Goal: Task Accomplishment & Management: Complete application form

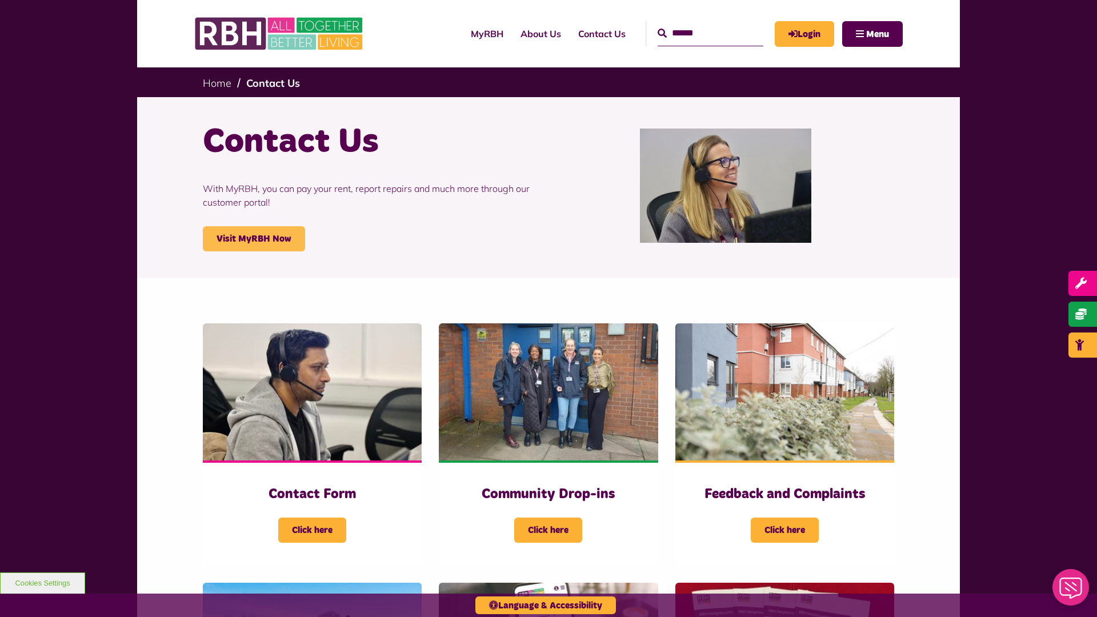
click at [254, 239] on link "Visit MyRBH Now" at bounding box center [254, 238] width 102 height 25
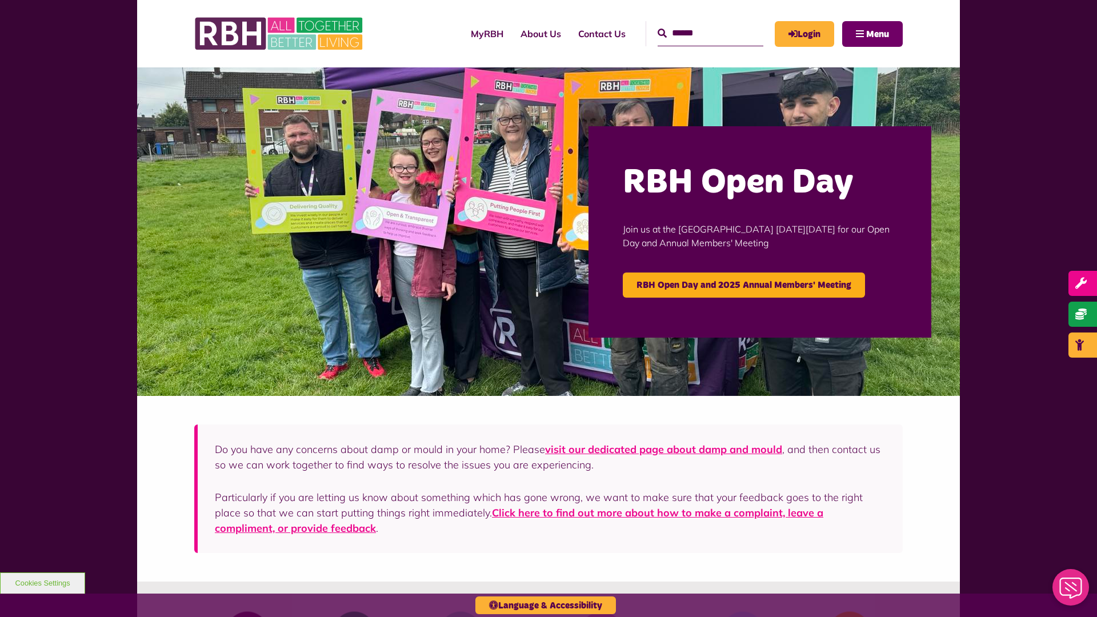
click at [877, 34] on span "Menu" at bounding box center [877, 34] width 23 height 9
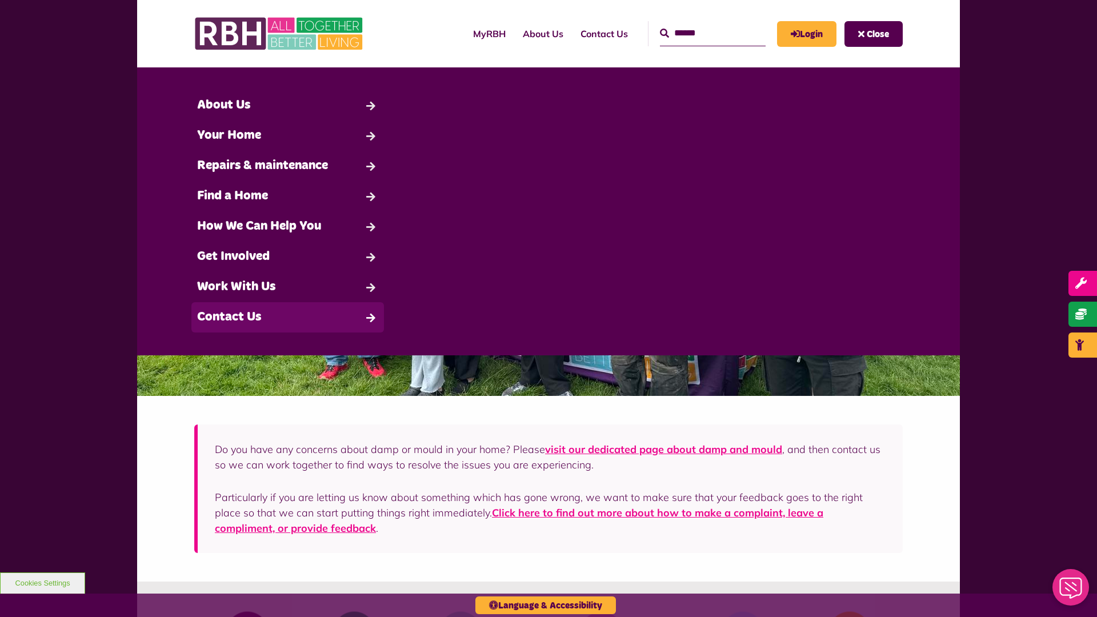
click at [287, 317] on link "Contact Us" at bounding box center [287, 317] width 192 height 30
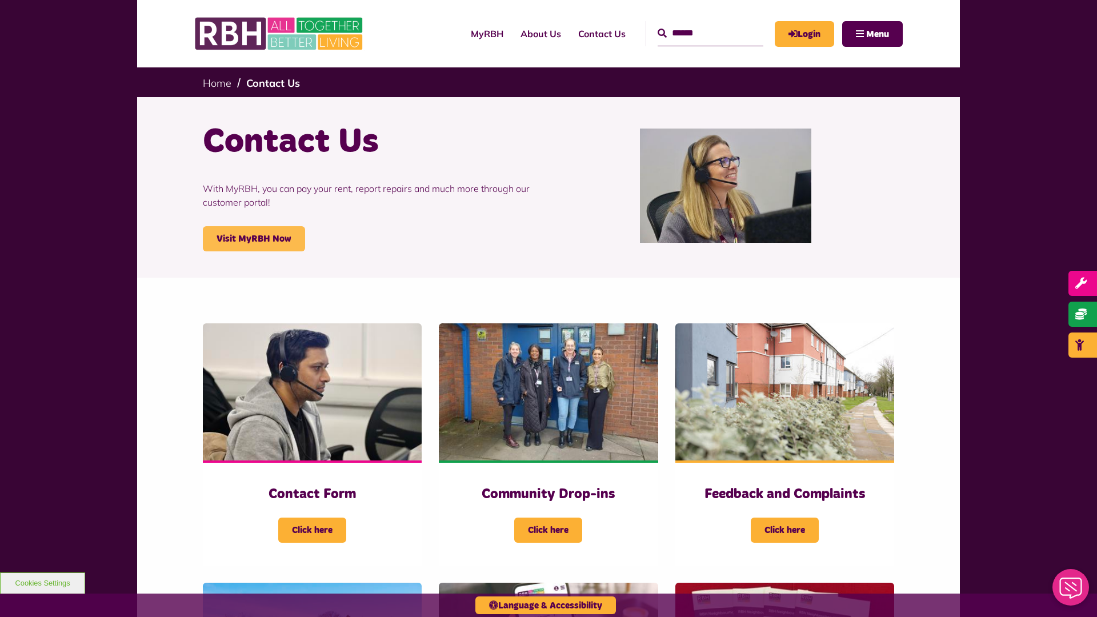
click at [254, 239] on link "Visit MyRBH Now" at bounding box center [254, 238] width 102 height 25
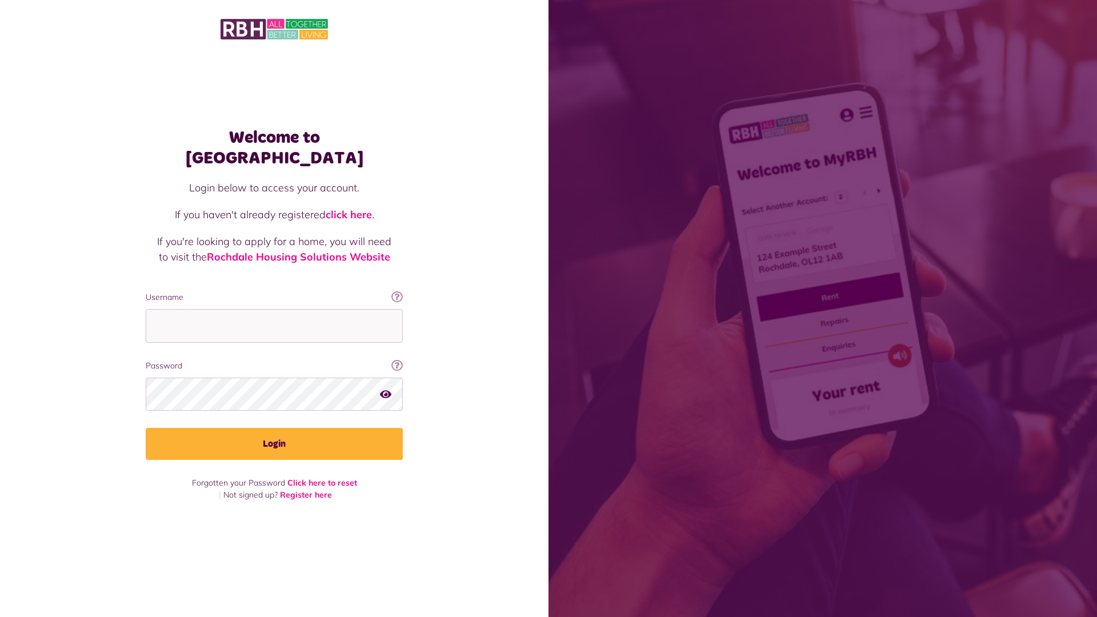
click at [350, 208] on link "click here" at bounding box center [349, 214] width 46 height 13
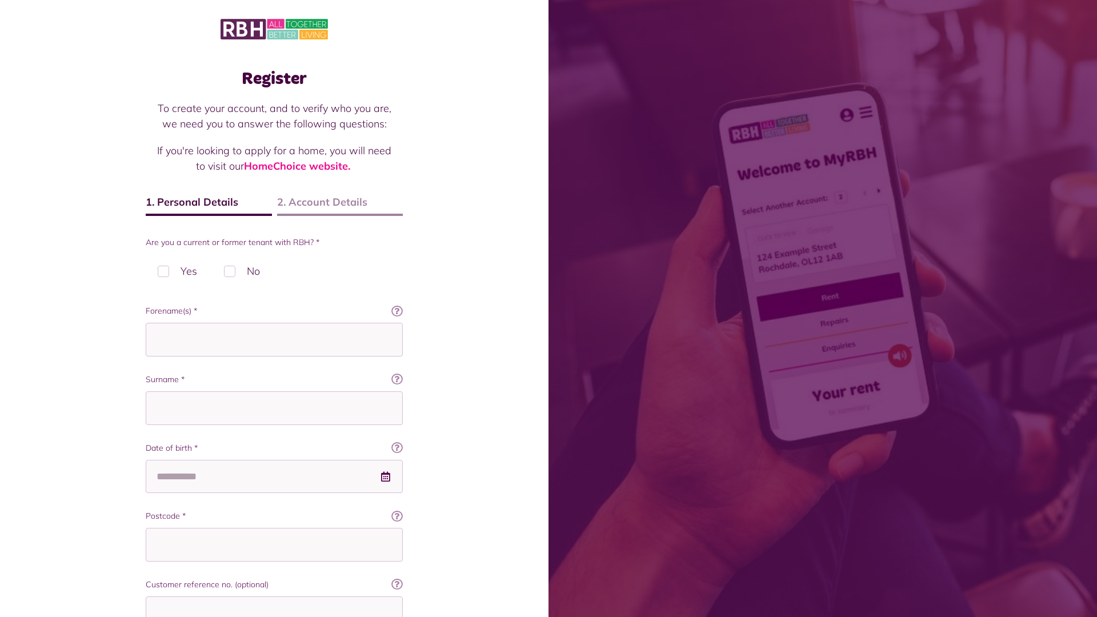
click at [274, 28] on img at bounding box center [273, 29] width 107 height 24
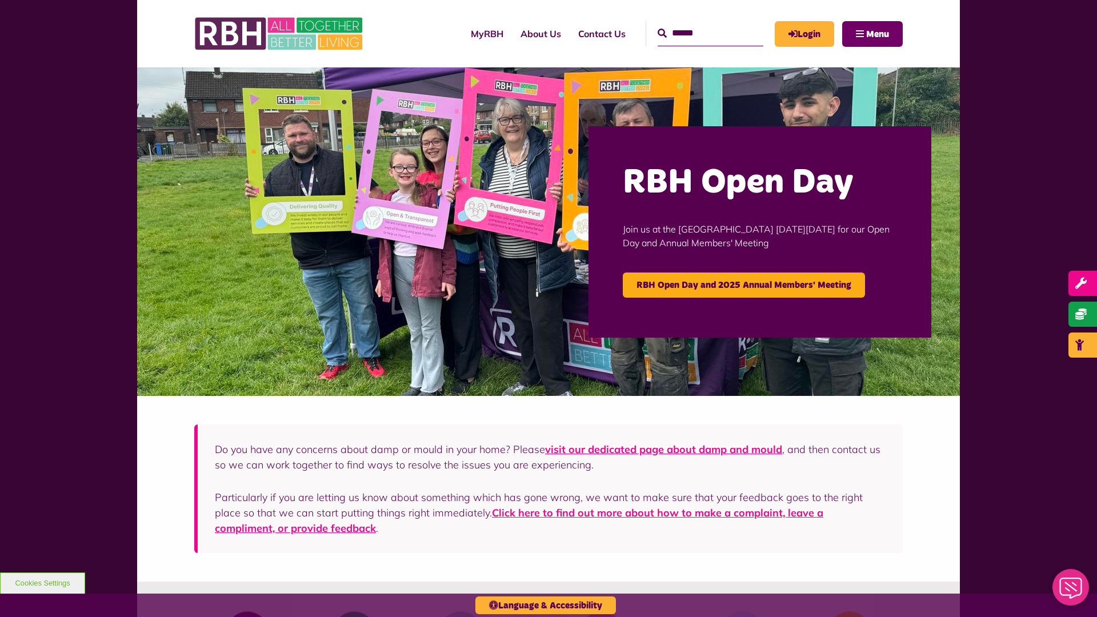
click at [877, 34] on span "Menu" at bounding box center [877, 34] width 23 height 9
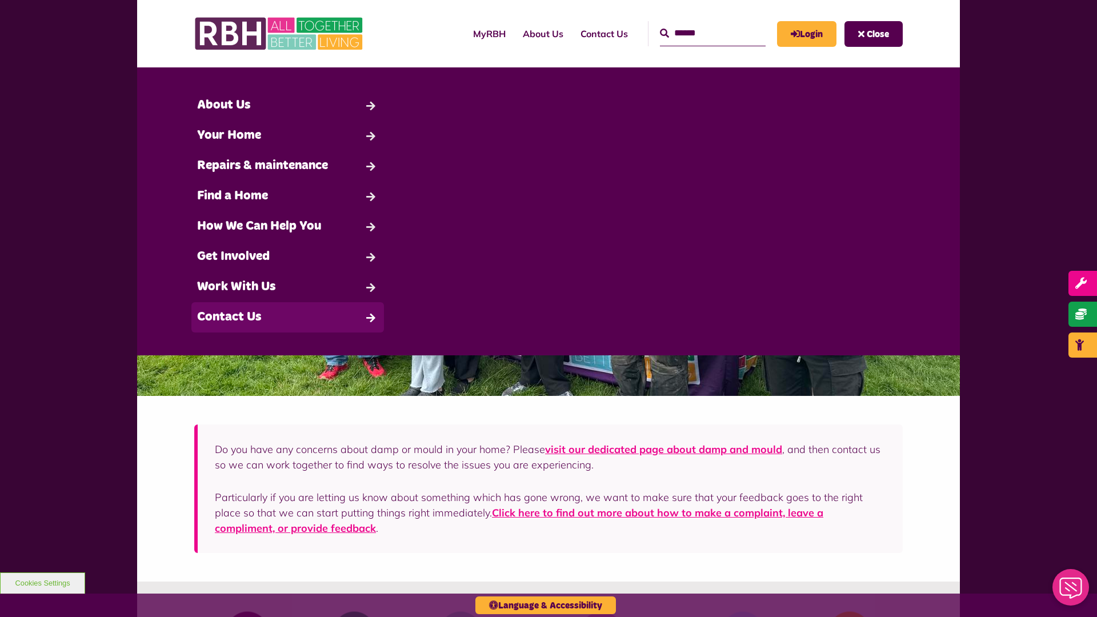
click at [287, 317] on link "Contact Us" at bounding box center [287, 317] width 192 height 30
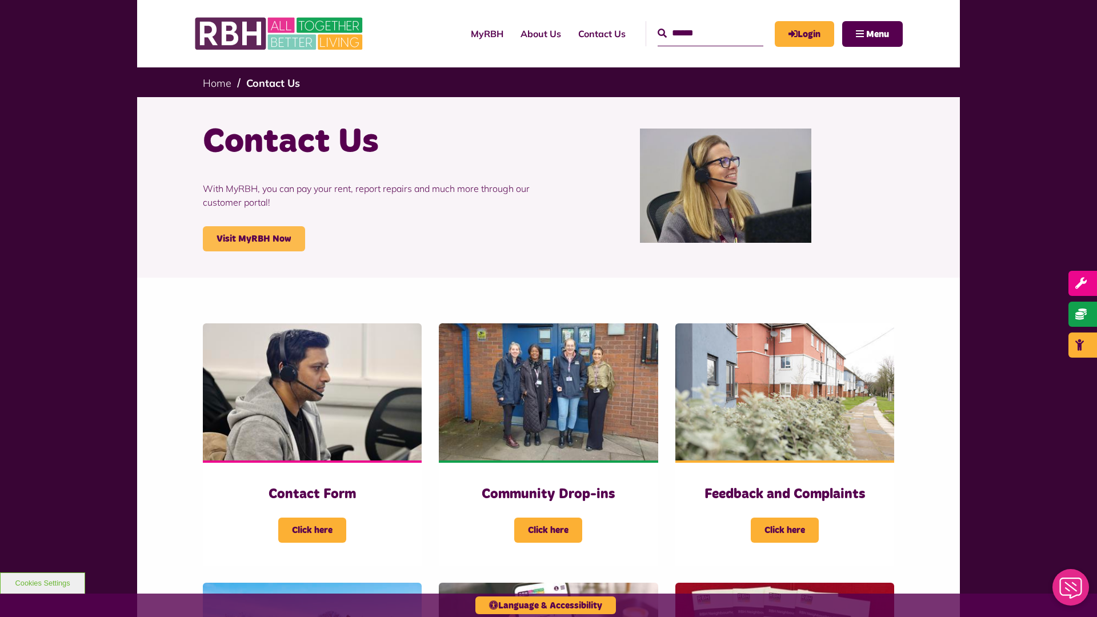
click at [254, 239] on link "Visit MyRBH Now" at bounding box center [254, 238] width 102 height 25
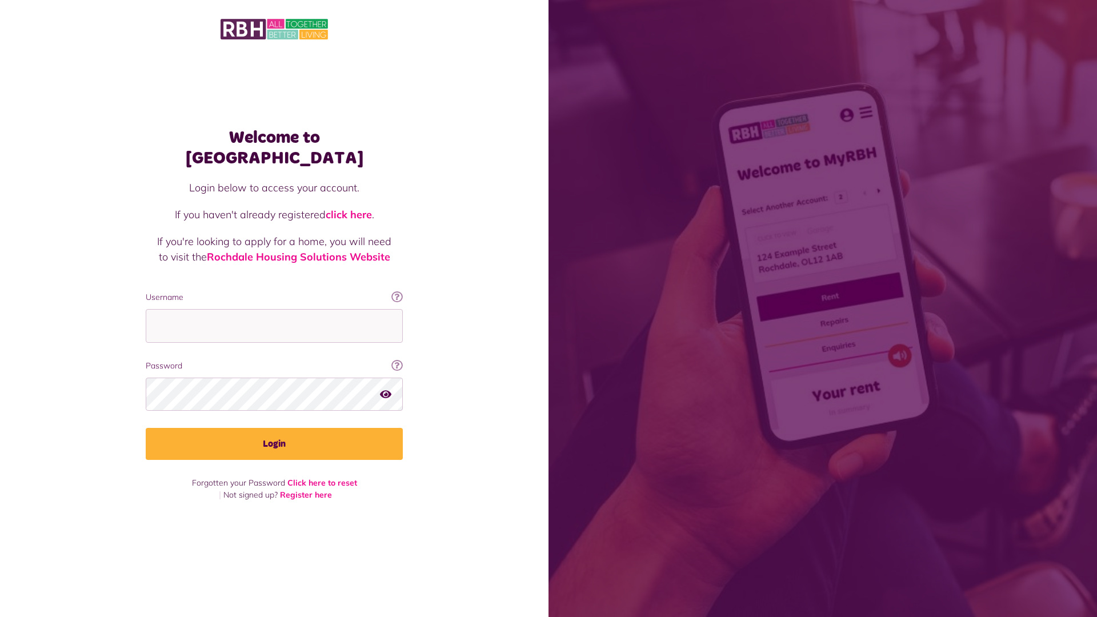
click at [350, 208] on link "click here" at bounding box center [349, 214] width 46 height 13
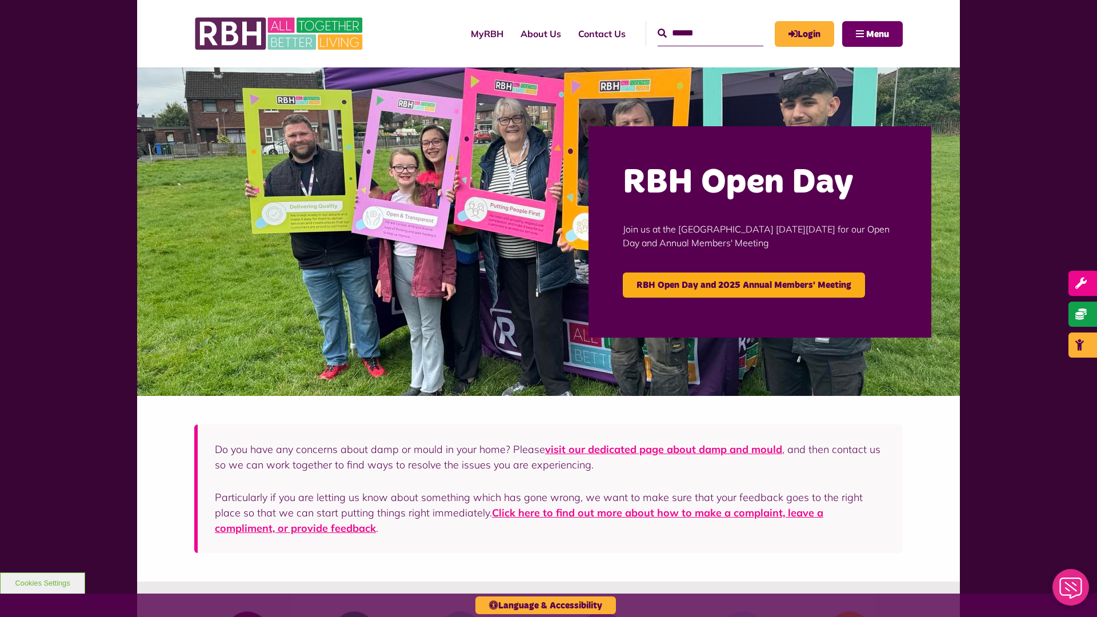
click at [877, 34] on span "Menu" at bounding box center [877, 34] width 23 height 9
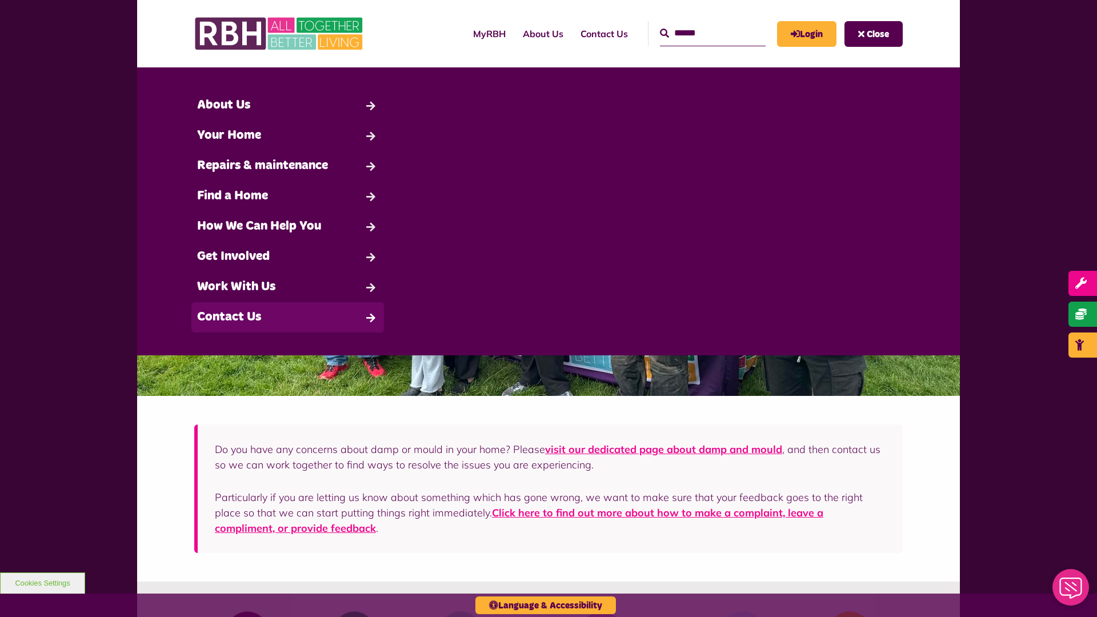
click at [287, 317] on link "Contact Us" at bounding box center [287, 317] width 192 height 30
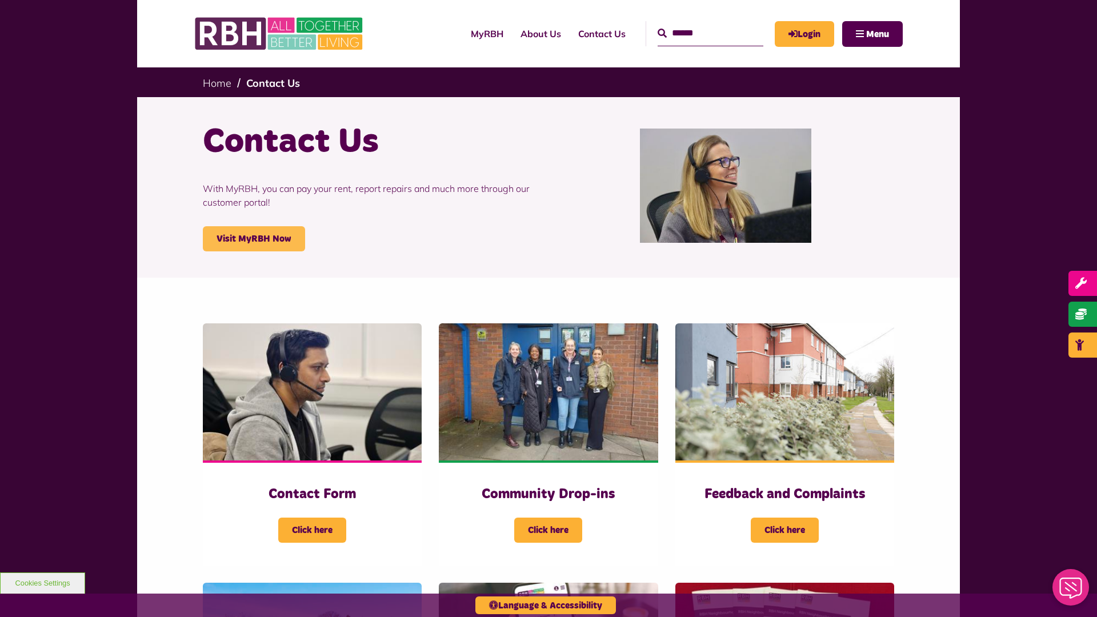
click at [254, 239] on link "Visit MyRBH Now" at bounding box center [254, 238] width 102 height 25
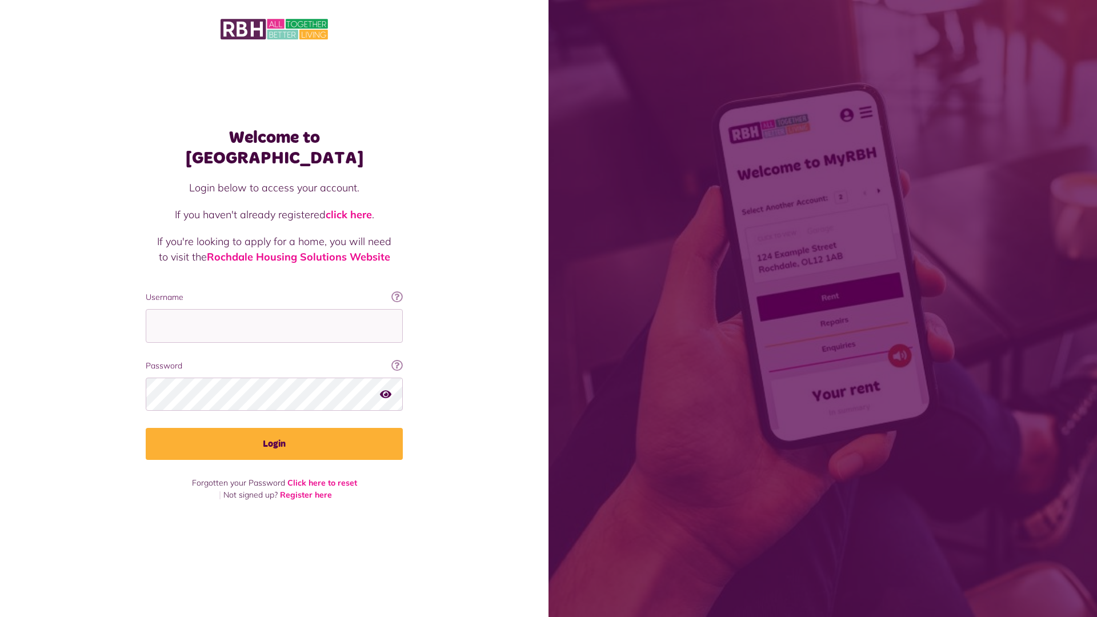
click at [350, 208] on link "click here" at bounding box center [349, 214] width 46 height 13
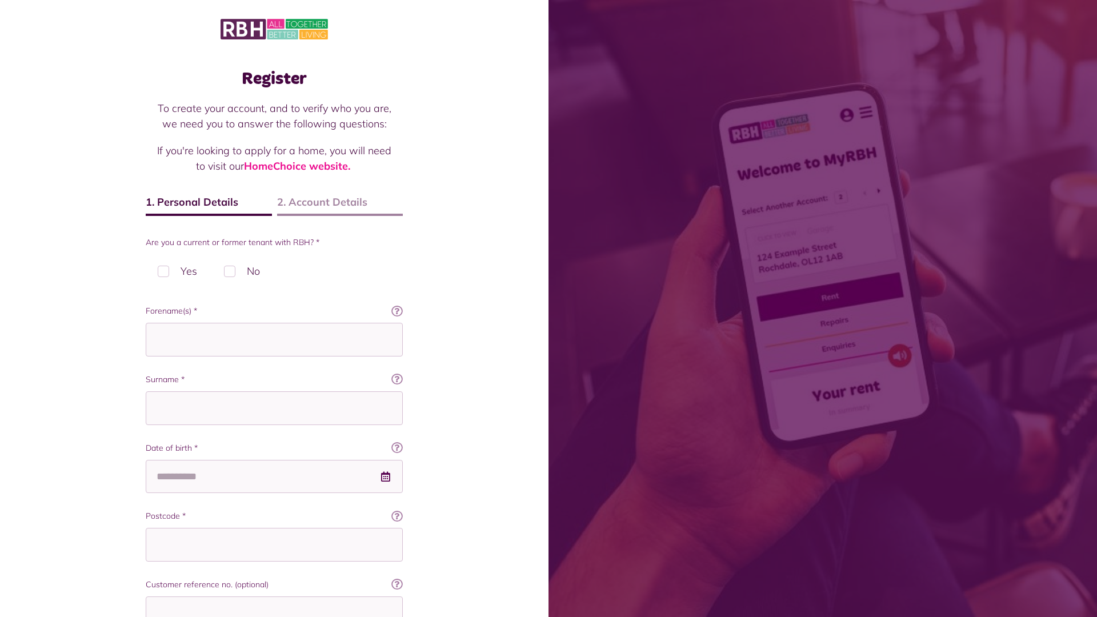
click at [274, 28] on img at bounding box center [273, 29] width 107 height 24
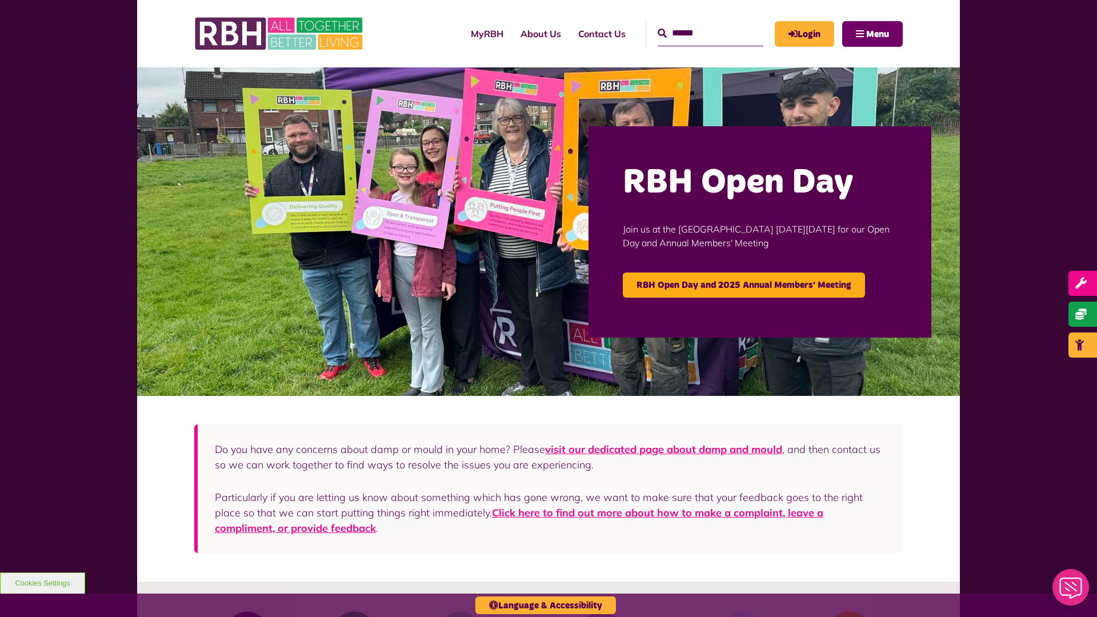
click at [877, 34] on span "Menu" at bounding box center [877, 34] width 23 height 9
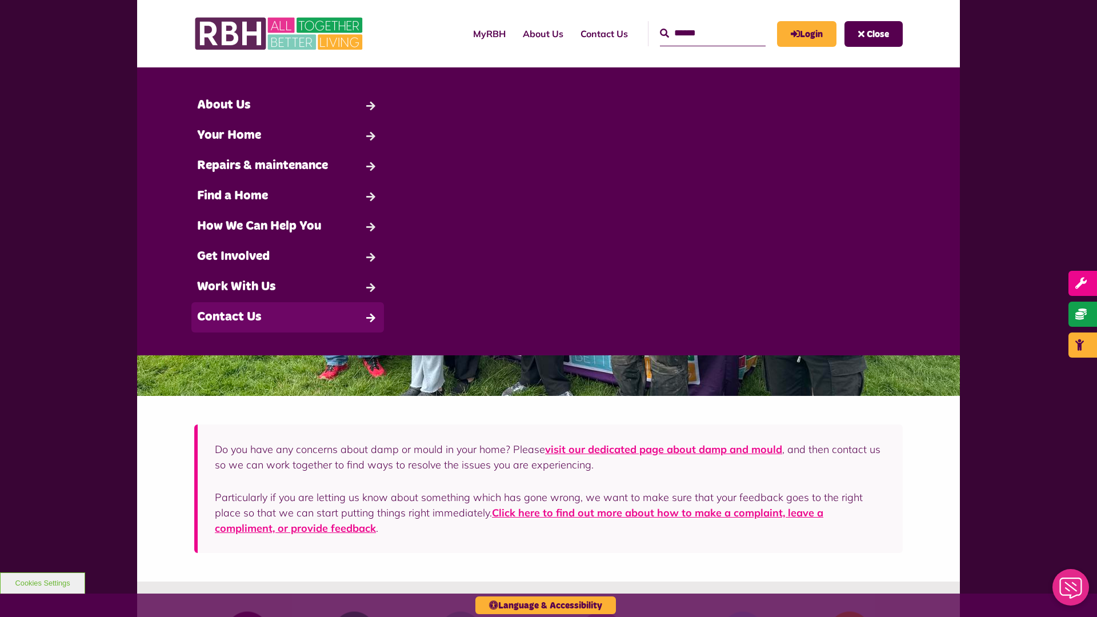
click at [287, 317] on link "Contact Us" at bounding box center [287, 317] width 192 height 30
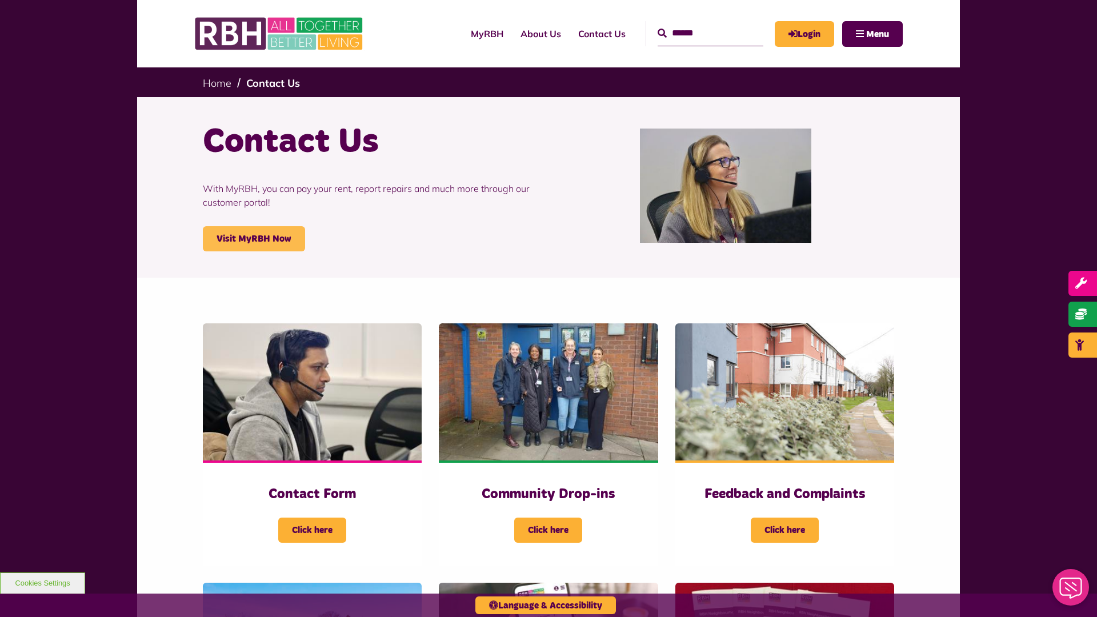
click at [254, 239] on link "Visit MyRBH Now" at bounding box center [254, 238] width 102 height 25
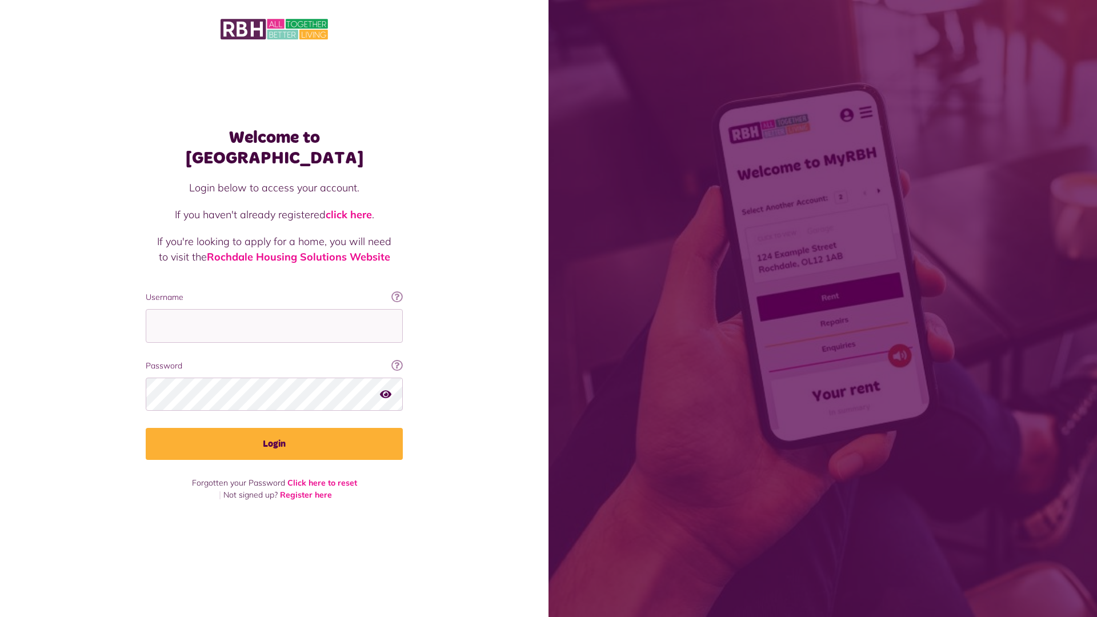
click at [350, 208] on link "click here" at bounding box center [349, 214] width 46 height 13
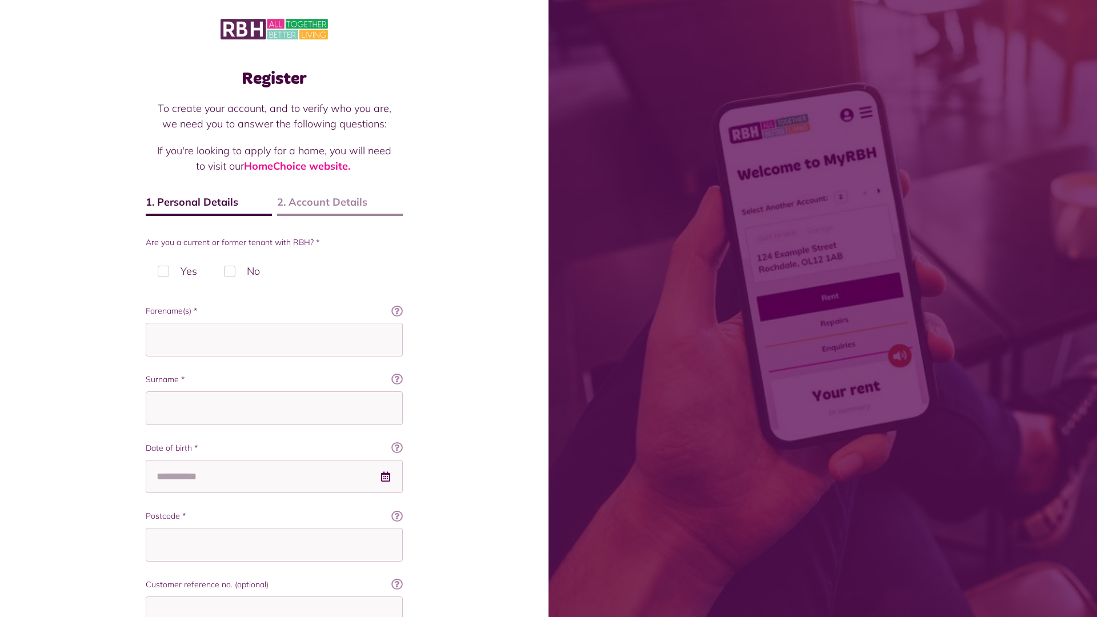
click at [274, 28] on img at bounding box center [273, 29] width 107 height 24
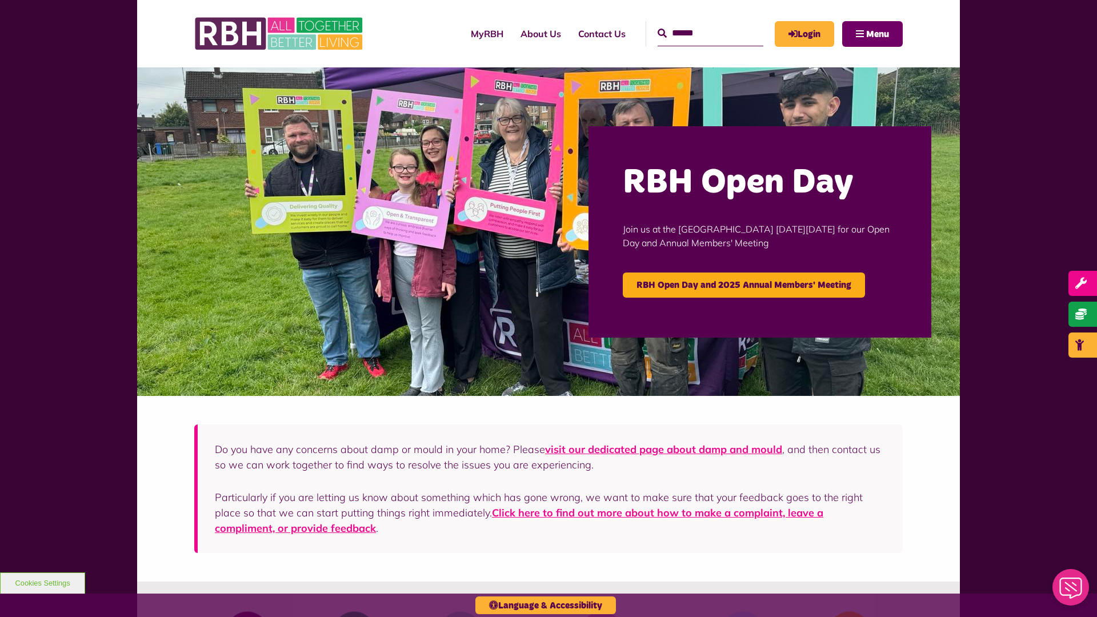
click at [877, 34] on span "Menu" at bounding box center [877, 34] width 23 height 9
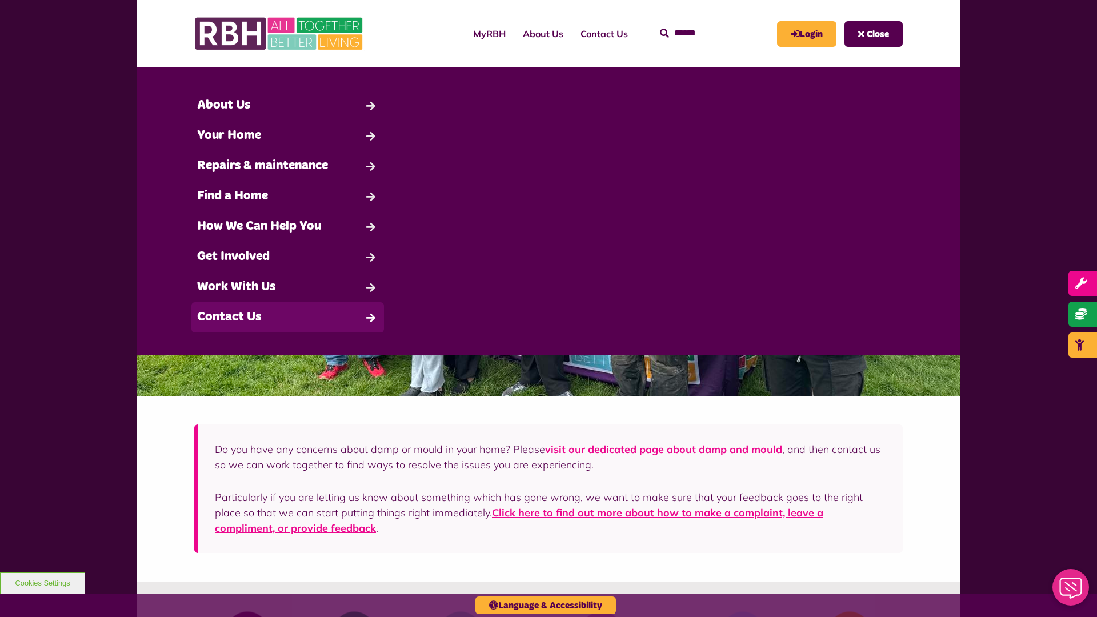
click at [287, 317] on link "Contact Us" at bounding box center [287, 317] width 192 height 30
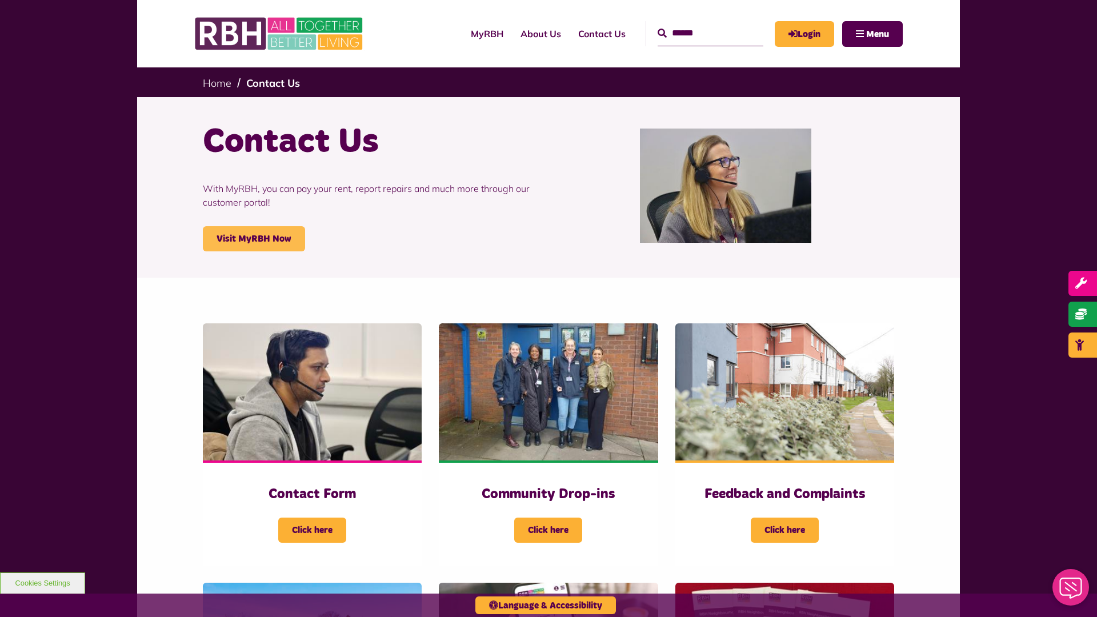
click at [254, 239] on link "Visit MyRBH Now" at bounding box center [254, 238] width 102 height 25
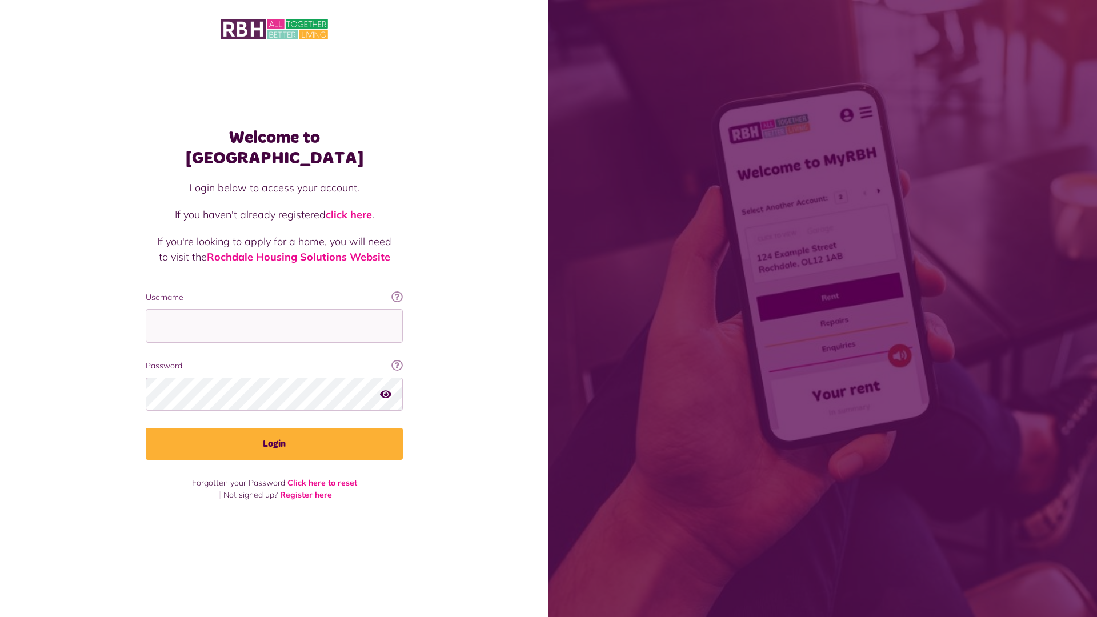
click at [350, 208] on link "click here" at bounding box center [349, 214] width 46 height 13
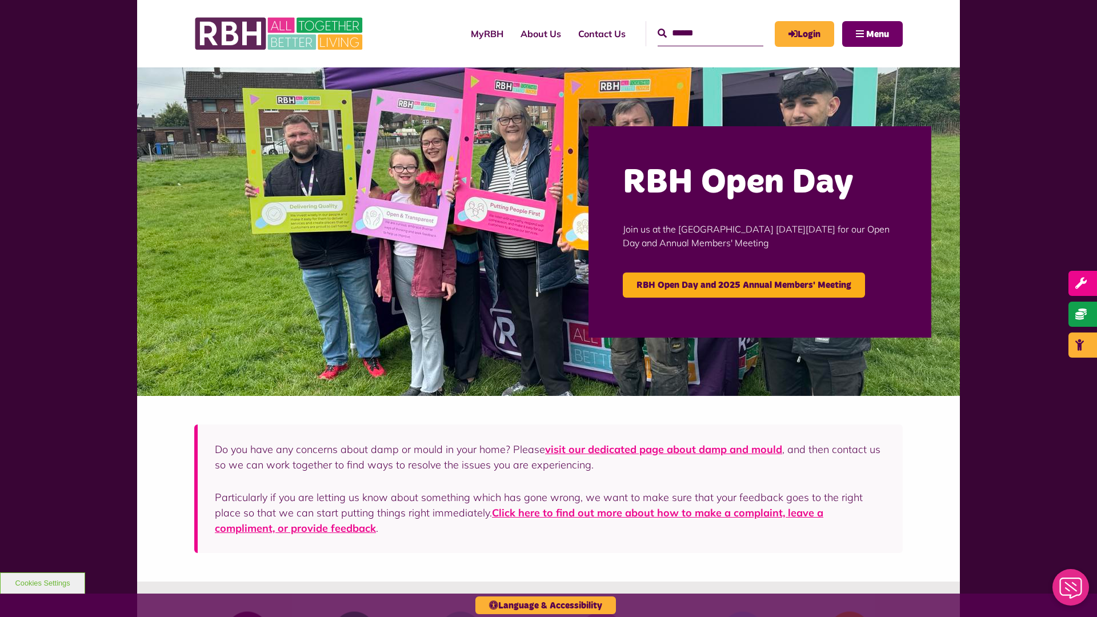
click at [877, 34] on span "Menu" at bounding box center [877, 34] width 23 height 9
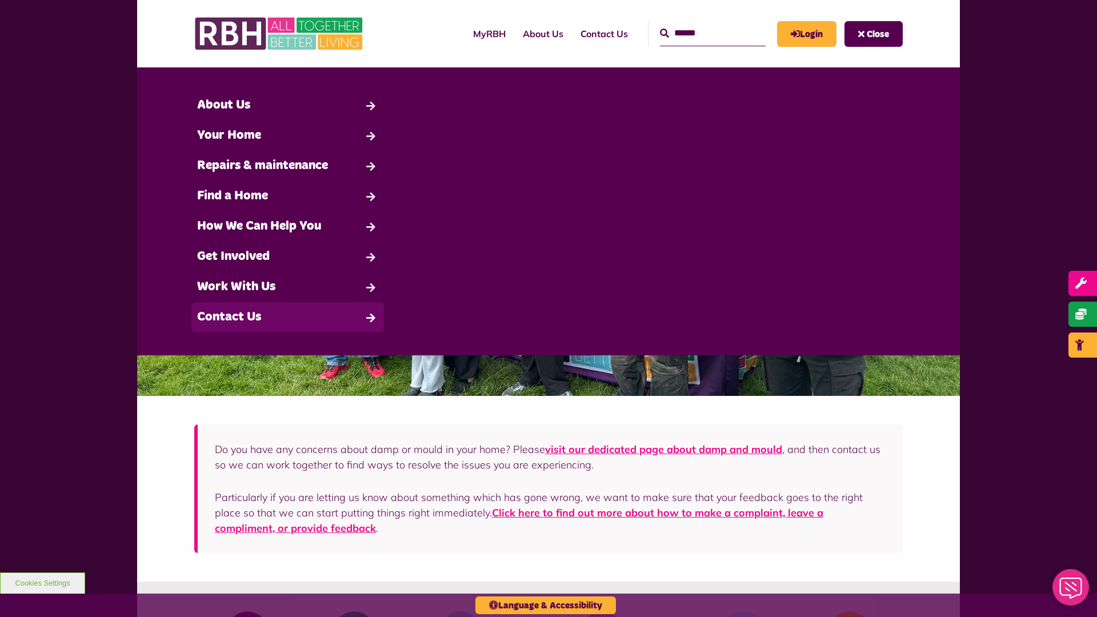
click at [287, 317] on link "Contact Us" at bounding box center [287, 317] width 192 height 30
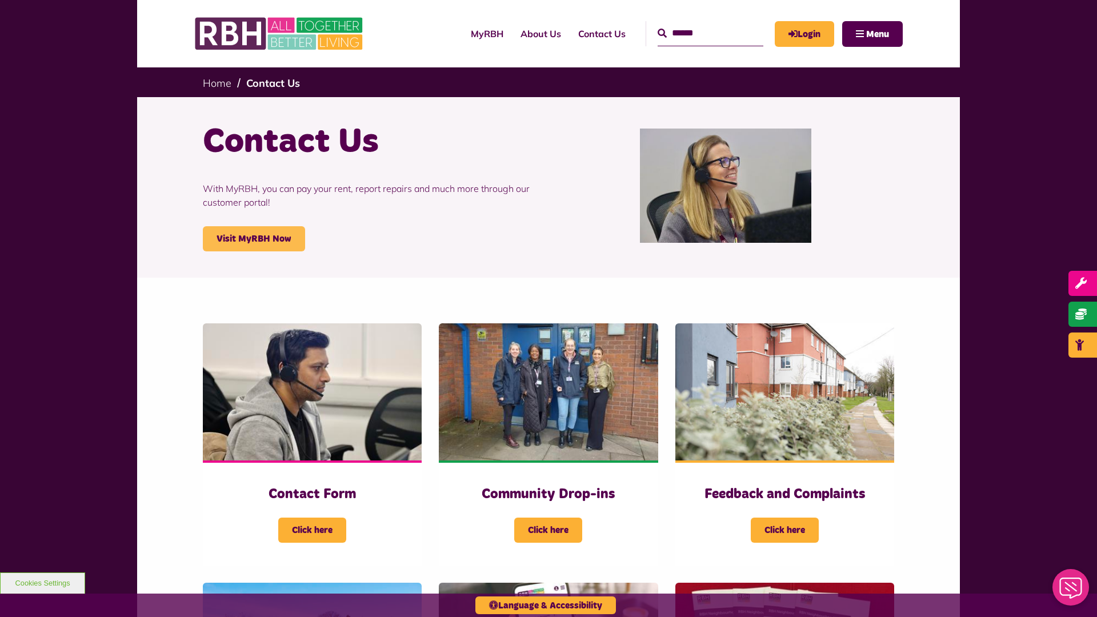
click at [254, 239] on link "Visit MyRBH Now" at bounding box center [254, 238] width 102 height 25
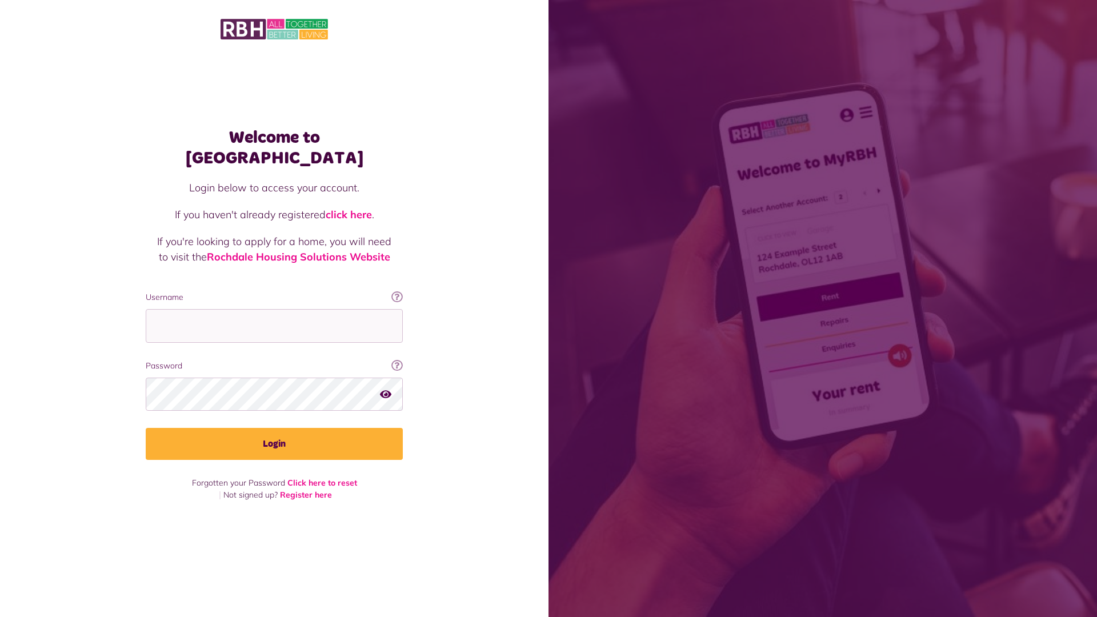
click at [350, 208] on link "click here" at bounding box center [349, 214] width 46 height 13
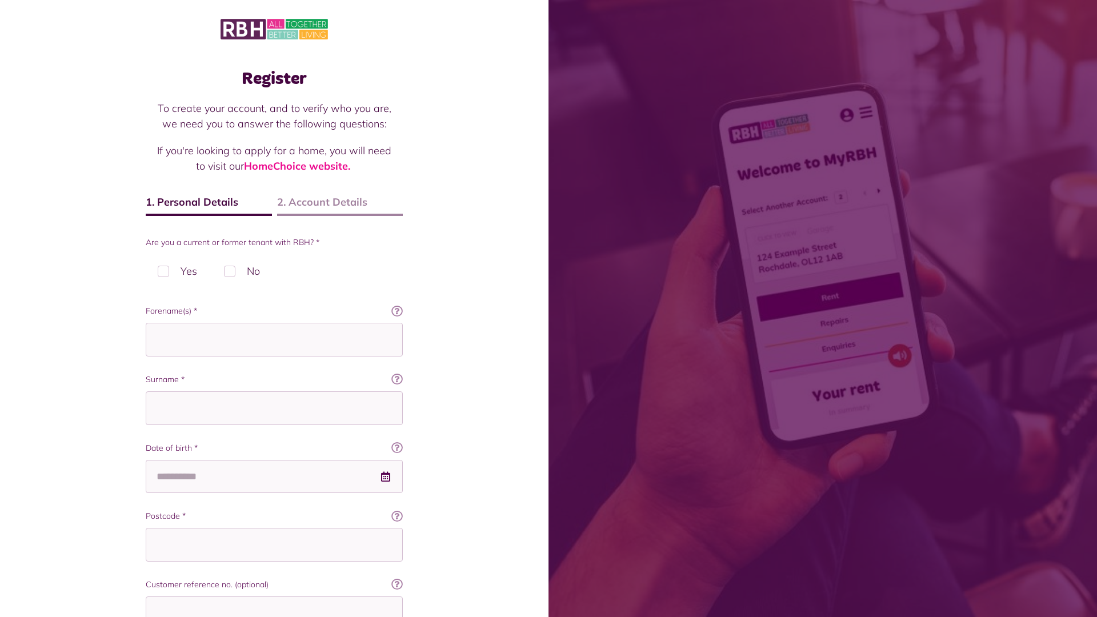
click at [274, 28] on img at bounding box center [273, 29] width 107 height 24
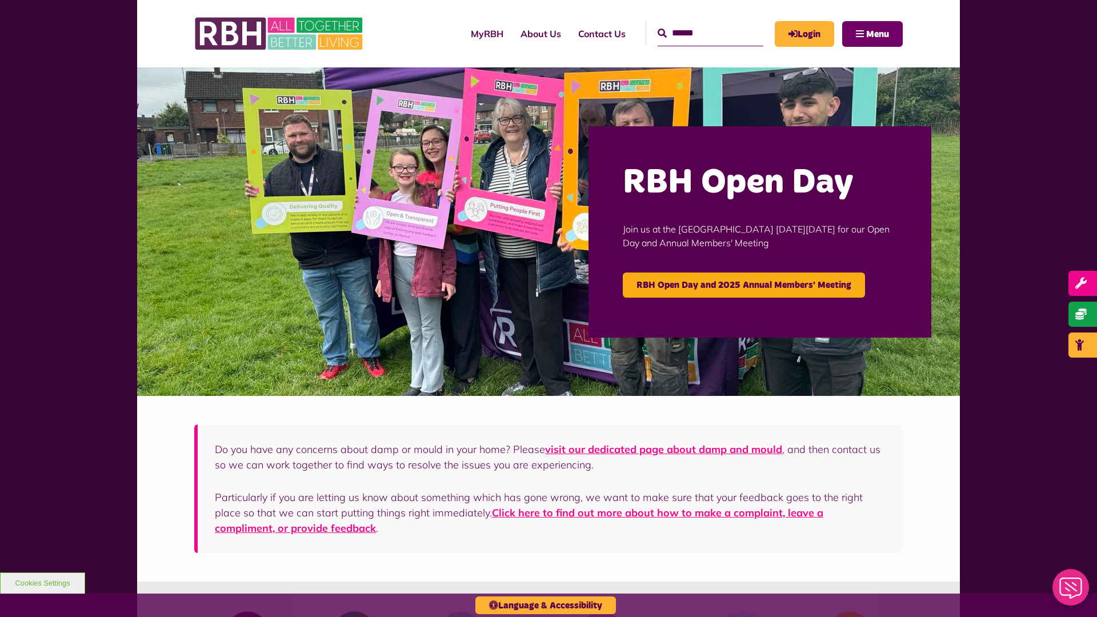
click at [877, 34] on span "Menu" at bounding box center [877, 34] width 23 height 9
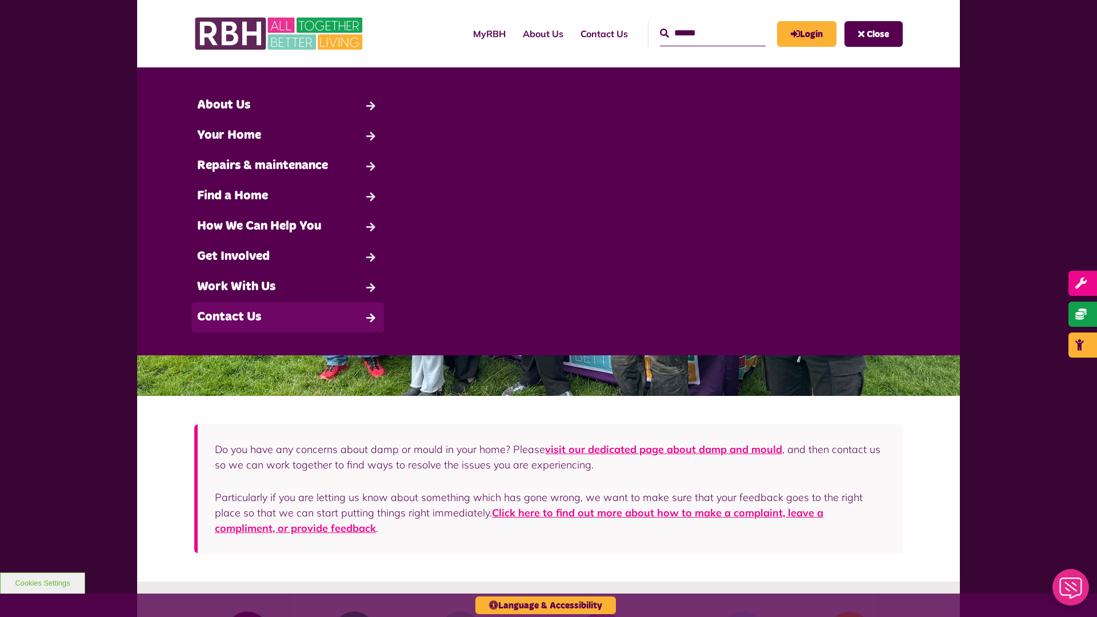
click at [287, 317] on link "Contact Us" at bounding box center [287, 317] width 192 height 30
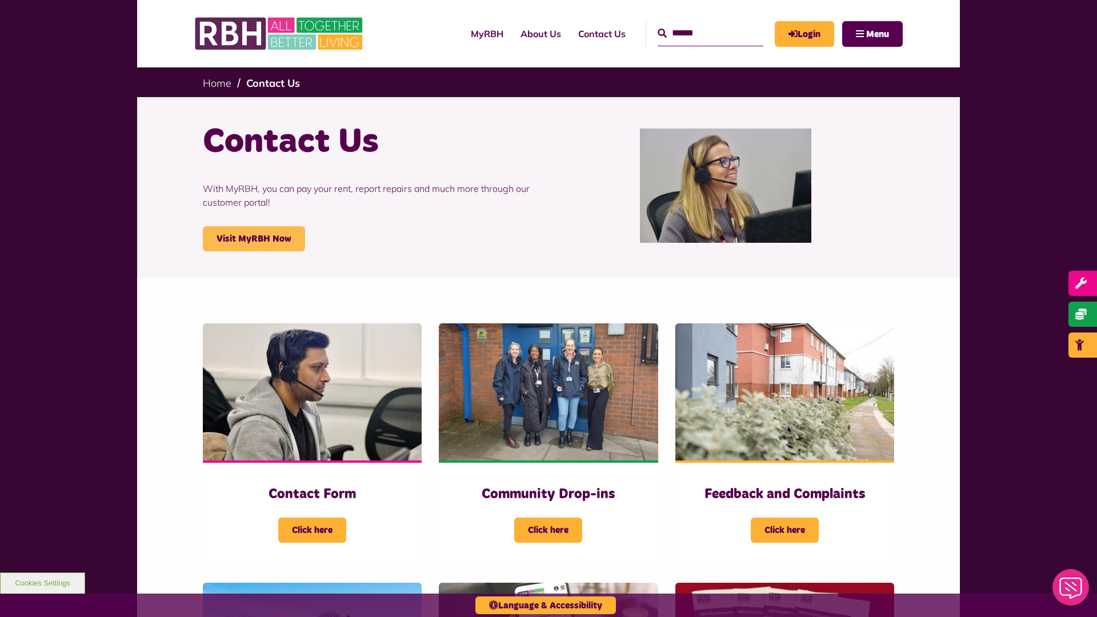
click at [254, 239] on link "Visit MyRBH Now" at bounding box center [254, 238] width 102 height 25
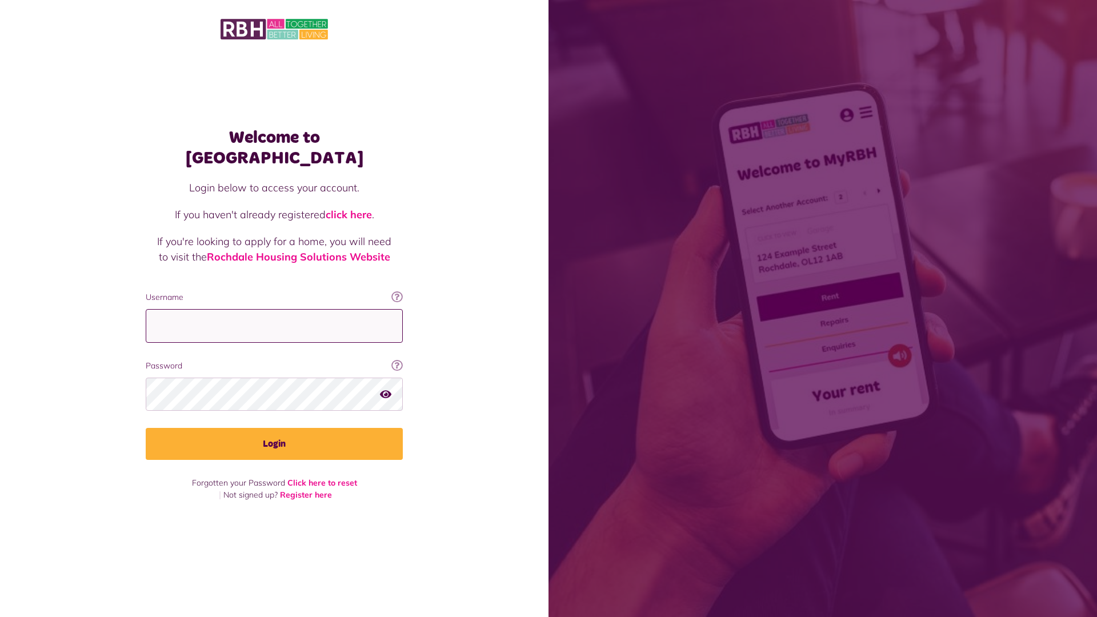
click at [274, 315] on input "Username" at bounding box center [274, 326] width 257 height 34
type input "**********"
click at [274, 434] on button "Login" at bounding box center [274, 444] width 257 height 32
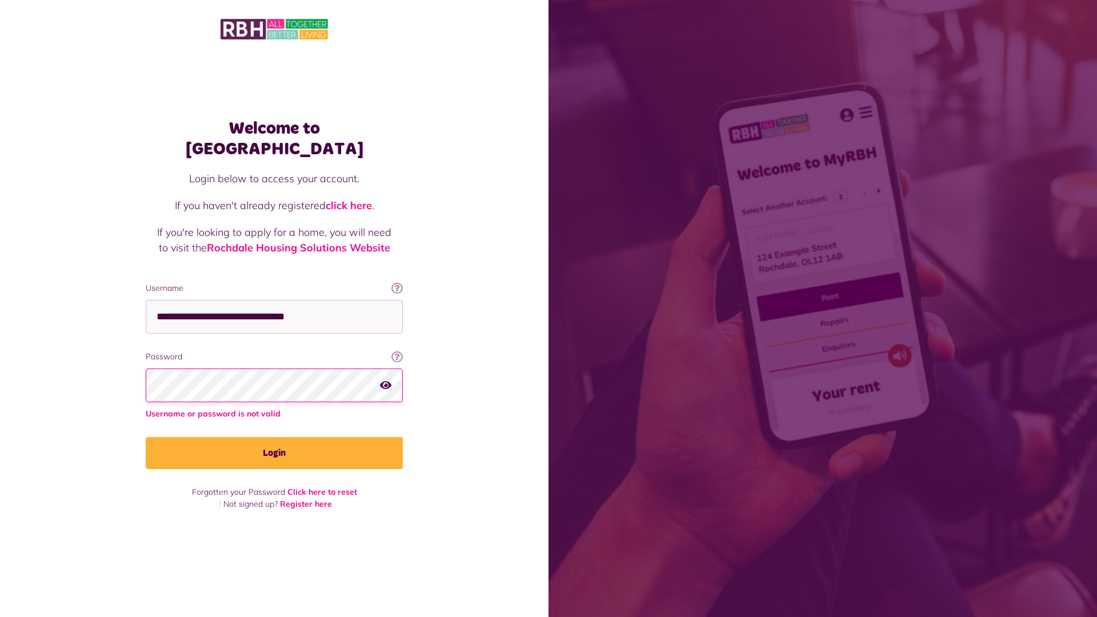
click at [274, 442] on button "Login" at bounding box center [274, 453] width 257 height 32
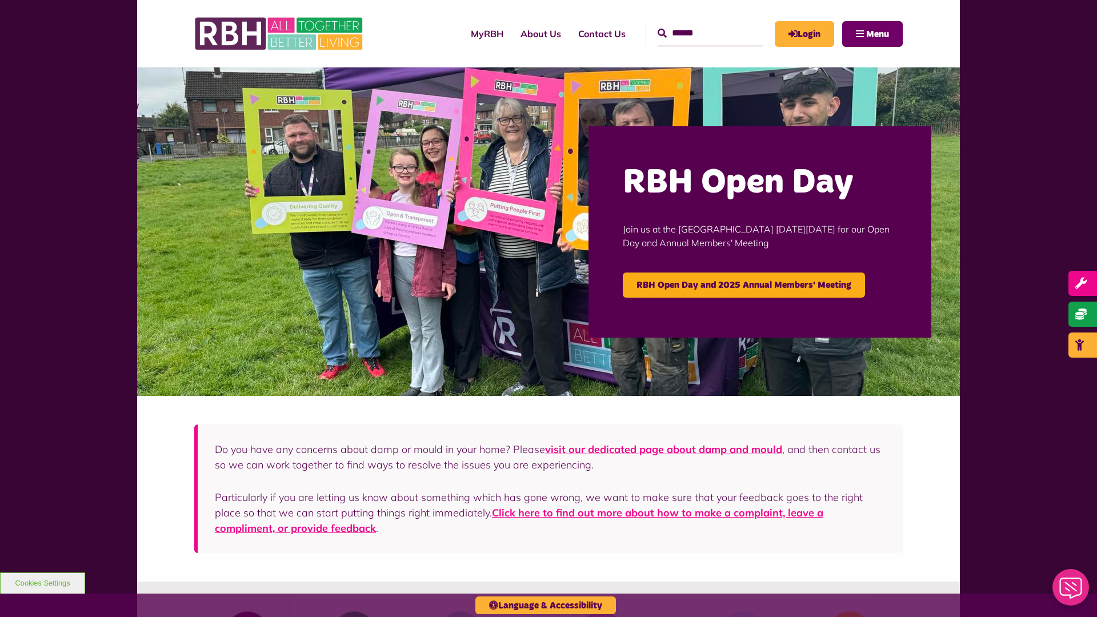
click at [877, 34] on span "Menu" at bounding box center [877, 34] width 23 height 9
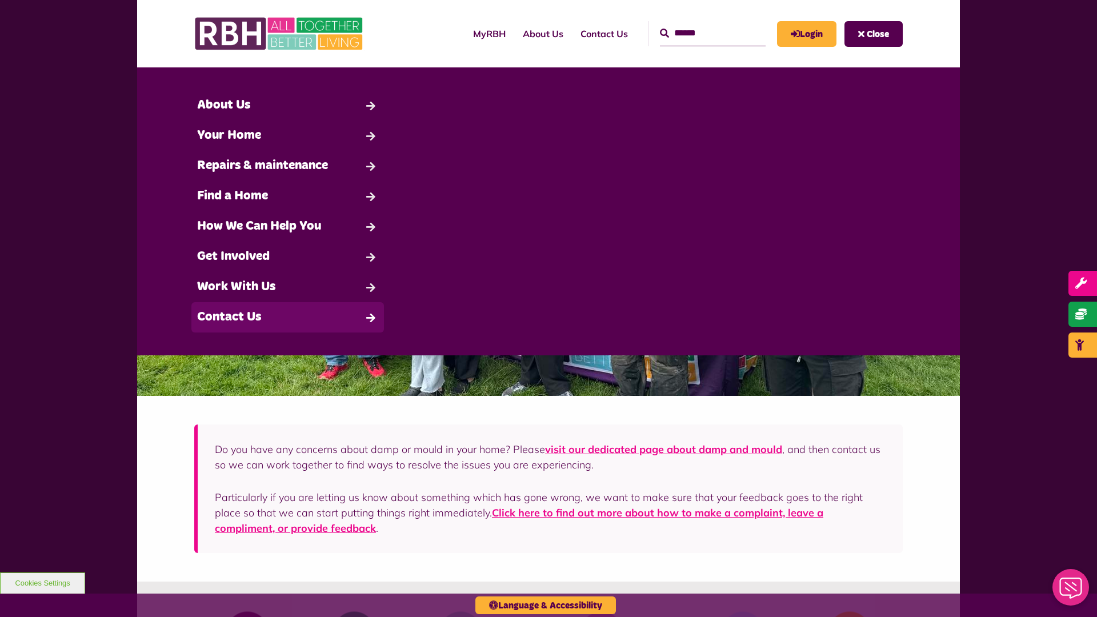
click at [287, 317] on link "Contact Us" at bounding box center [287, 317] width 192 height 30
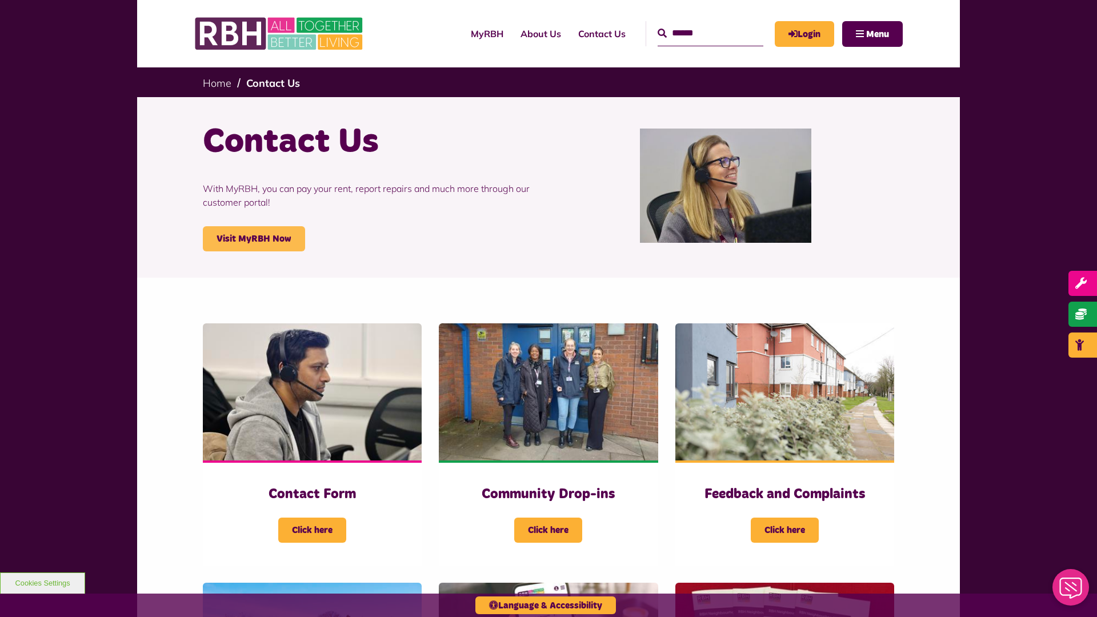
click at [254, 239] on link "Visit MyRBH Now" at bounding box center [254, 238] width 102 height 25
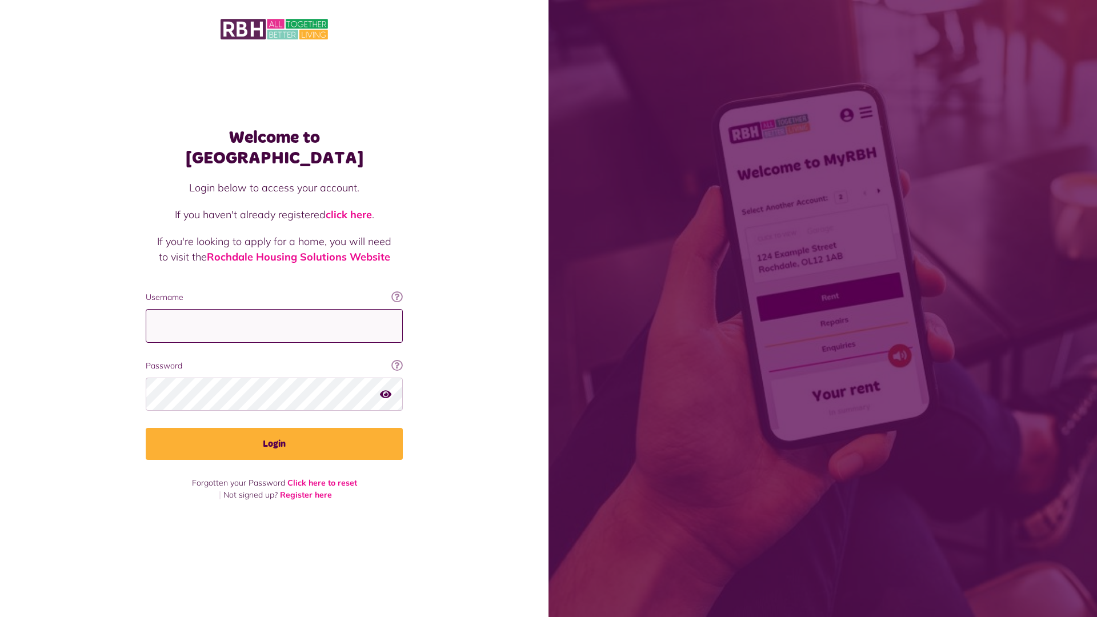
click at [274, 315] on input "Username" at bounding box center [274, 326] width 257 height 34
type input "**********"
click at [274, 434] on button "Login" at bounding box center [274, 444] width 257 height 32
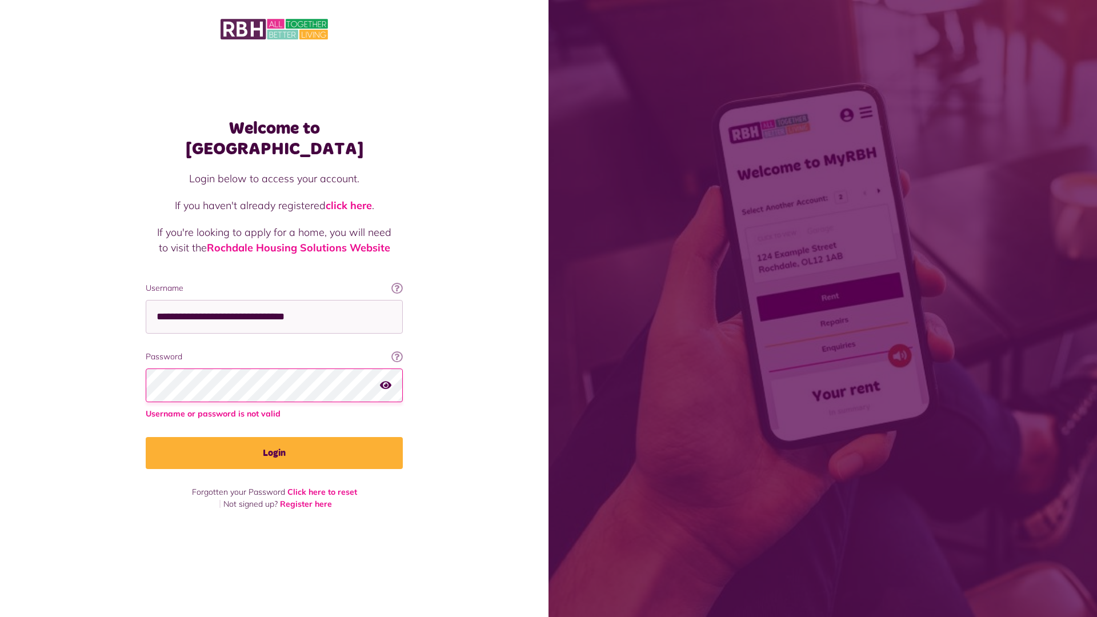
click at [350, 199] on link "click here" at bounding box center [349, 205] width 46 height 13
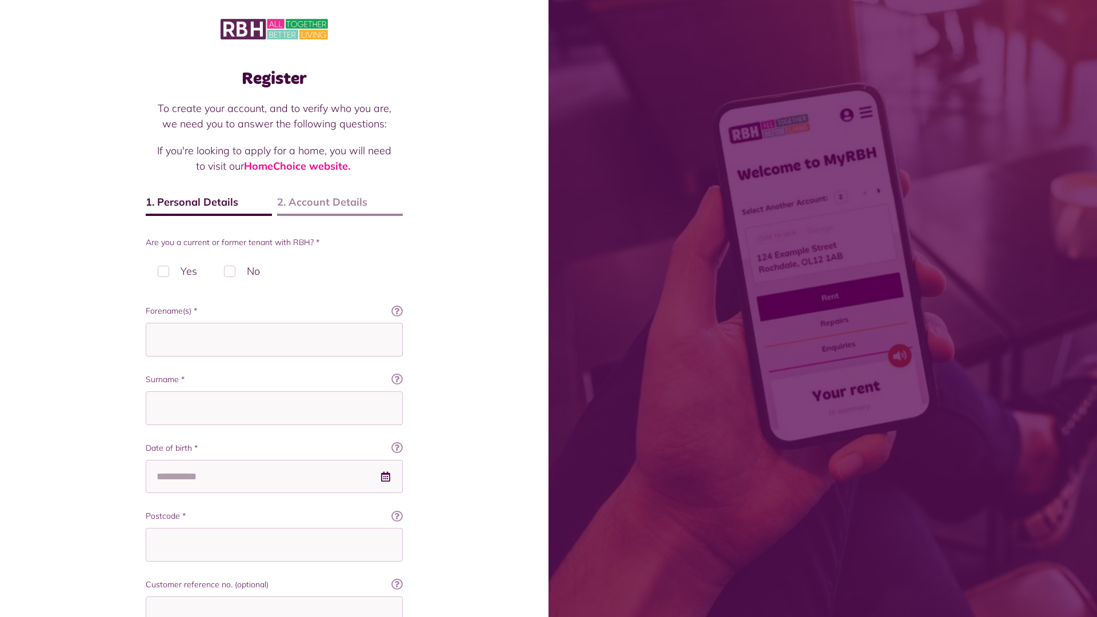
click at [274, 28] on img at bounding box center [273, 29] width 107 height 24
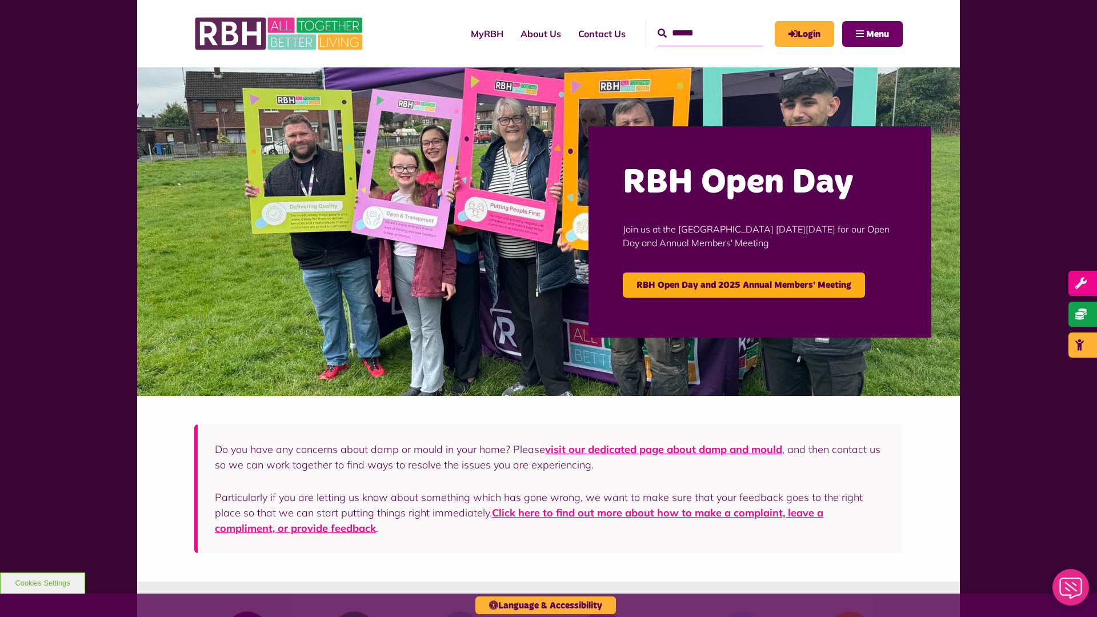
click at [877, 34] on span "Menu" at bounding box center [877, 34] width 23 height 9
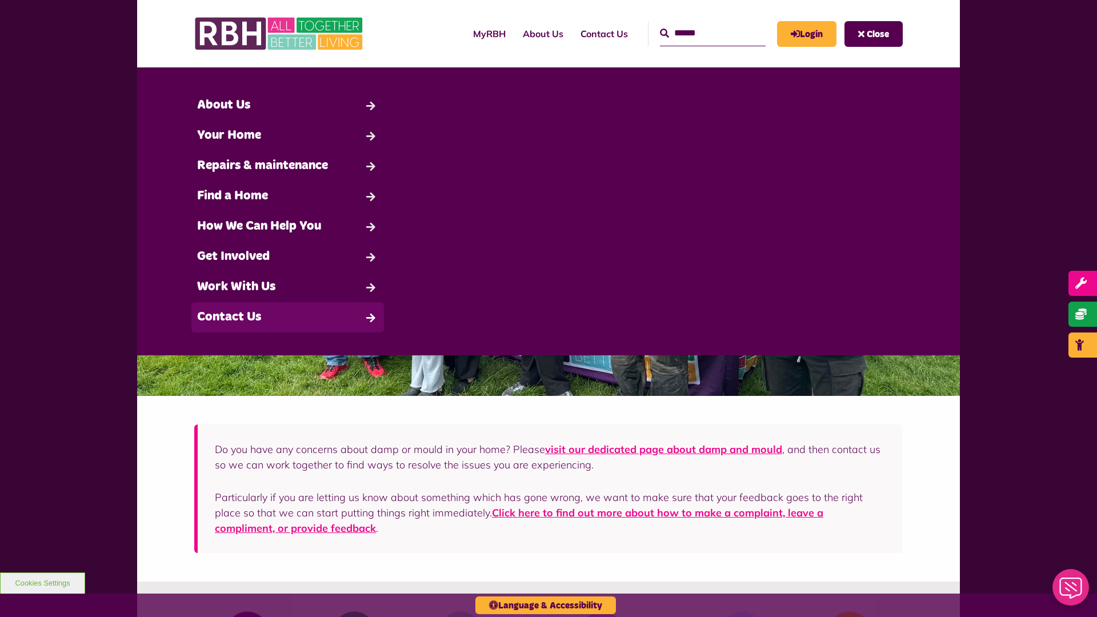
click at [287, 317] on link "Contact Us" at bounding box center [287, 317] width 192 height 30
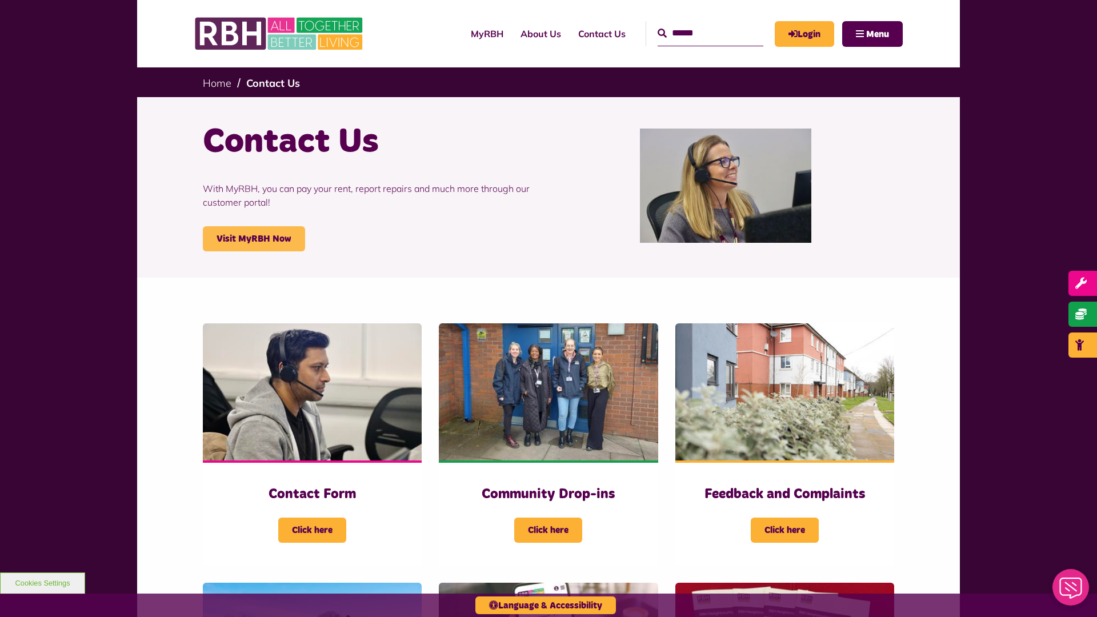
click at [254, 239] on link "Visit MyRBH Now" at bounding box center [254, 238] width 102 height 25
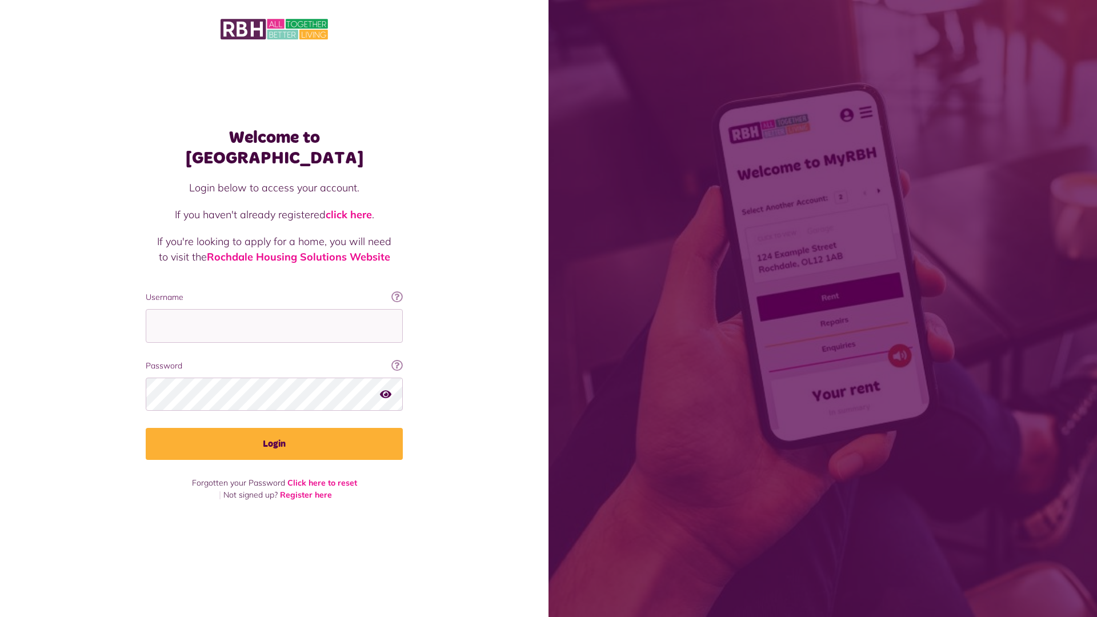
click at [350, 208] on link "click here" at bounding box center [349, 214] width 46 height 13
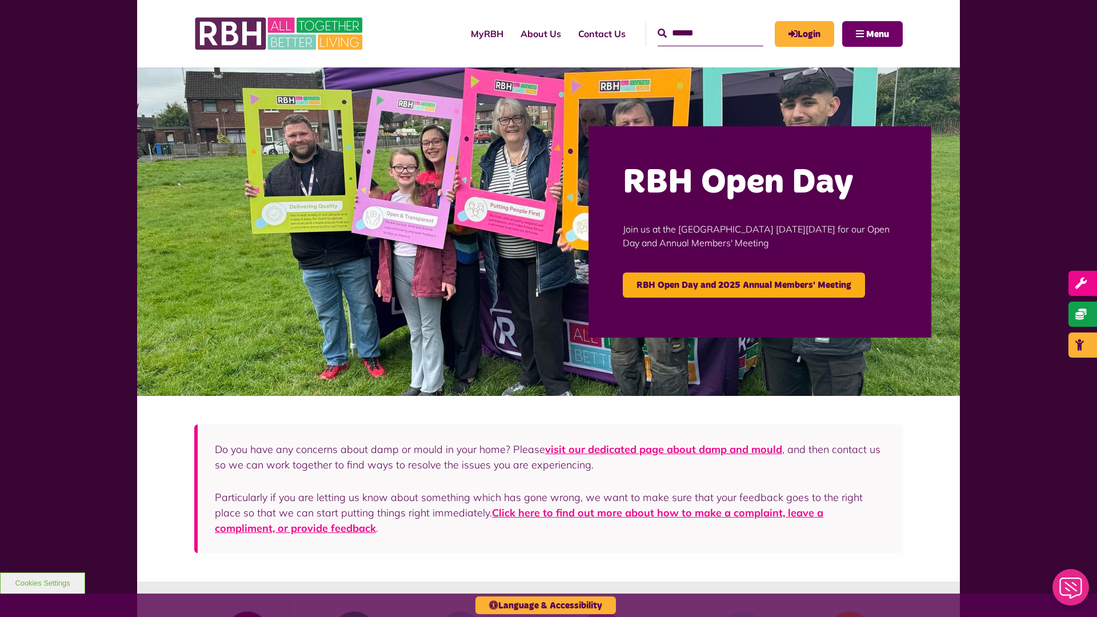
click at [877, 34] on span "Menu" at bounding box center [877, 34] width 23 height 9
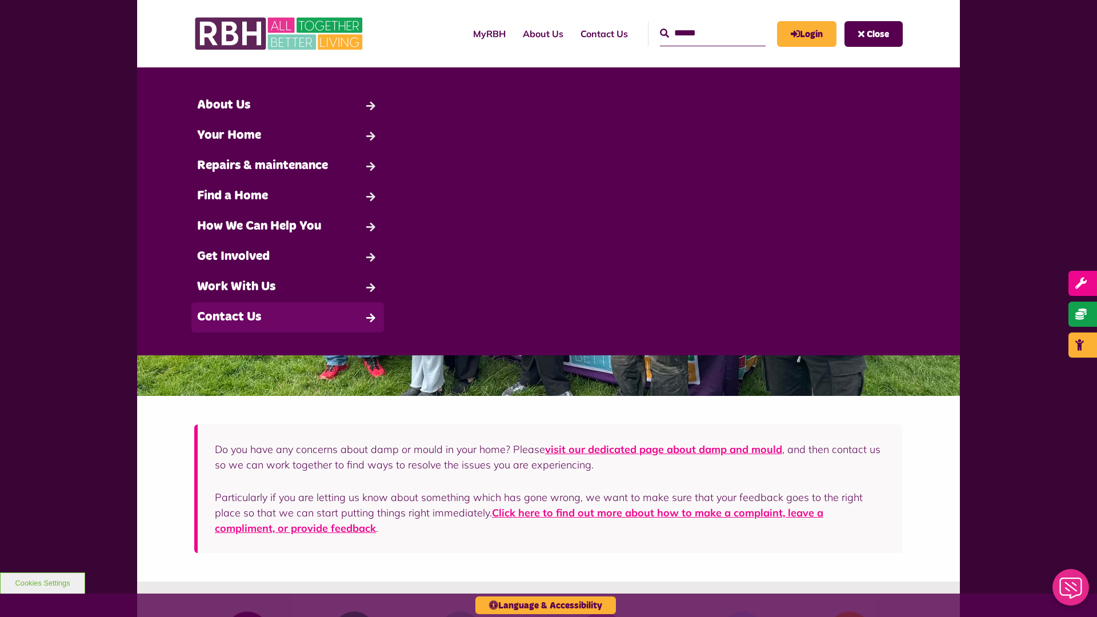
click at [287, 317] on link "Contact Us" at bounding box center [287, 317] width 192 height 30
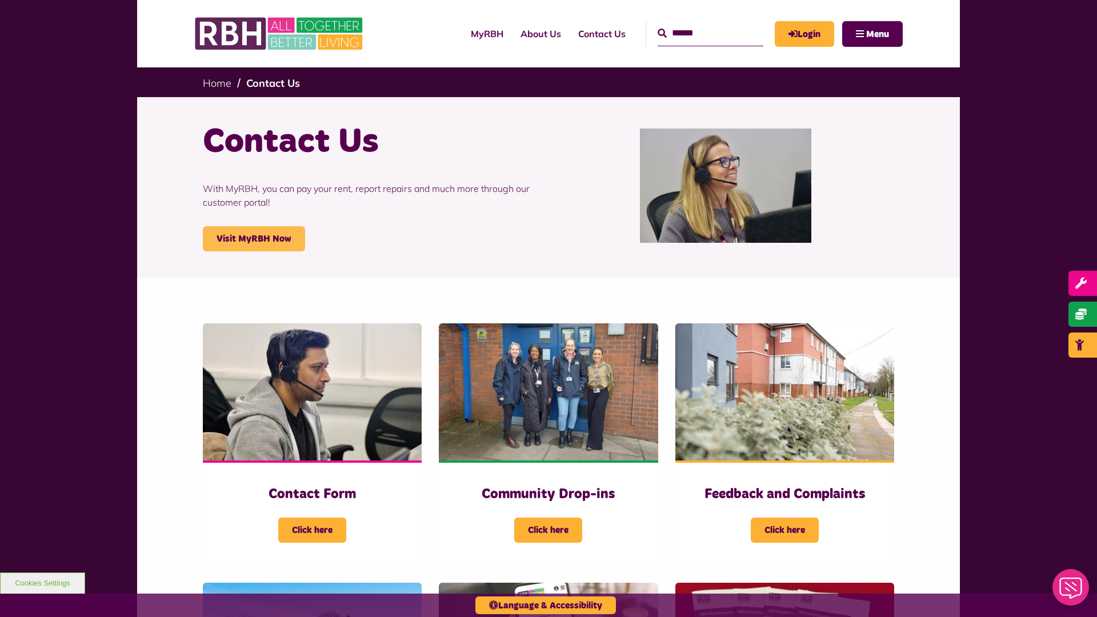
click at [254, 239] on link "Visit MyRBH Now" at bounding box center [254, 238] width 102 height 25
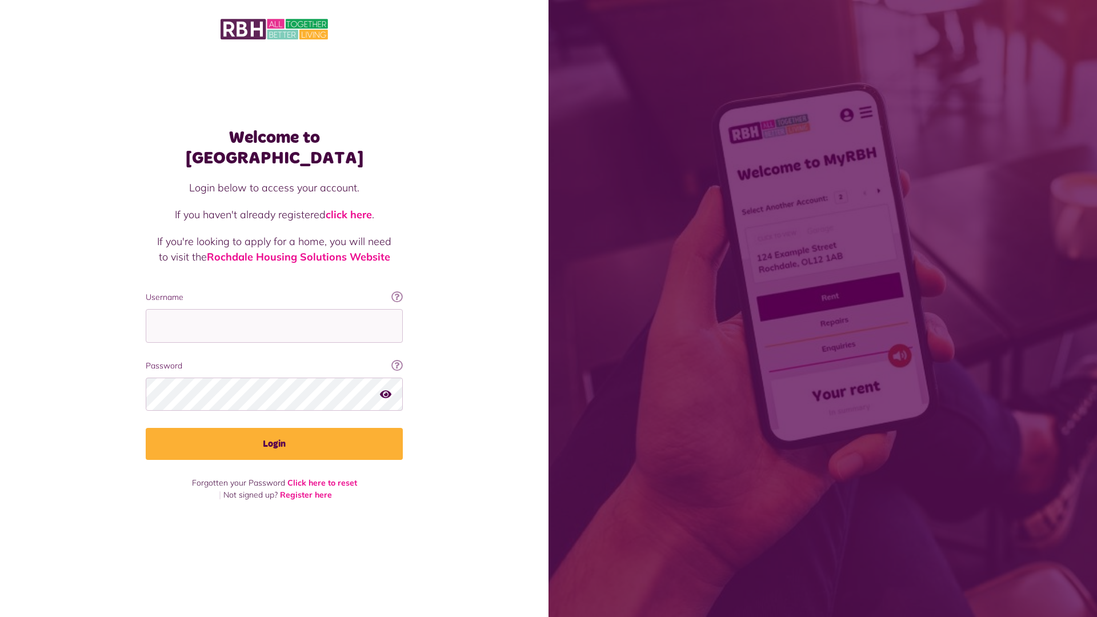
click at [350, 208] on link "click here" at bounding box center [349, 214] width 46 height 13
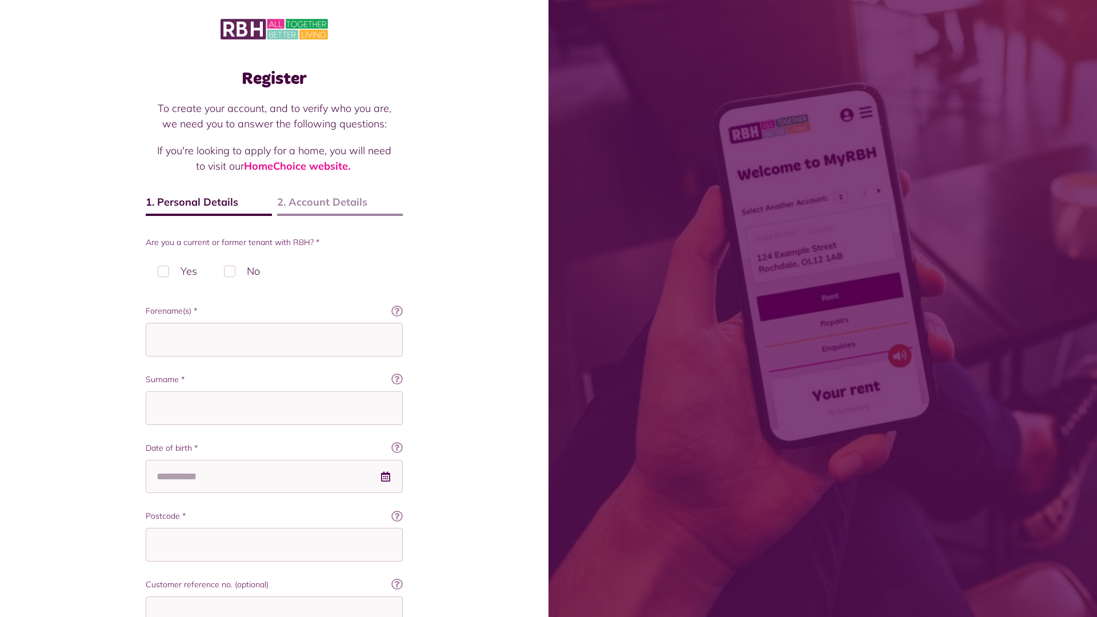
click at [274, 28] on img at bounding box center [273, 29] width 107 height 24
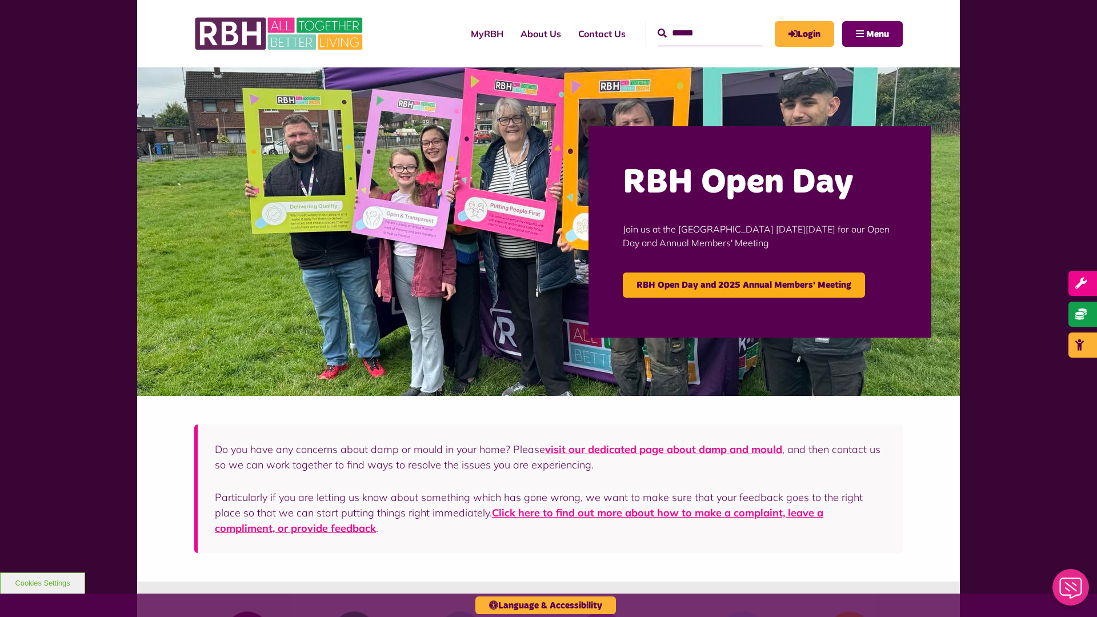
click at [877, 34] on span "Menu" at bounding box center [877, 34] width 23 height 9
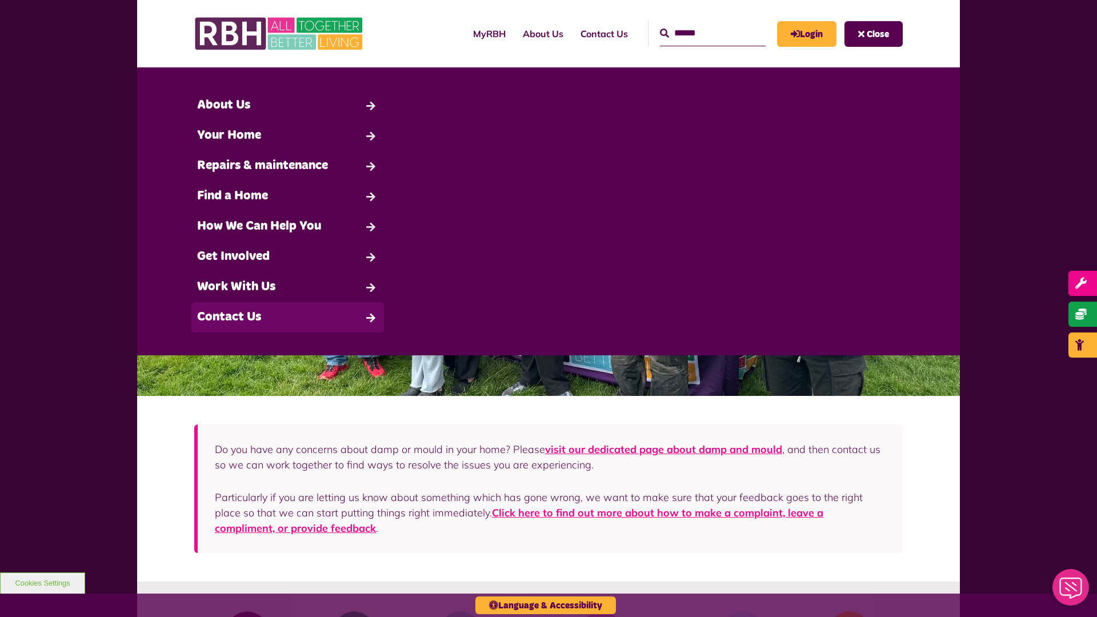
click at [287, 317] on link "Contact Us" at bounding box center [287, 317] width 192 height 30
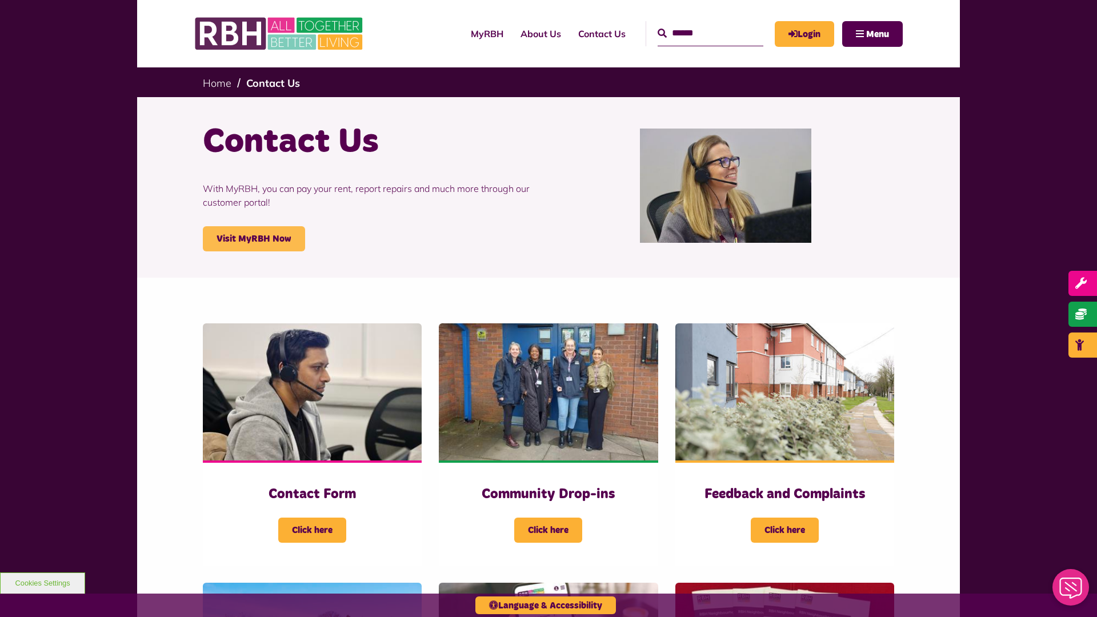
click at [254, 239] on link "Visit MyRBH Now" at bounding box center [254, 238] width 102 height 25
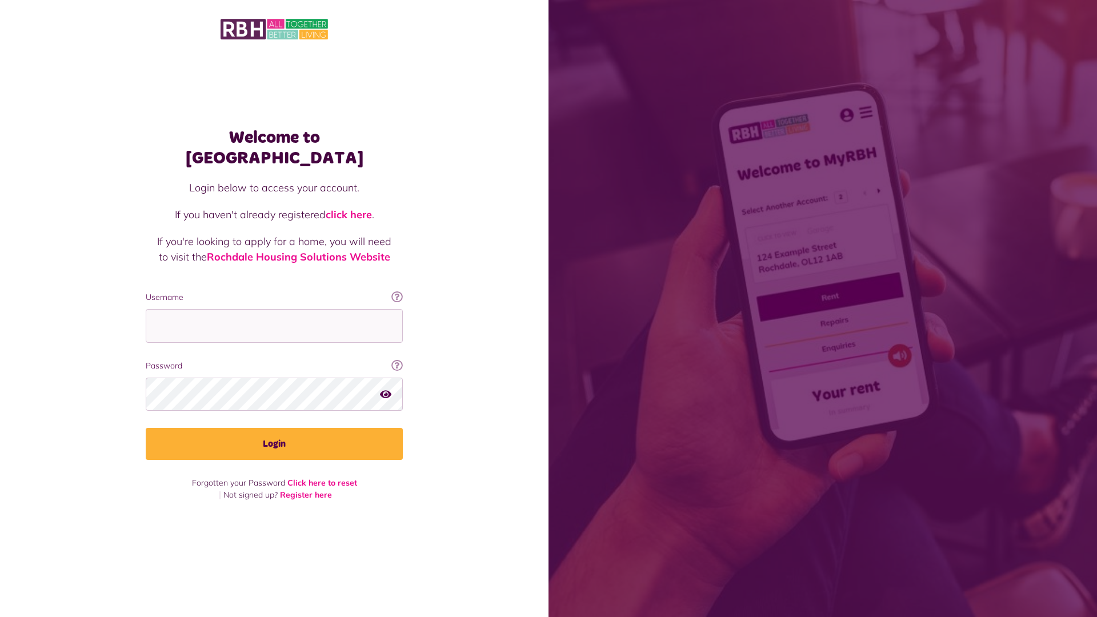
click at [350, 208] on link "click here" at bounding box center [349, 214] width 46 height 13
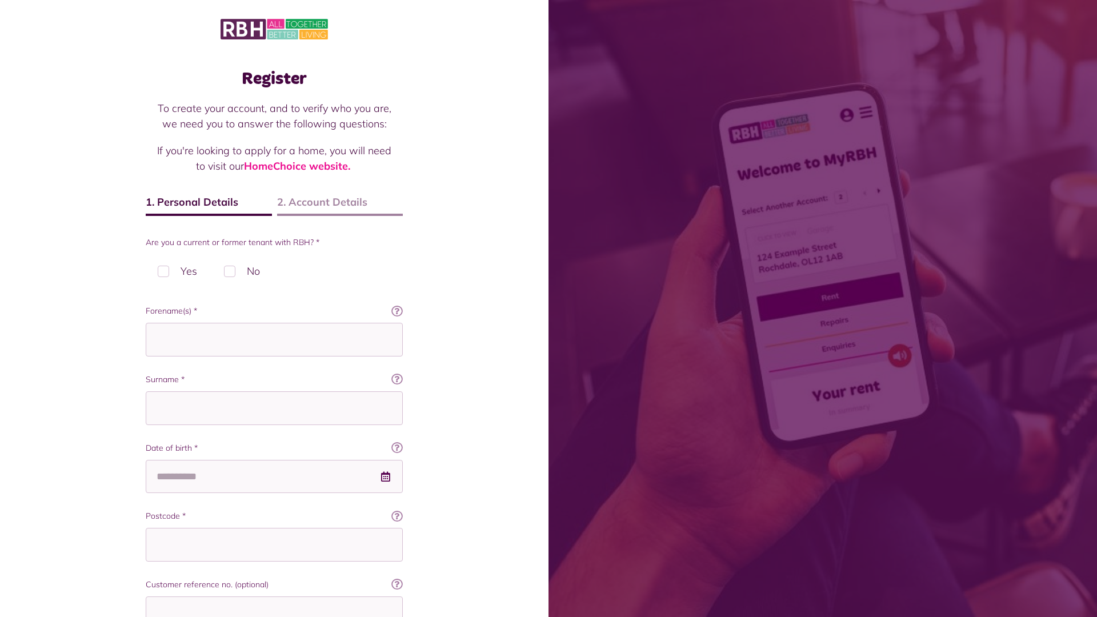
click at [274, 28] on img at bounding box center [273, 29] width 107 height 24
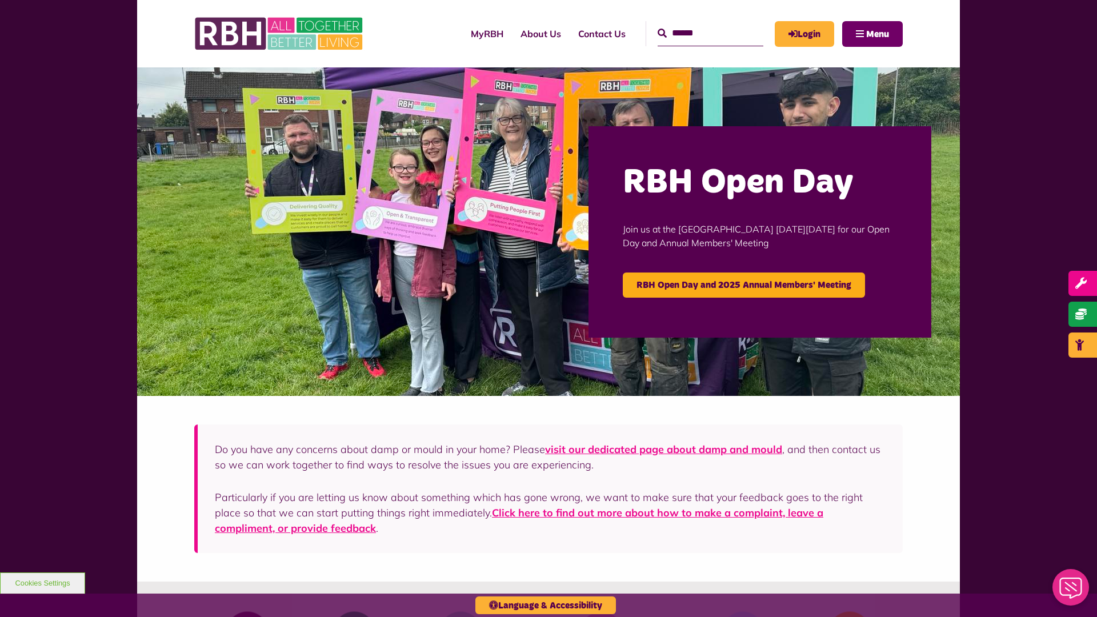
click at [877, 34] on span "Menu" at bounding box center [877, 34] width 23 height 9
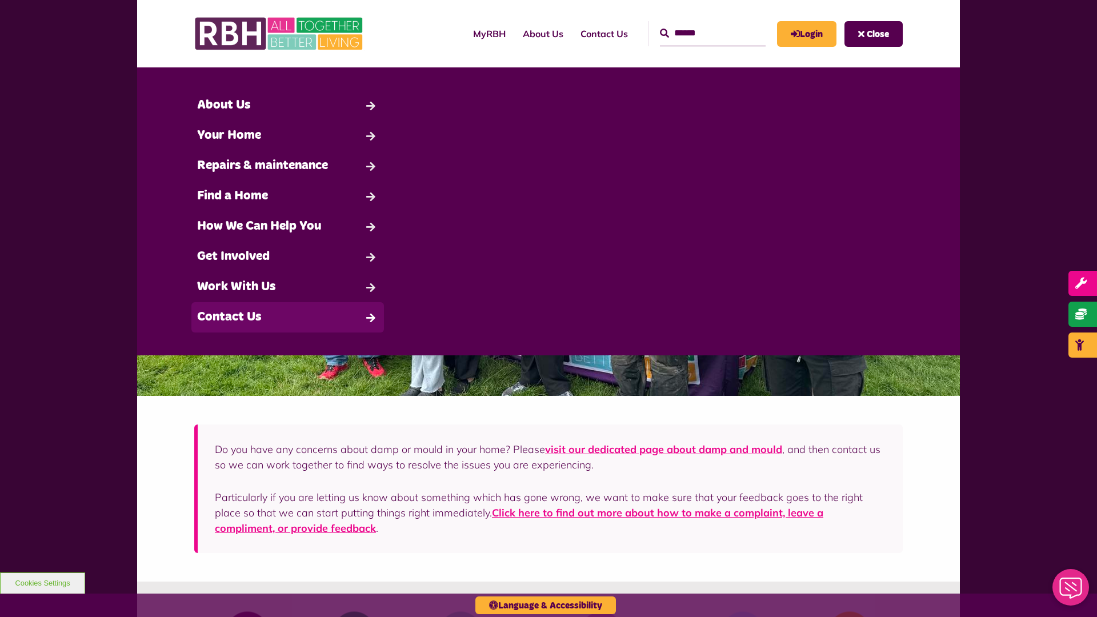
click at [287, 317] on link "Contact Us" at bounding box center [287, 317] width 192 height 30
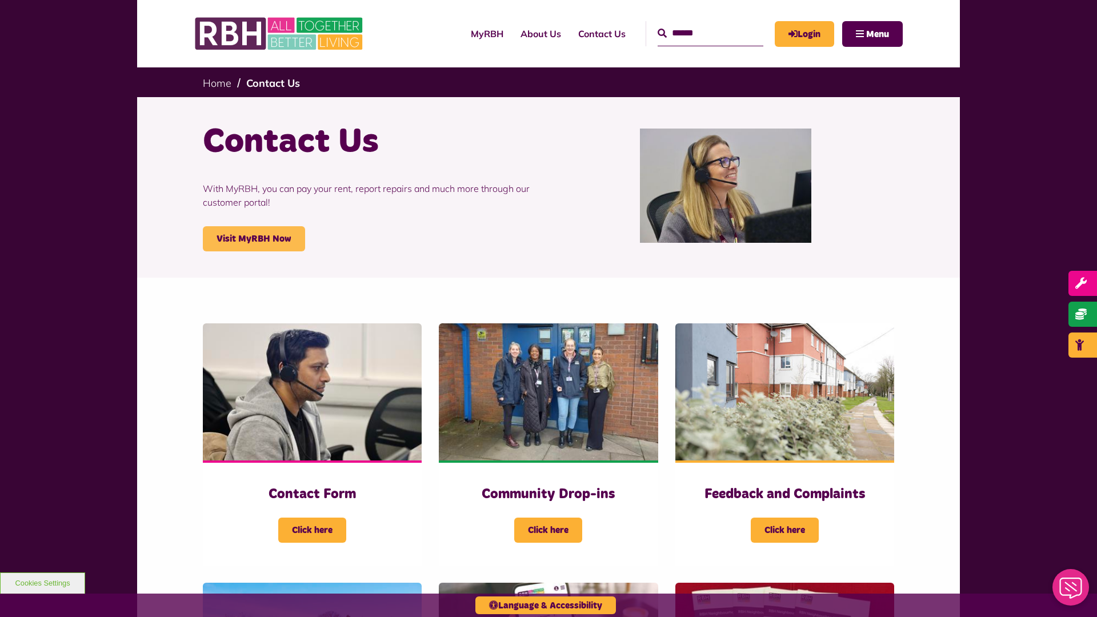
click at [254, 239] on link "Visit MyRBH Now" at bounding box center [254, 238] width 102 height 25
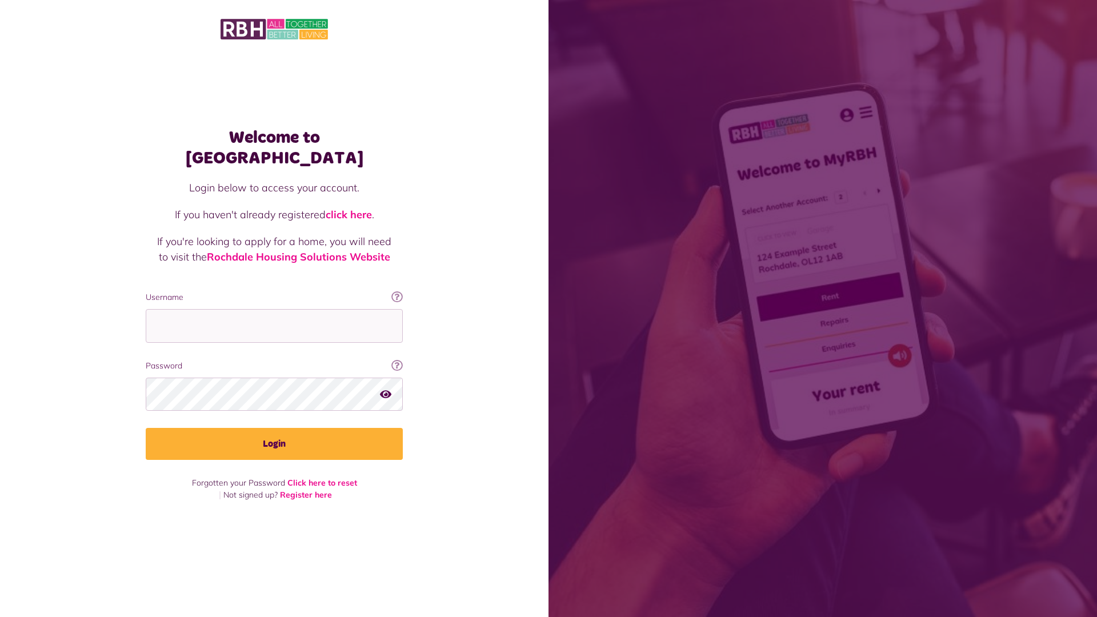
click at [350, 208] on link "click here" at bounding box center [349, 214] width 46 height 13
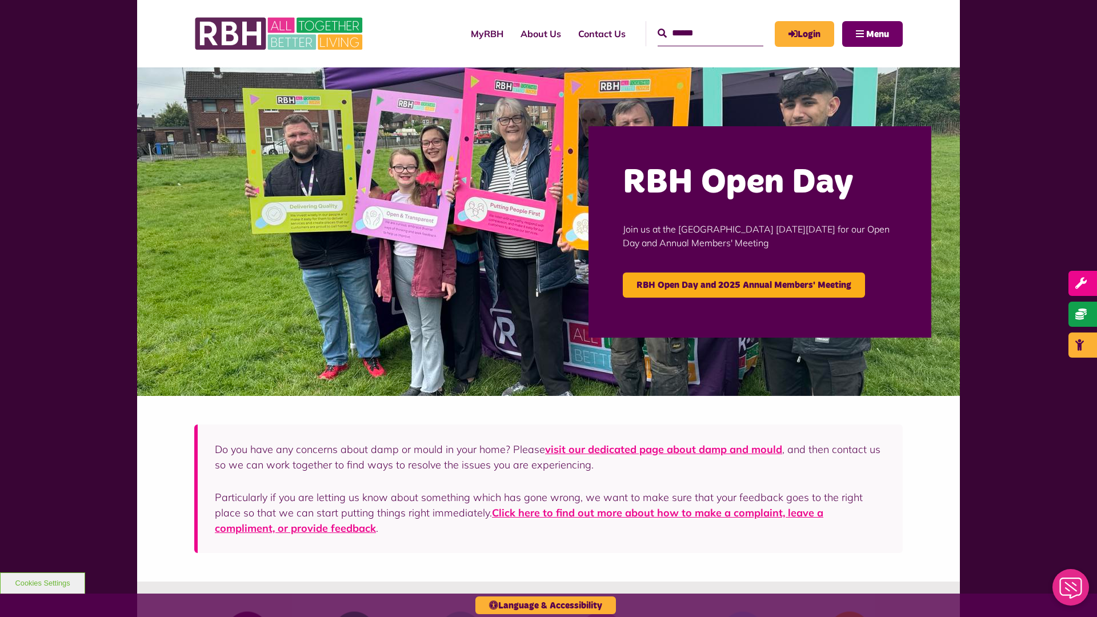
click at [877, 34] on span "Menu" at bounding box center [877, 34] width 23 height 9
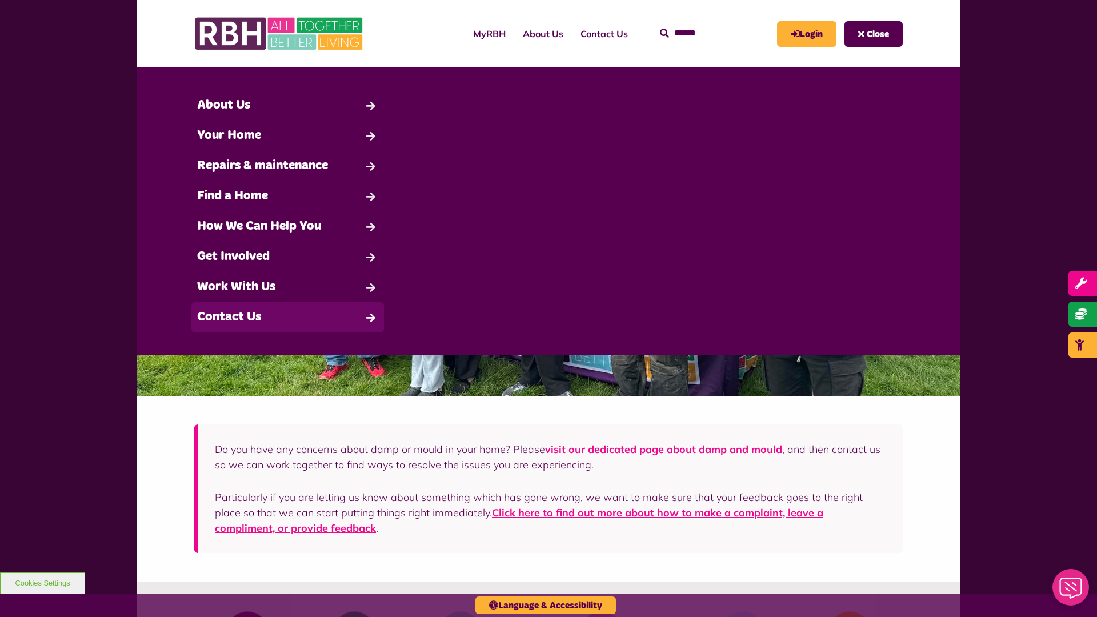
click at [287, 317] on link "Contact Us" at bounding box center [287, 317] width 192 height 30
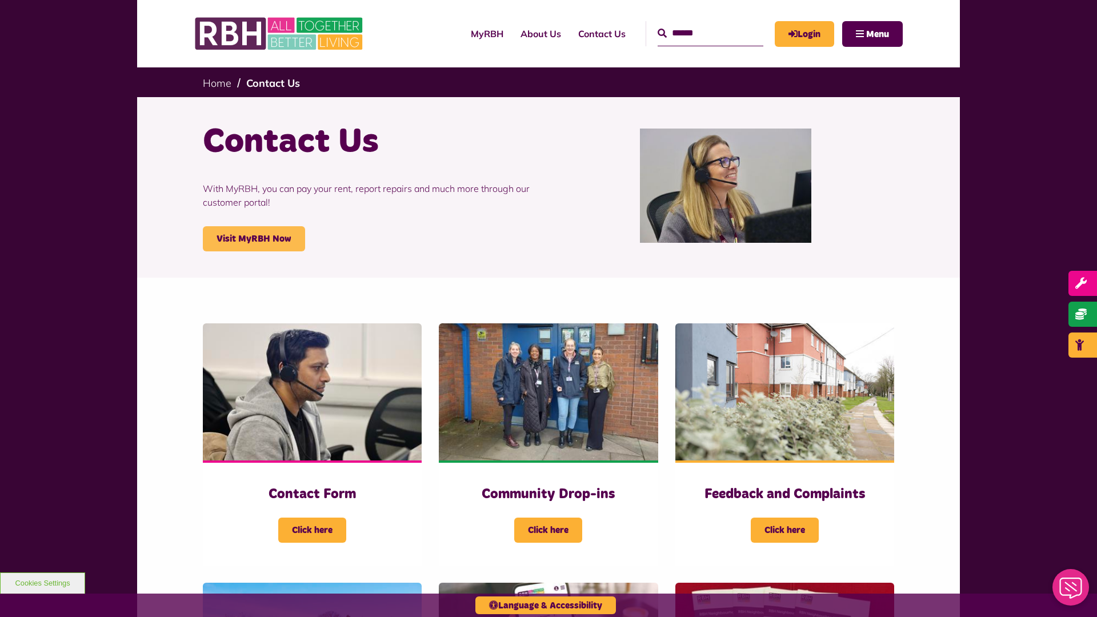
click at [254, 239] on link "Visit MyRBH Now" at bounding box center [254, 238] width 102 height 25
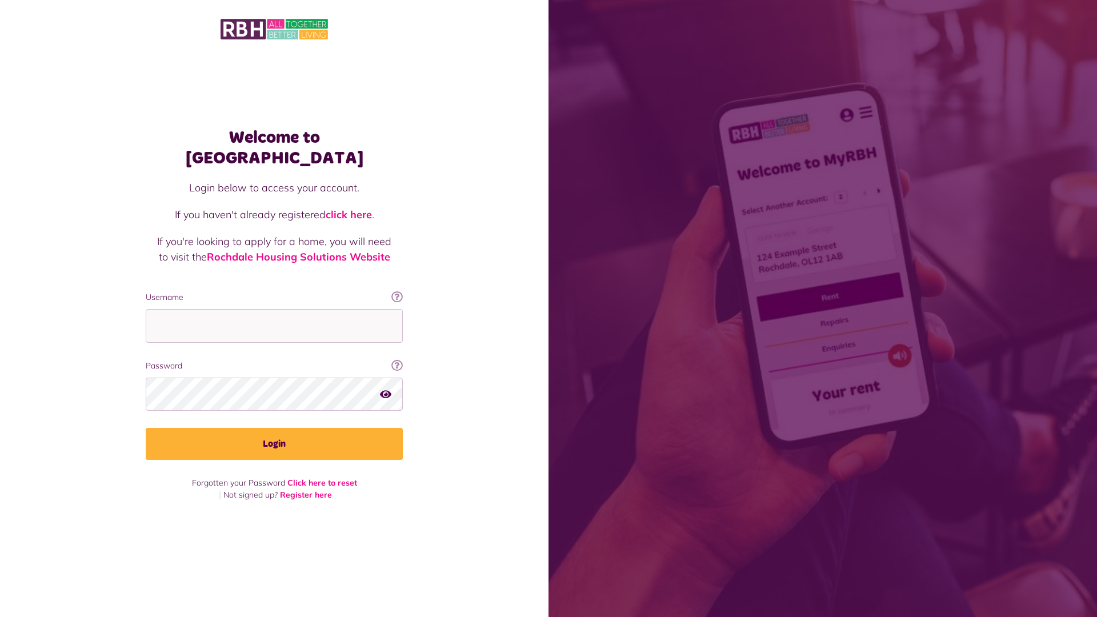
click at [350, 208] on link "click here" at bounding box center [349, 214] width 46 height 13
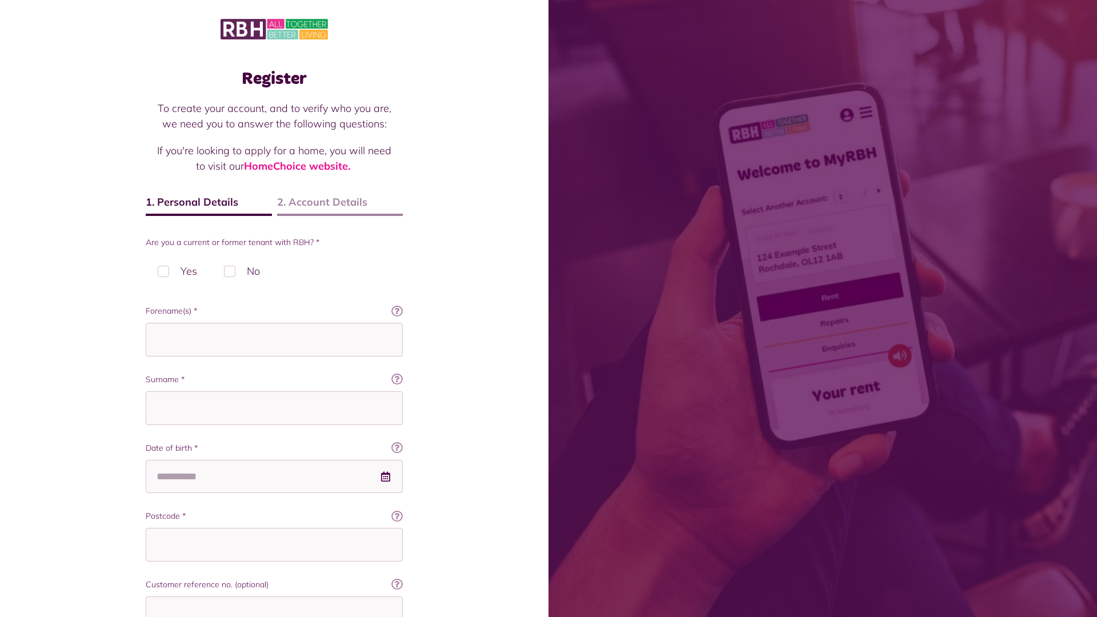
click at [274, 28] on img at bounding box center [273, 29] width 107 height 24
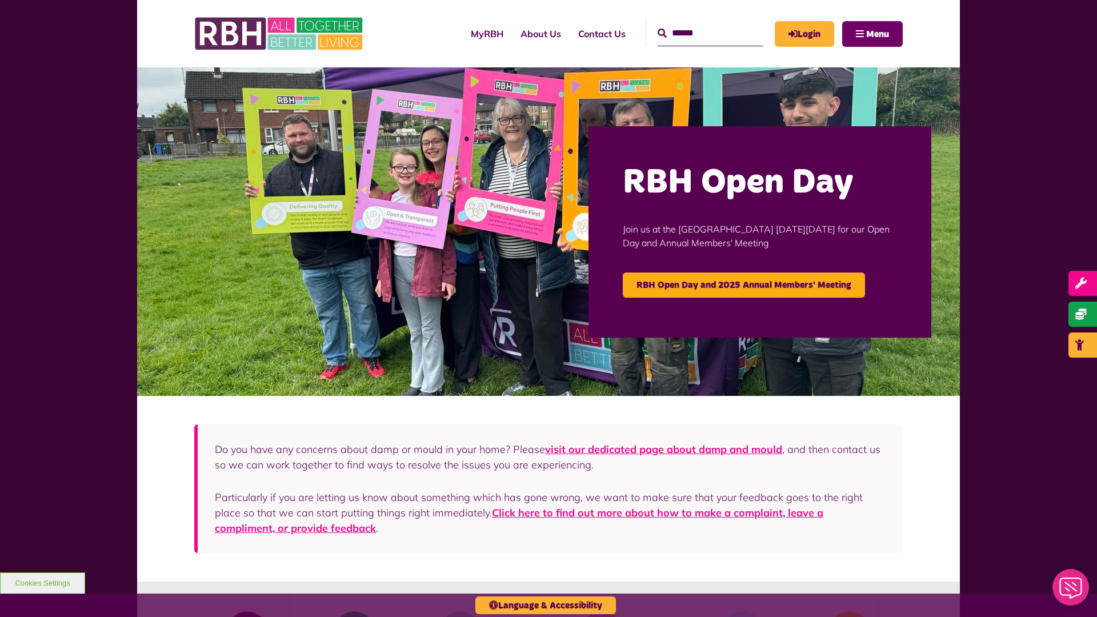
click at [877, 34] on span "Menu" at bounding box center [877, 34] width 23 height 9
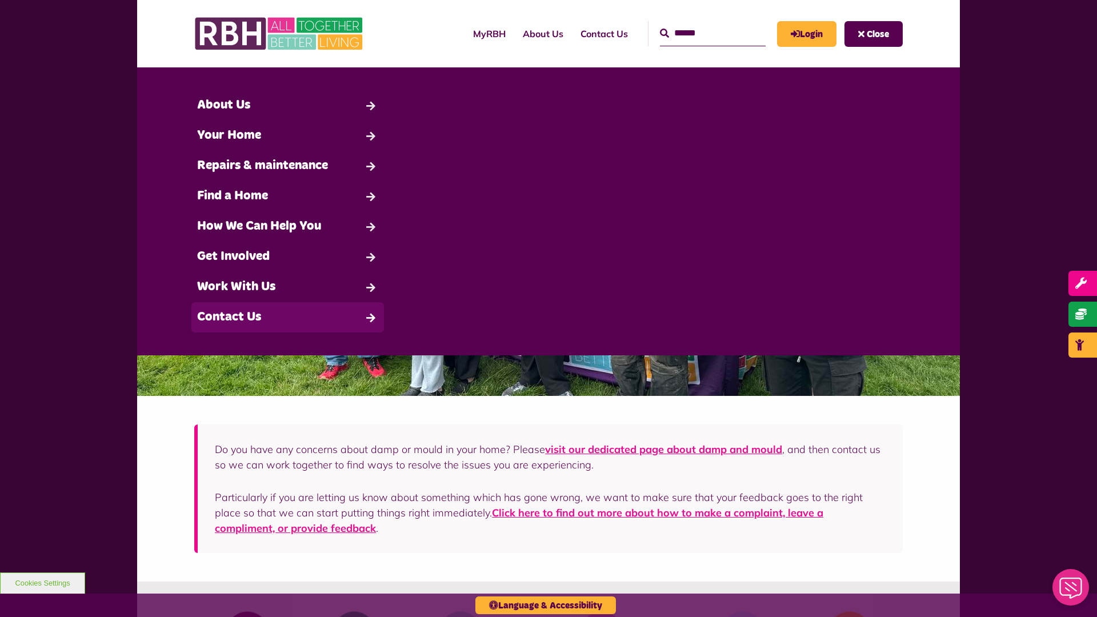
click at [287, 317] on link "Contact Us" at bounding box center [287, 317] width 192 height 30
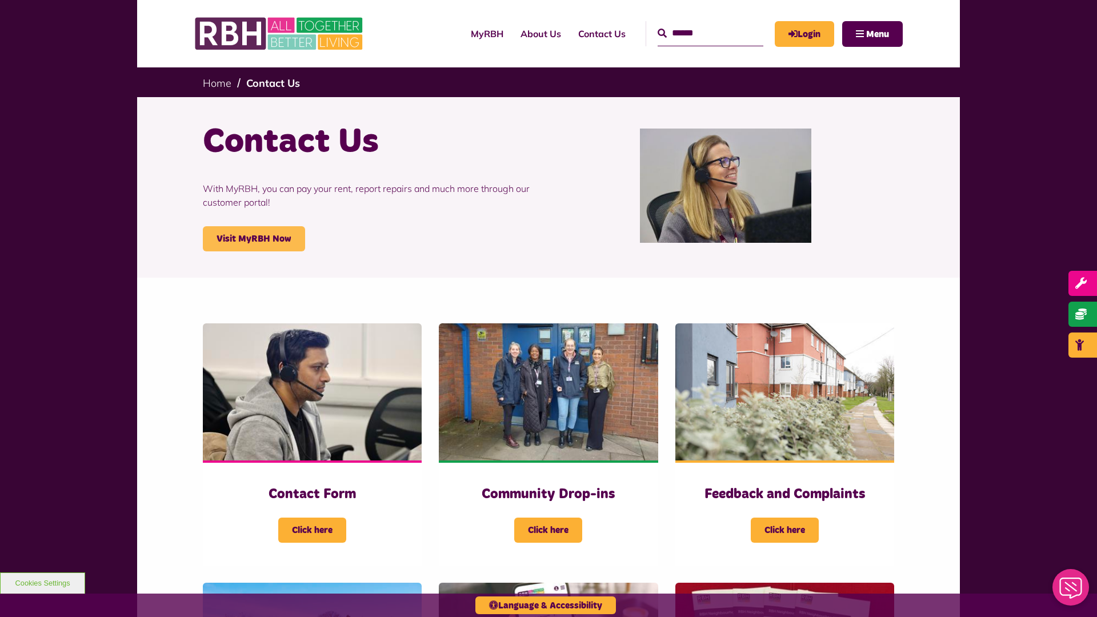
click at [254, 239] on link "Visit MyRBH Now" at bounding box center [254, 238] width 102 height 25
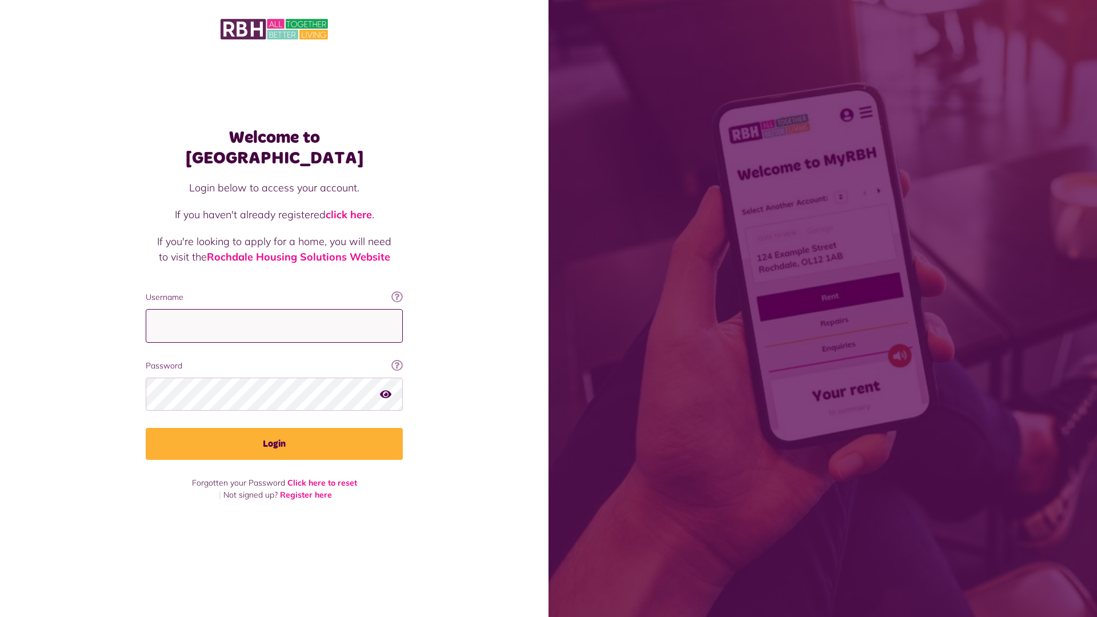
click at [274, 315] on input "Username" at bounding box center [274, 326] width 257 height 34
type input "**********"
click at [274, 434] on button "Login" at bounding box center [274, 444] width 257 height 32
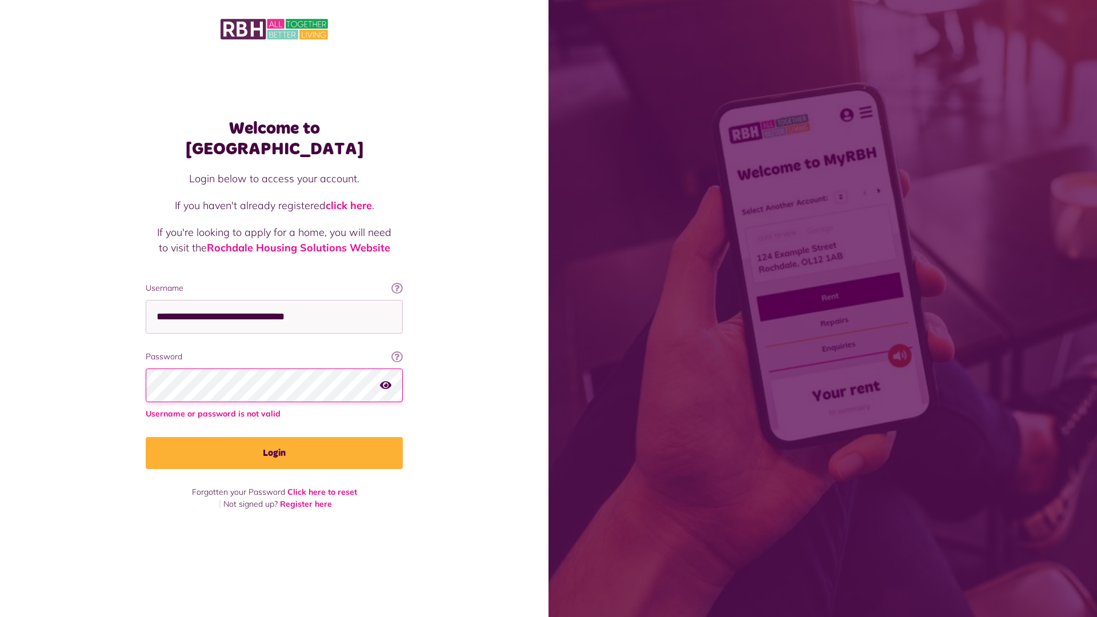
click at [274, 442] on button "Login" at bounding box center [274, 453] width 257 height 32
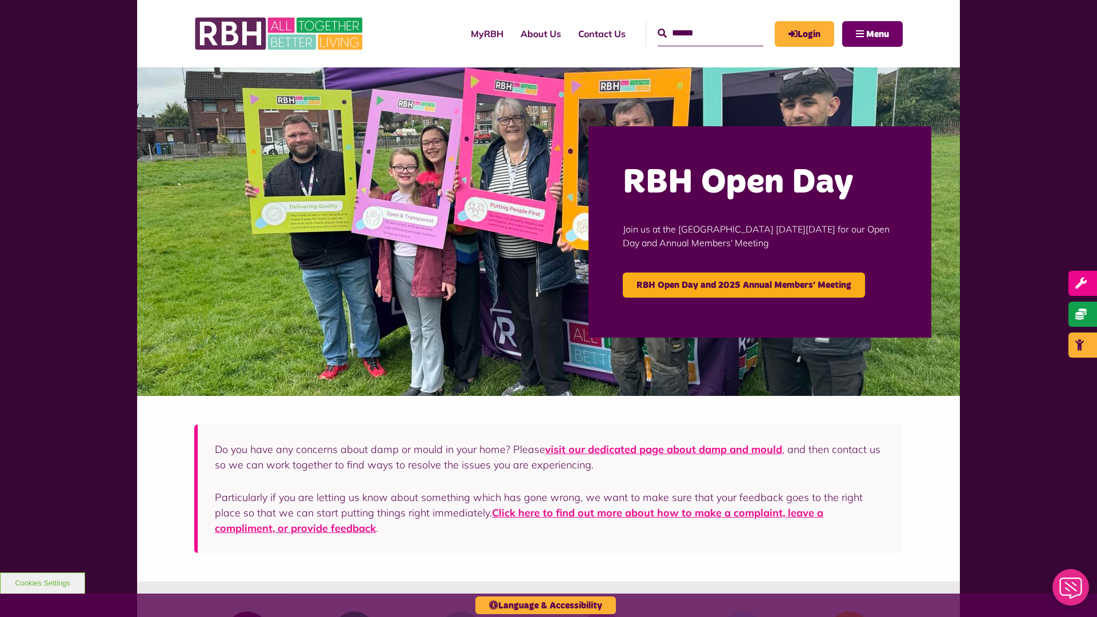
click at [877, 34] on span "Menu" at bounding box center [877, 34] width 23 height 9
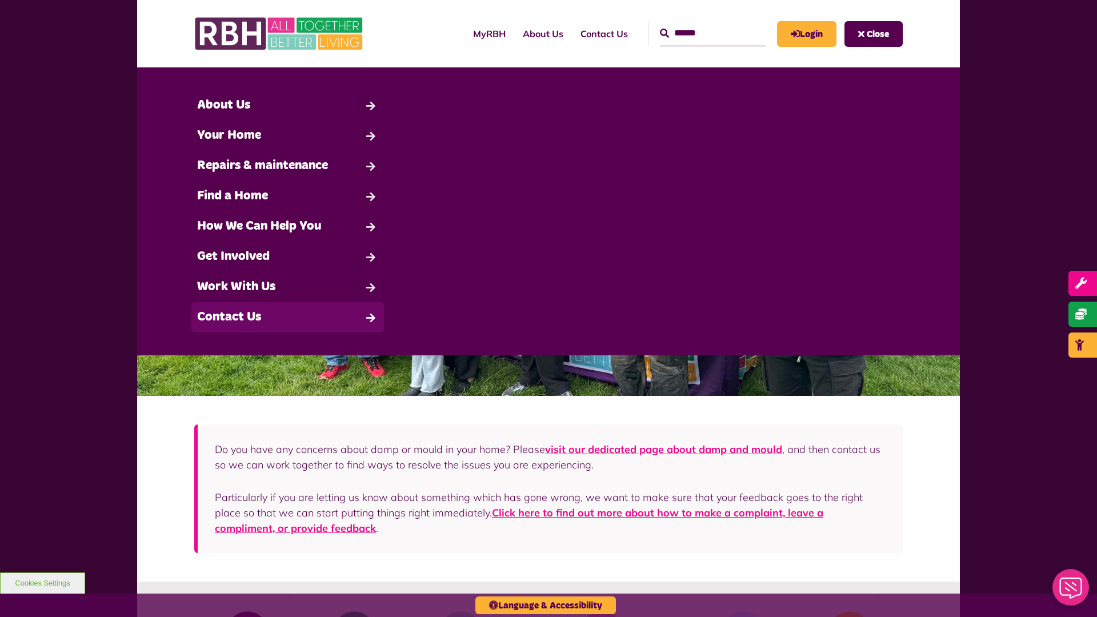
click at [287, 317] on link "Contact Us" at bounding box center [287, 317] width 192 height 30
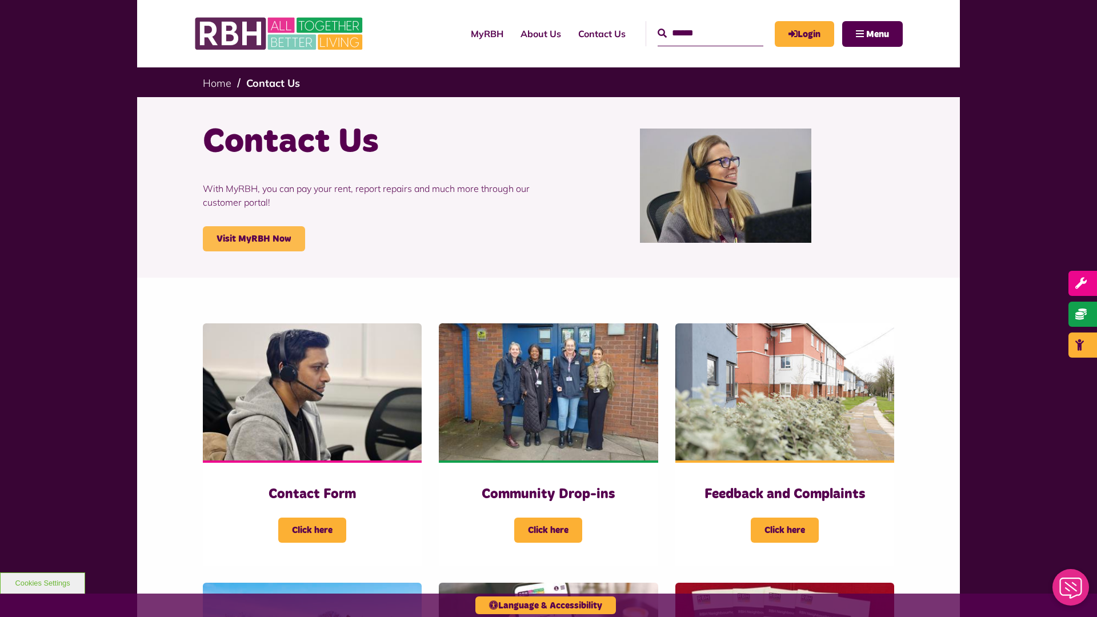
click at [254, 239] on link "Visit MyRBH Now" at bounding box center [254, 238] width 102 height 25
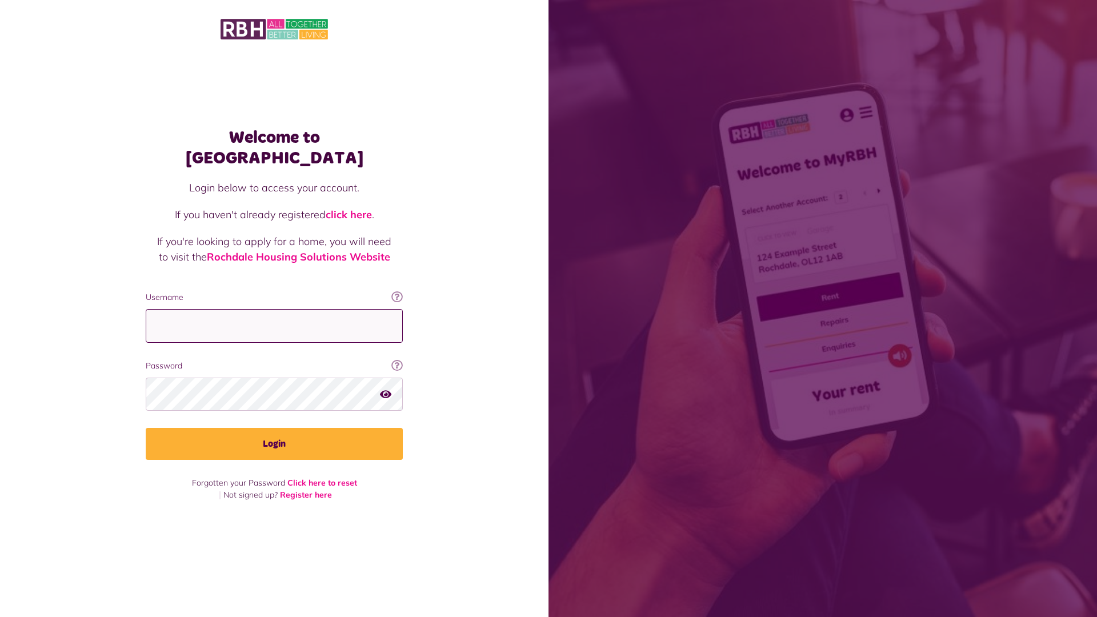
click at [274, 315] on input "Username" at bounding box center [274, 326] width 257 height 34
type input "**********"
click at [274, 434] on button "Login" at bounding box center [274, 444] width 257 height 32
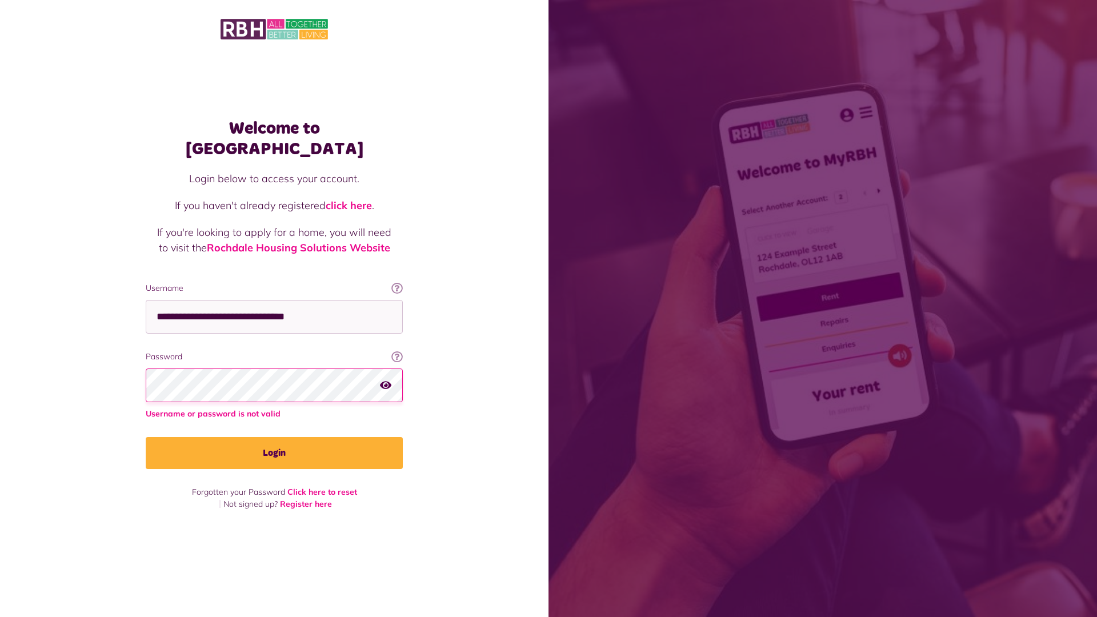
click at [350, 199] on link "click here" at bounding box center [349, 205] width 46 height 13
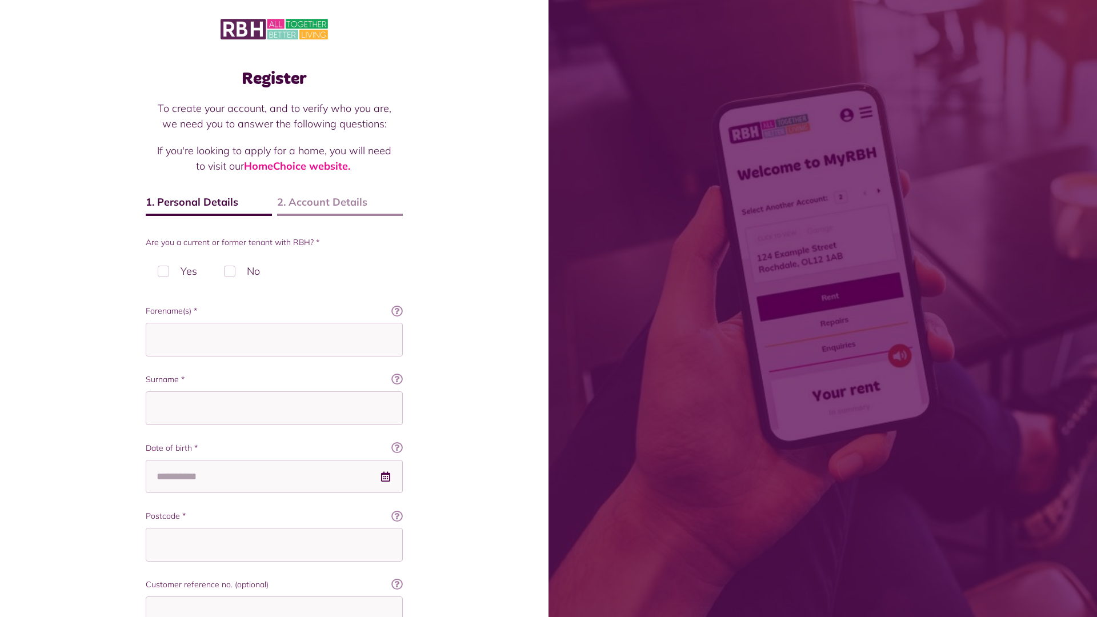
click at [274, 28] on img at bounding box center [273, 29] width 107 height 24
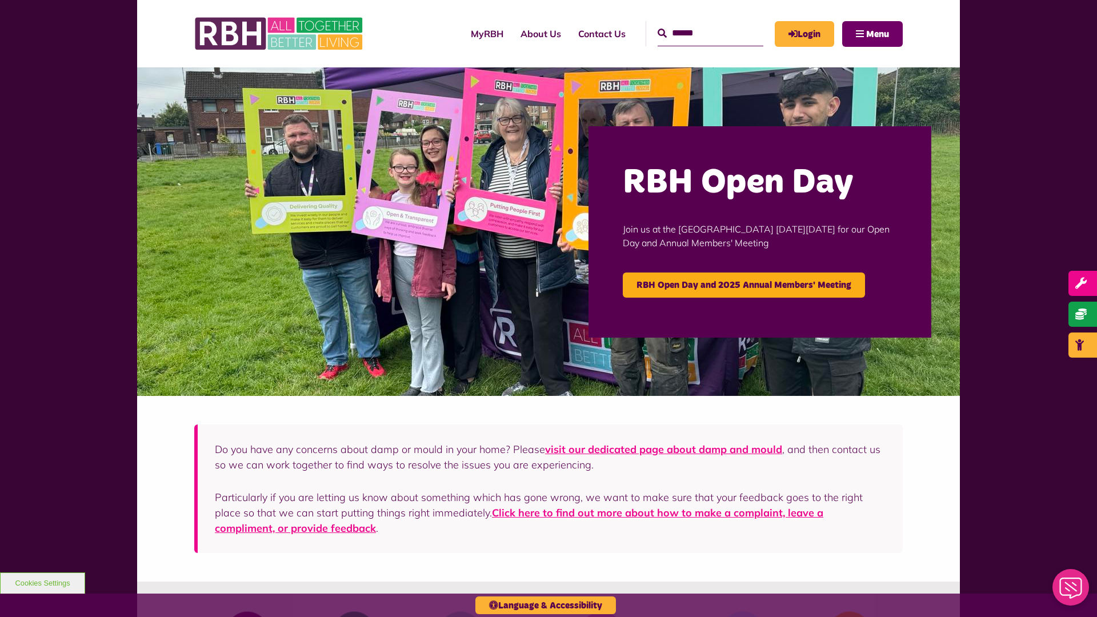
click at [877, 34] on span "Menu" at bounding box center [877, 34] width 23 height 9
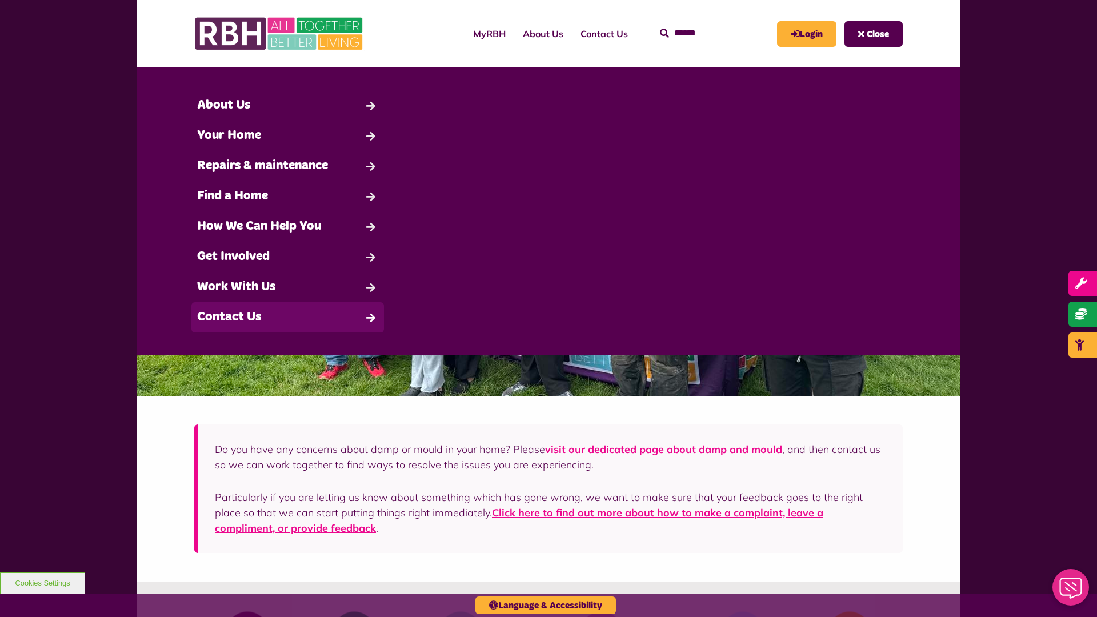
click at [287, 317] on link "Contact Us" at bounding box center [287, 317] width 192 height 30
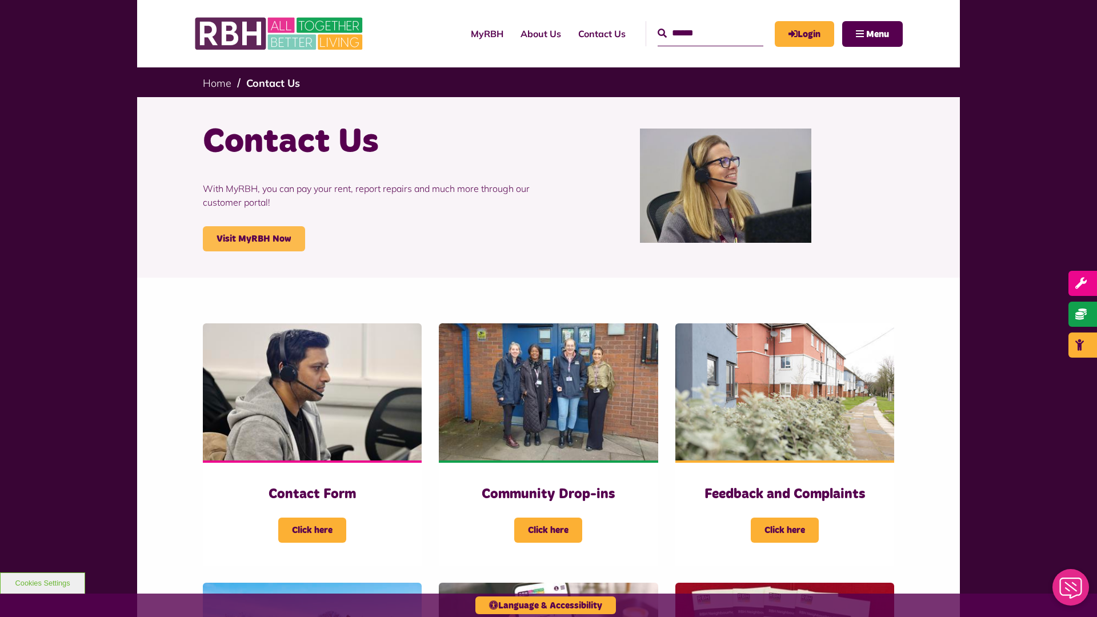
click at [254, 239] on link "Visit MyRBH Now" at bounding box center [254, 238] width 102 height 25
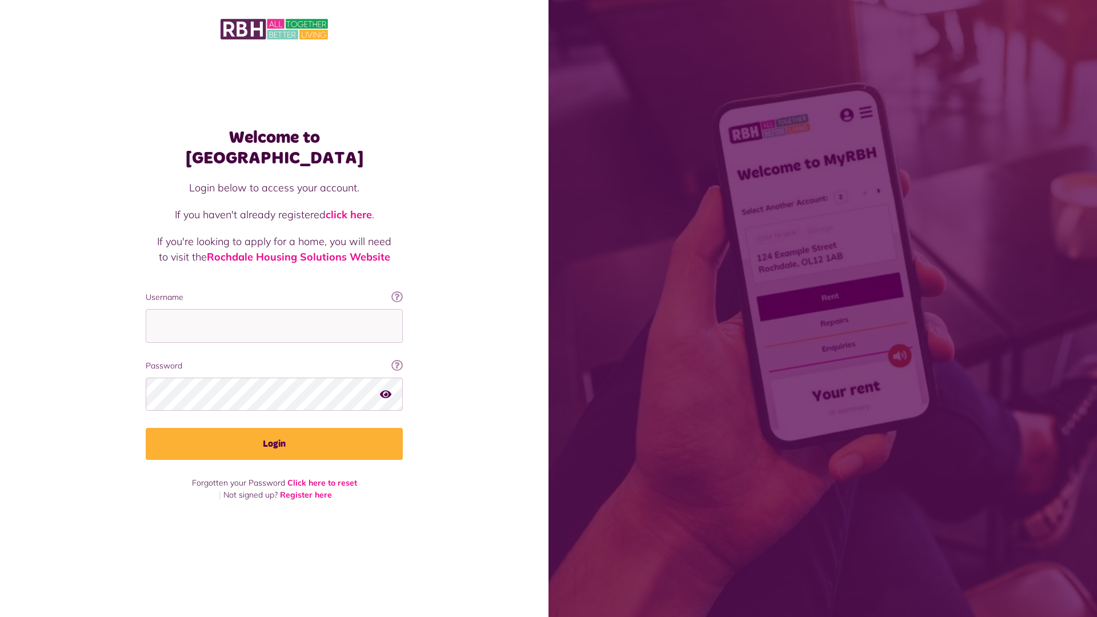
click at [350, 208] on link "click here" at bounding box center [349, 214] width 46 height 13
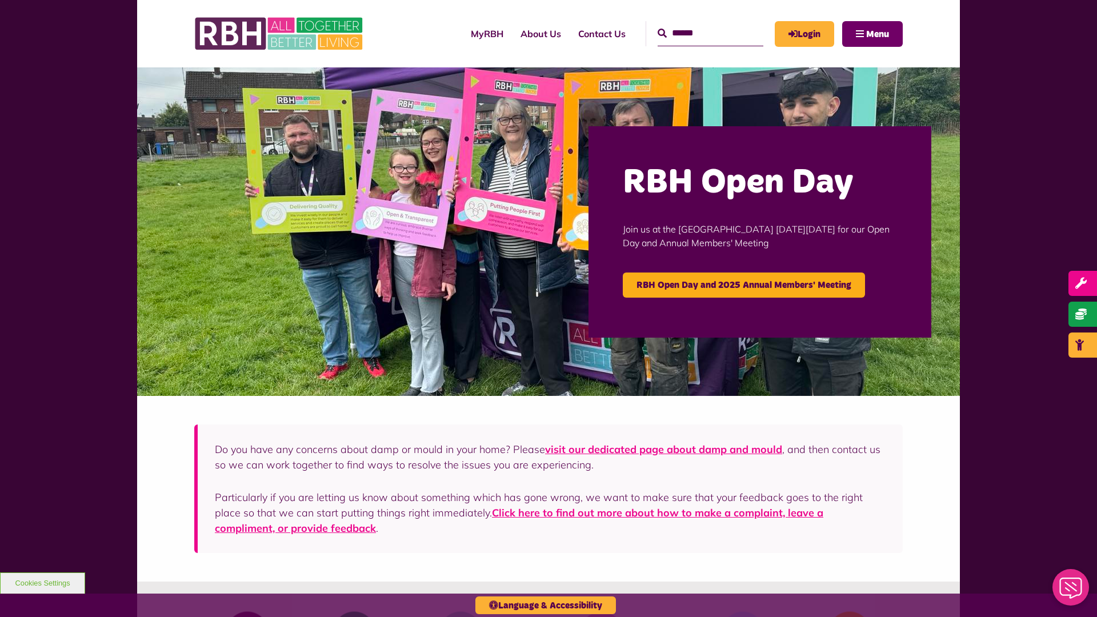
click at [877, 34] on span "Menu" at bounding box center [877, 34] width 23 height 9
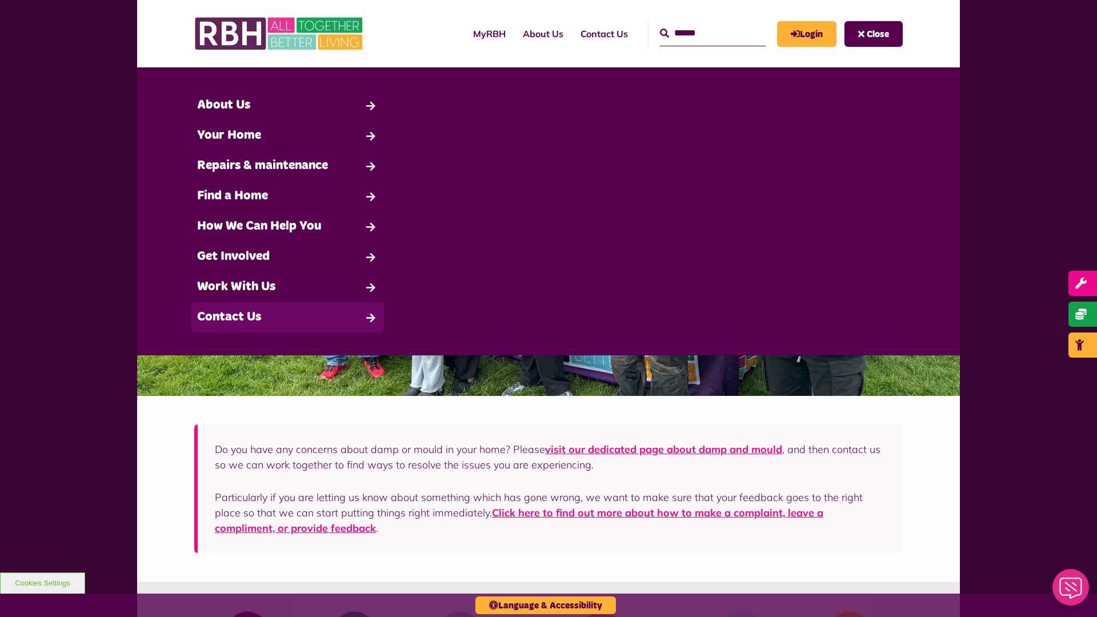
click at [287, 317] on link "Contact Us" at bounding box center [287, 317] width 192 height 30
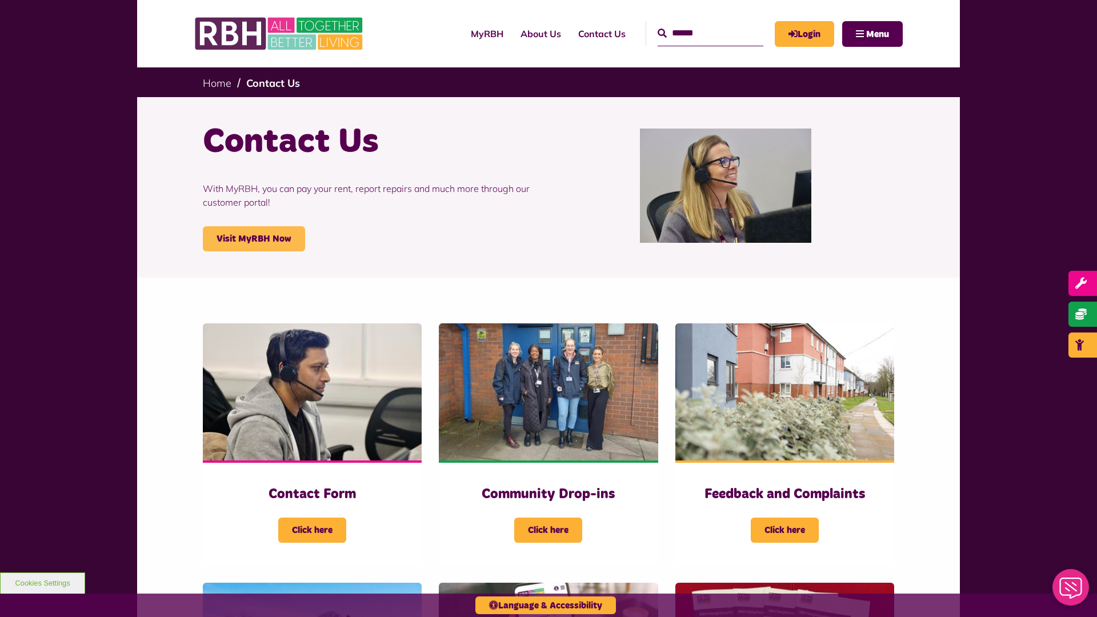
click at [254, 239] on link "Visit MyRBH Now" at bounding box center [254, 238] width 102 height 25
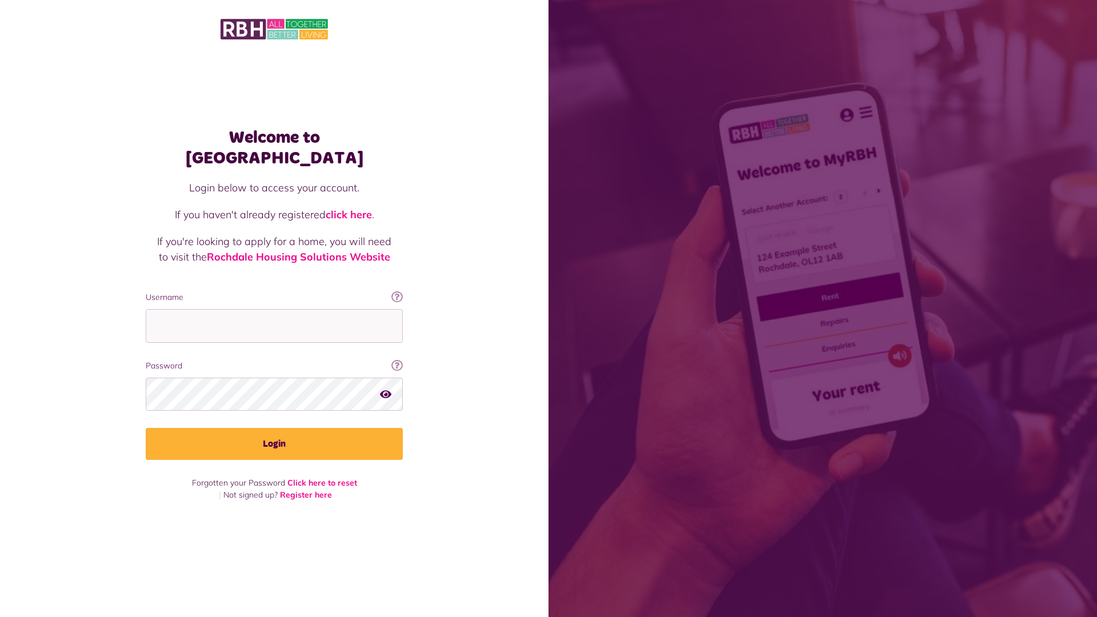
click at [350, 208] on link "click here" at bounding box center [349, 214] width 46 height 13
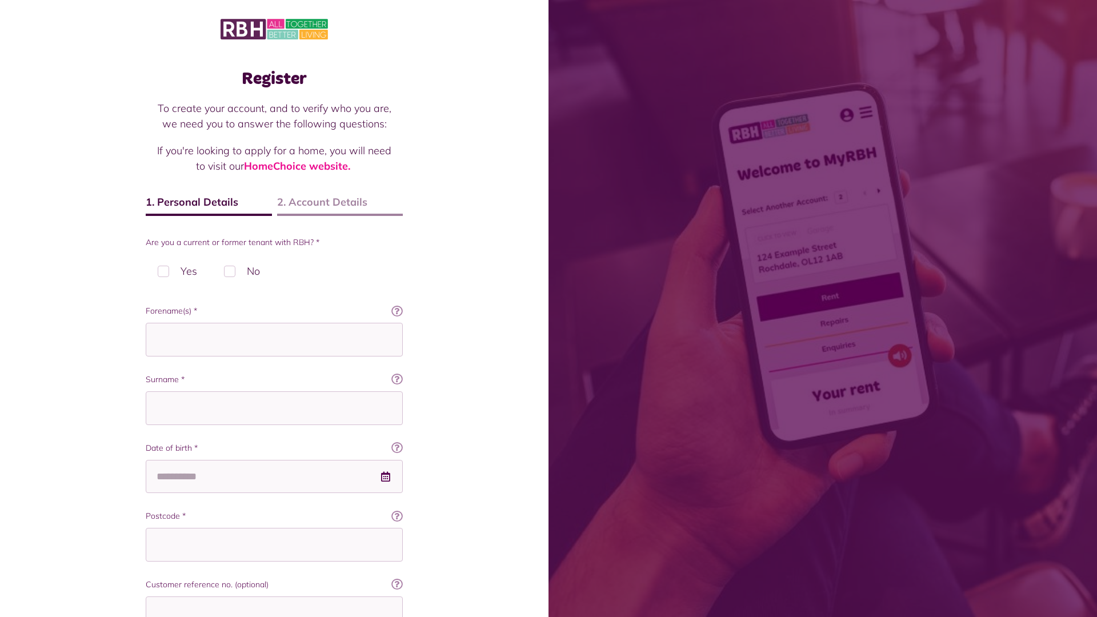
click at [274, 28] on img at bounding box center [273, 29] width 107 height 24
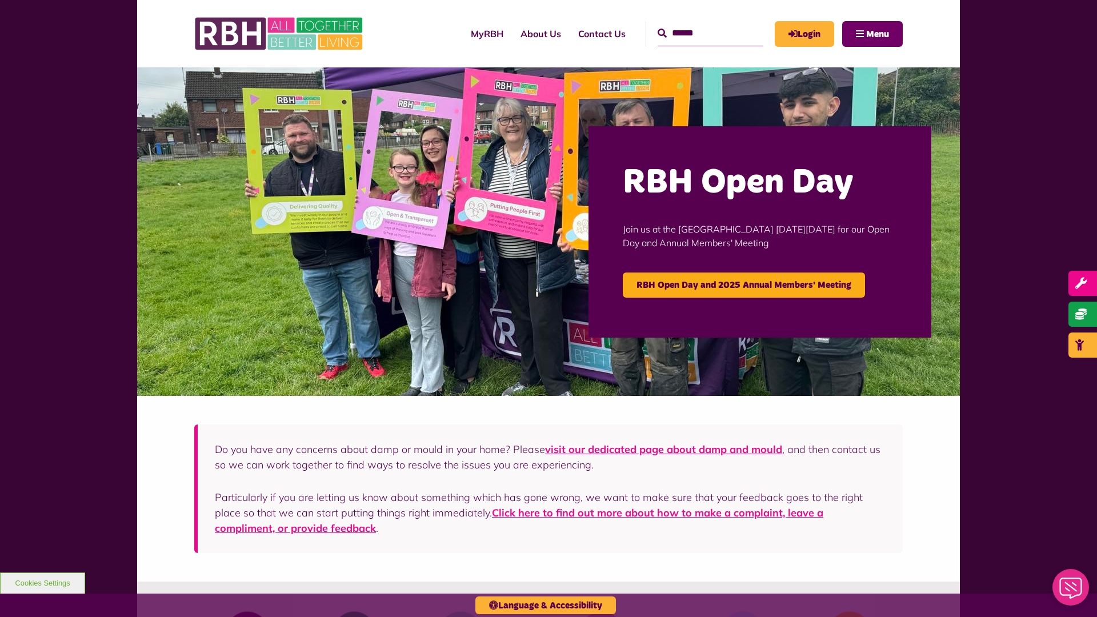
click at [877, 34] on span "Menu" at bounding box center [877, 34] width 23 height 9
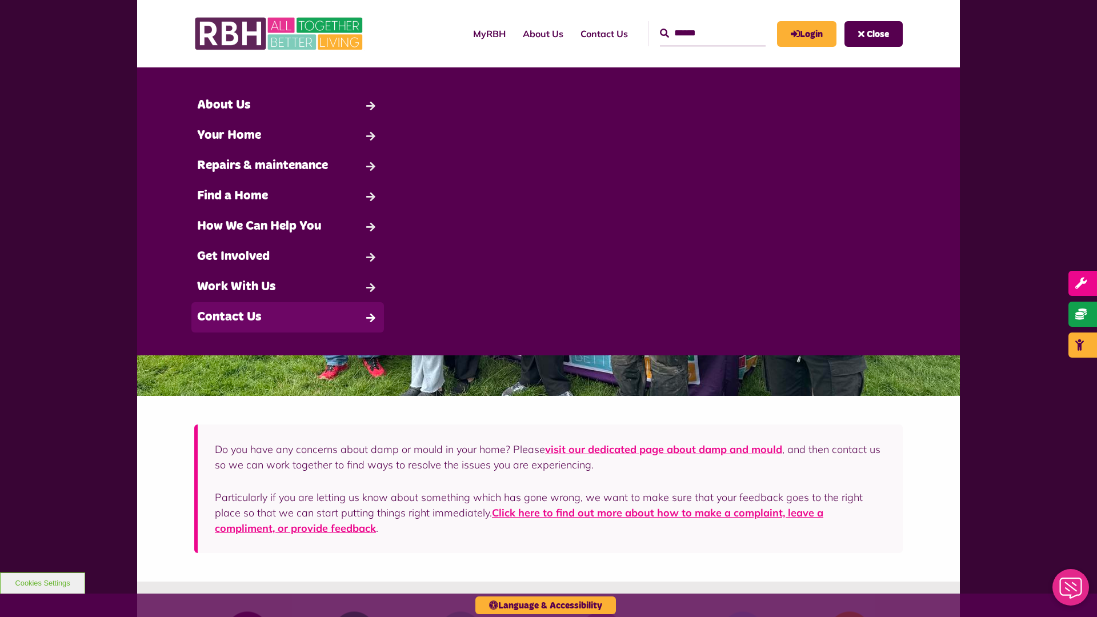
click at [287, 317] on link "Contact Us" at bounding box center [287, 317] width 192 height 30
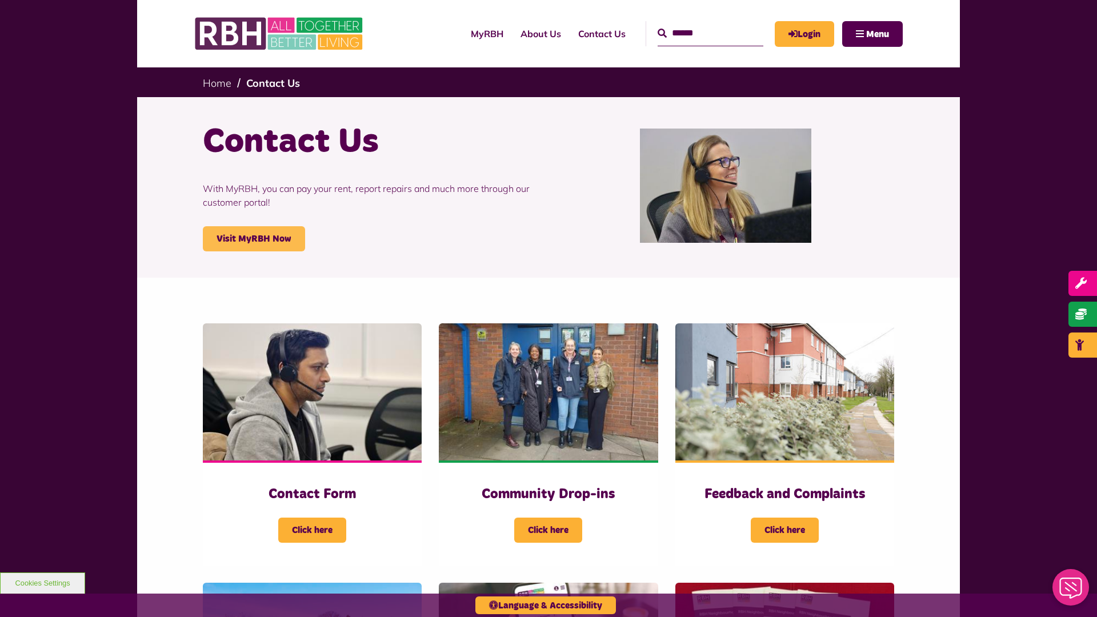
click at [254, 239] on link "Visit MyRBH Now" at bounding box center [254, 238] width 102 height 25
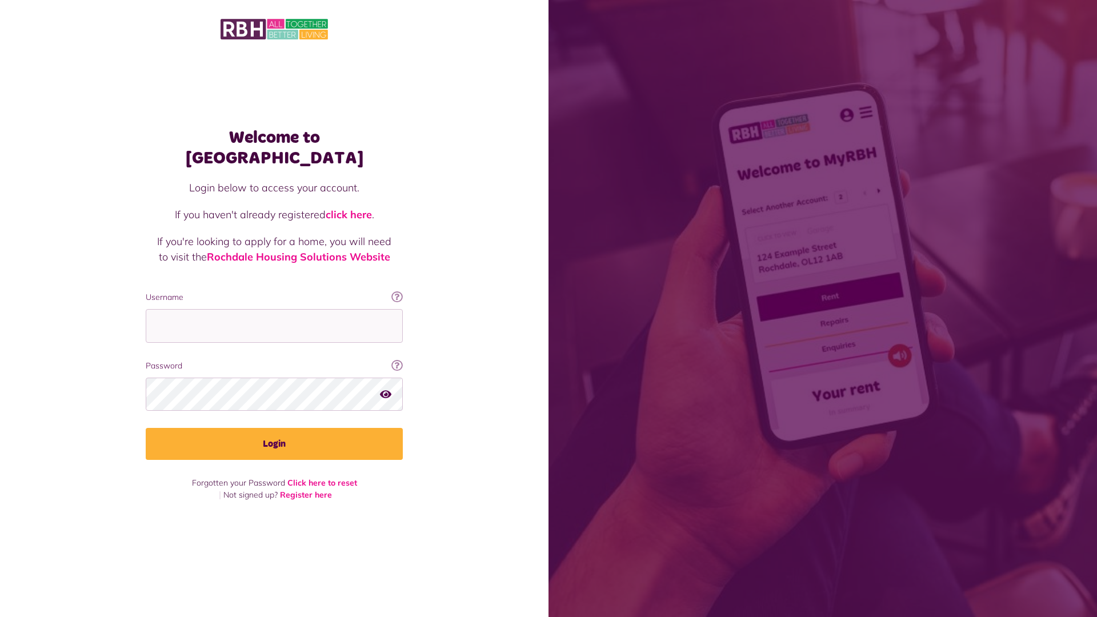
click at [350, 208] on link "click here" at bounding box center [349, 214] width 46 height 13
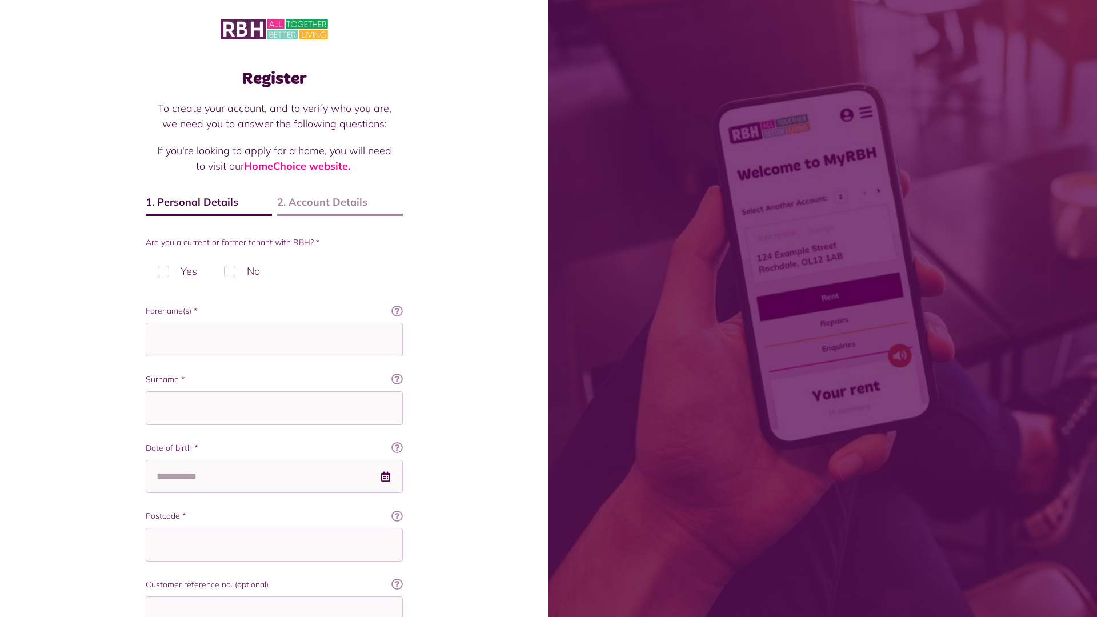
click at [274, 28] on img at bounding box center [273, 29] width 107 height 24
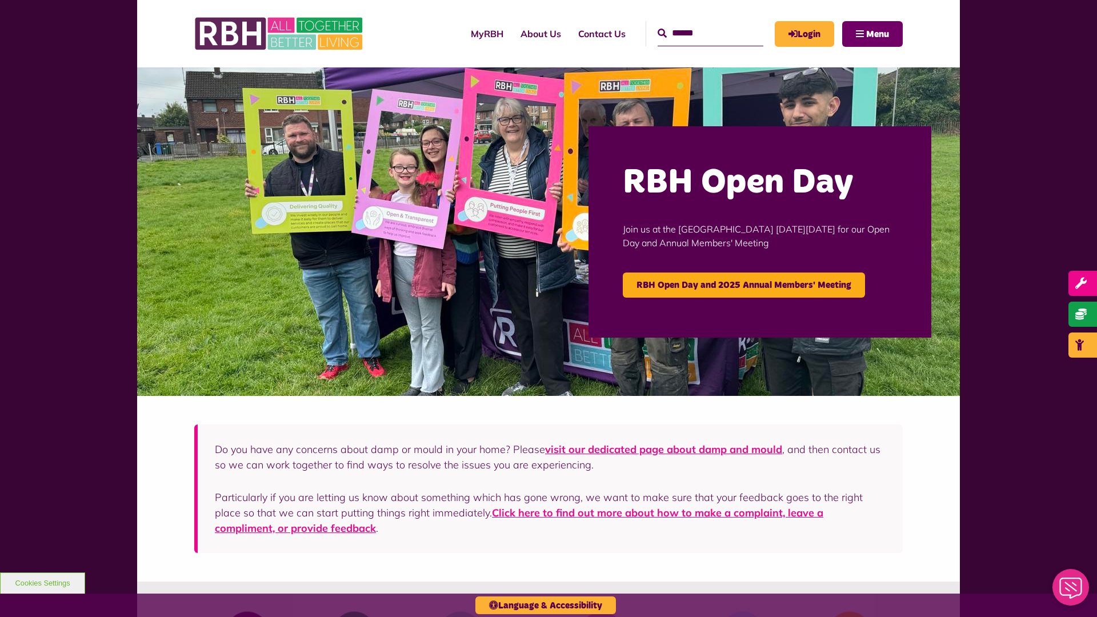
click at [877, 34] on span "Menu" at bounding box center [877, 34] width 23 height 9
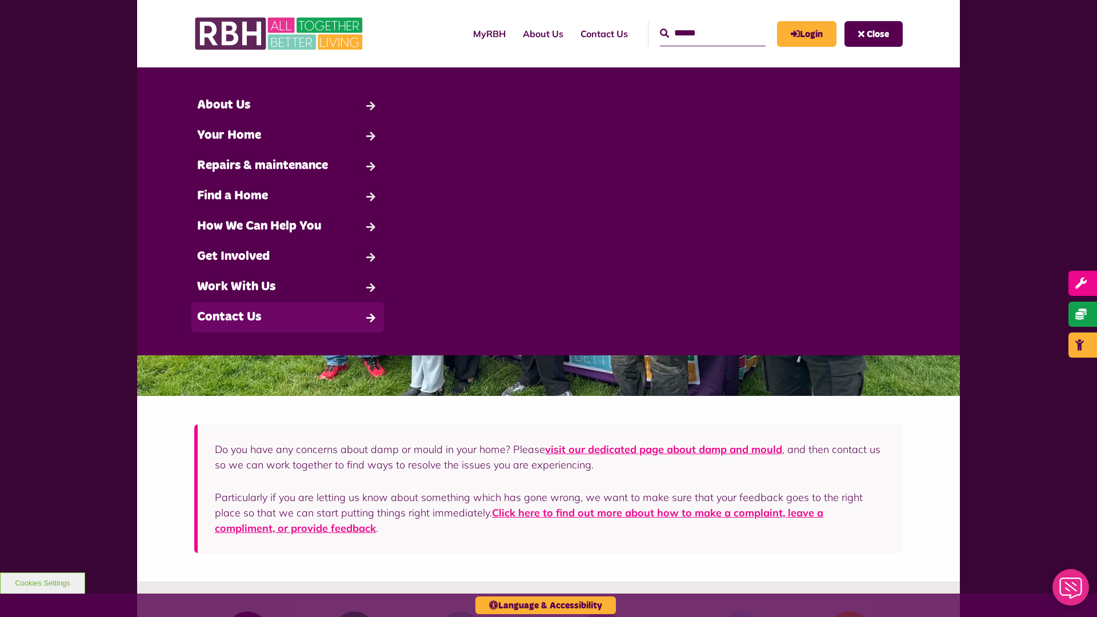
click at [287, 317] on link "Contact Us" at bounding box center [287, 317] width 192 height 30
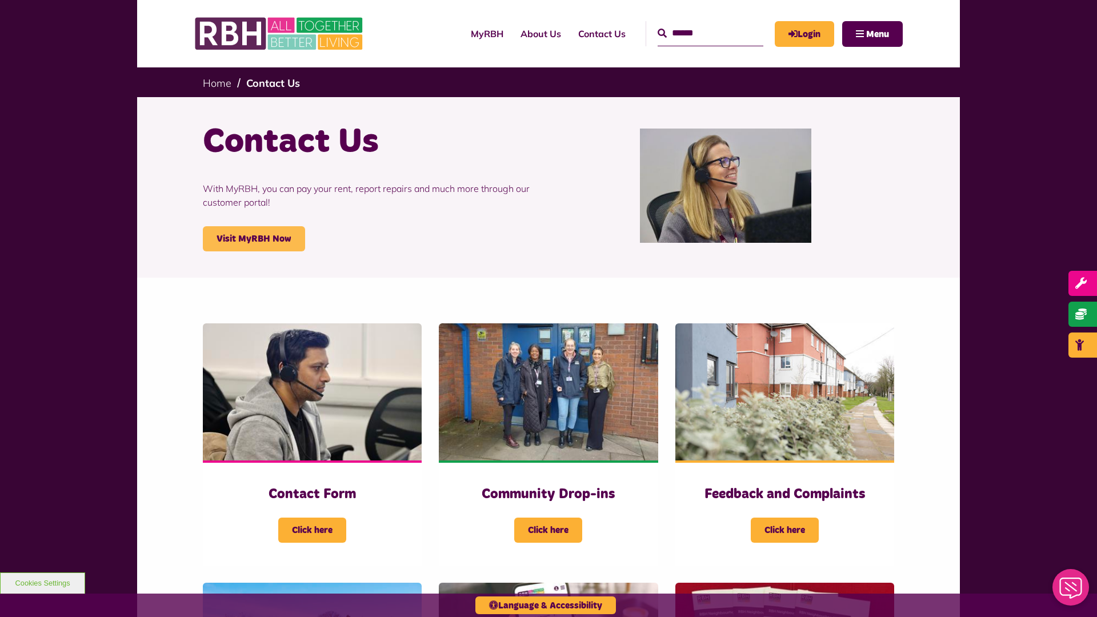
click at [254, 239] on link "Visit MyRBH Now" at bounding box center [254, 238] width 102 height 25
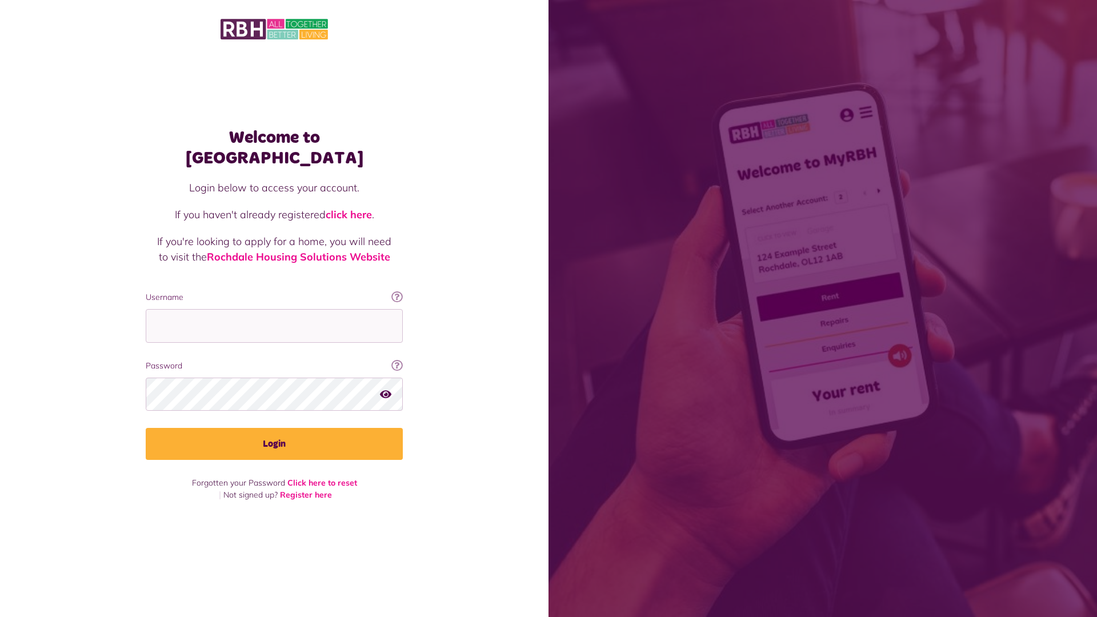
click at [350, 208] on link "click here" at bounding box center [349, 214] width 46 height 13
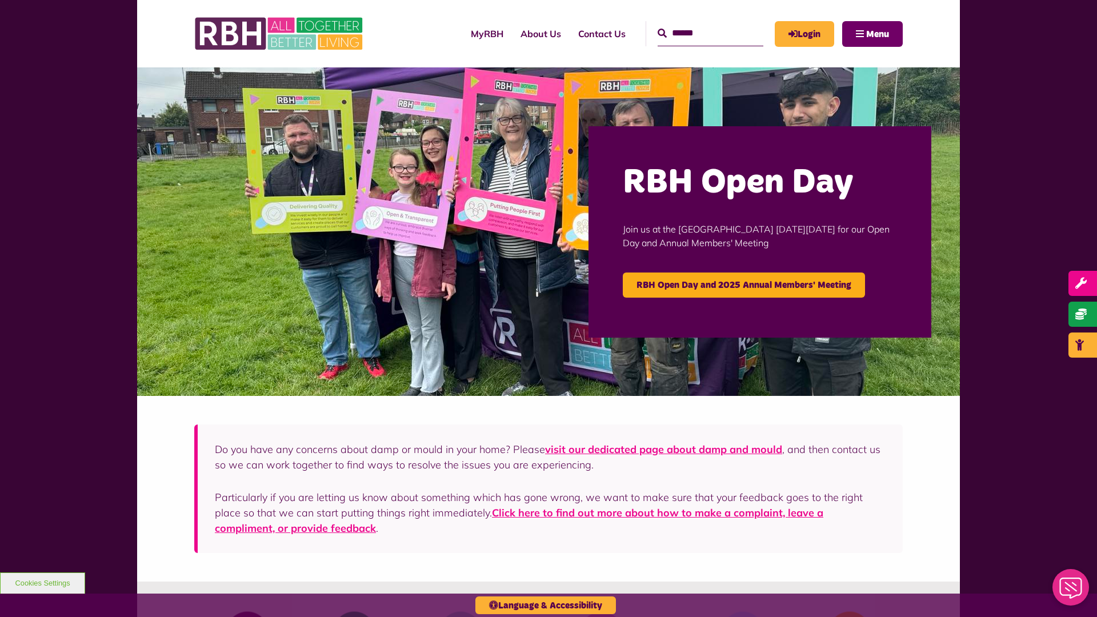
click at [877, 34] on span "Menu" at bounding box center [877, 34] width 23 height 9
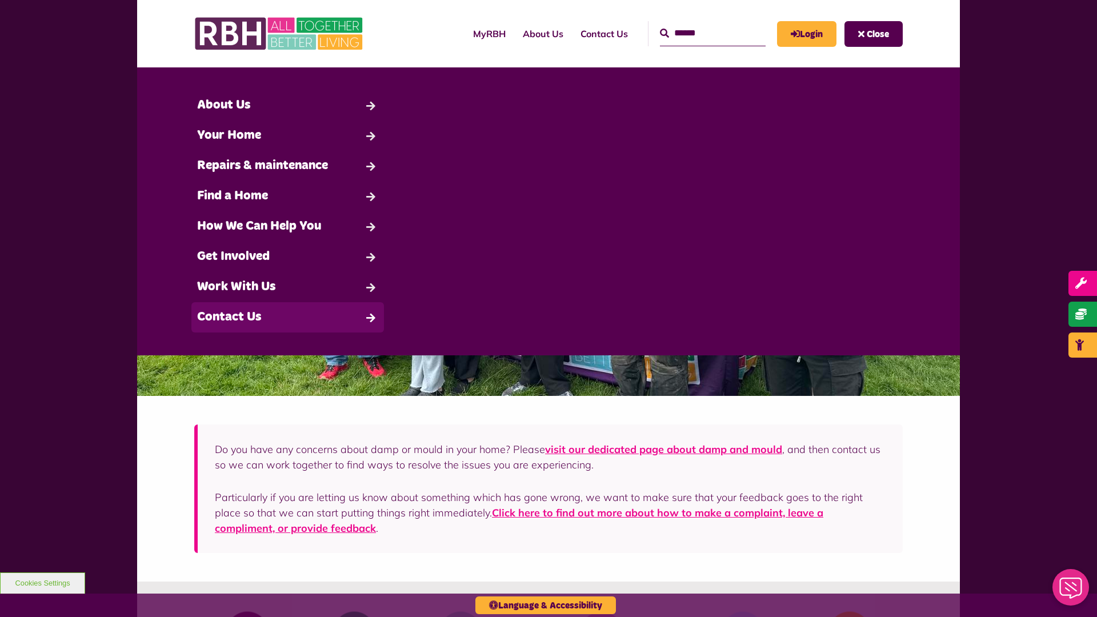
click at [287, 317] on link "Contact Us" at bounding box center [287, 317] width 192 height 30
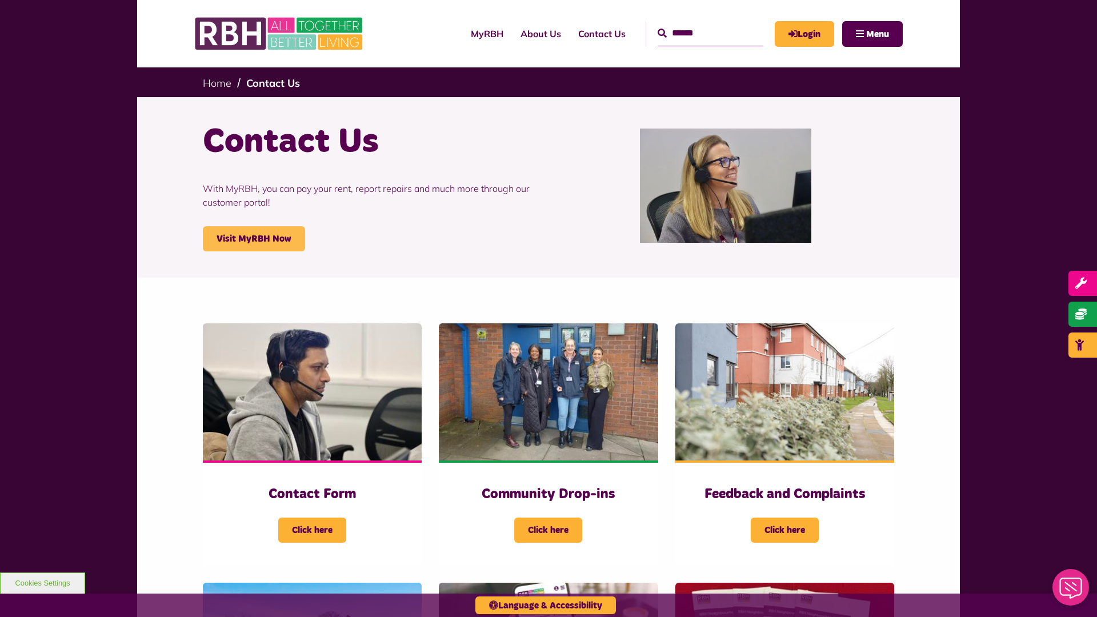
click at [254, 239] on link "Visit MyRBH Now" at bounding box center [254, 238] width 102 height 25
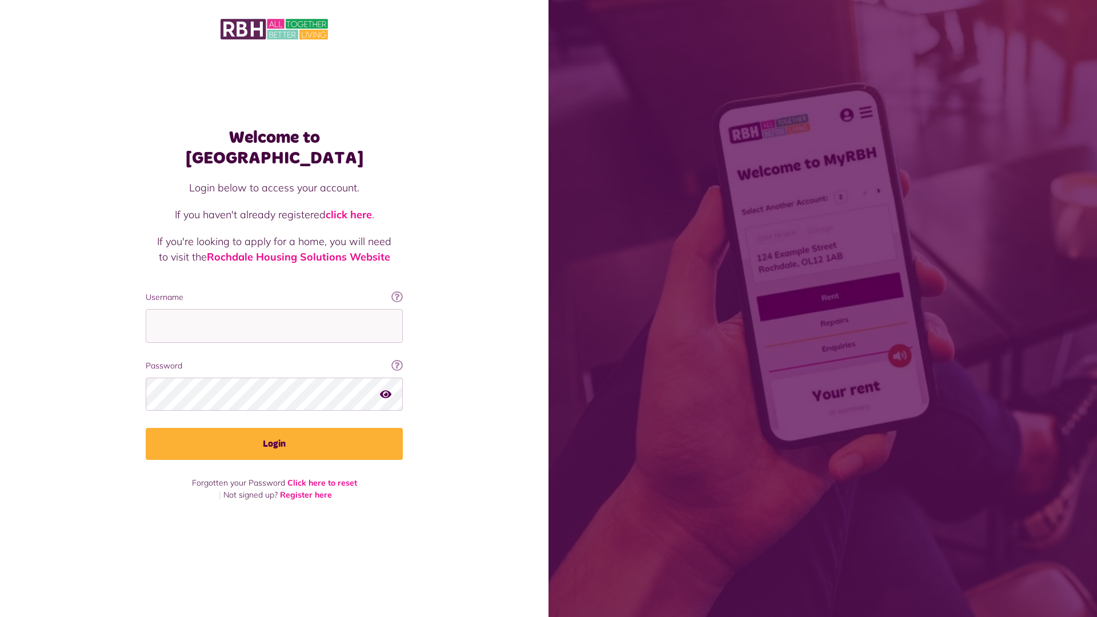
click at [350, 208] on link "click here" at bounding box center [349, 214] width 46 height 13
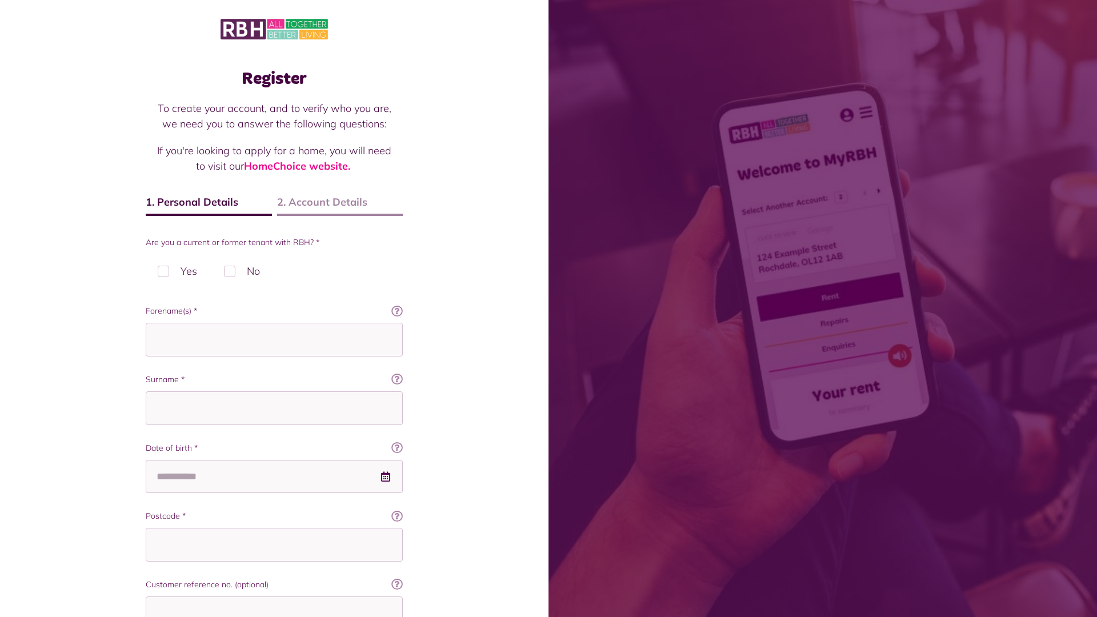
click at [274, 28] on img at bounding box center [273, 29] width 107 height 24
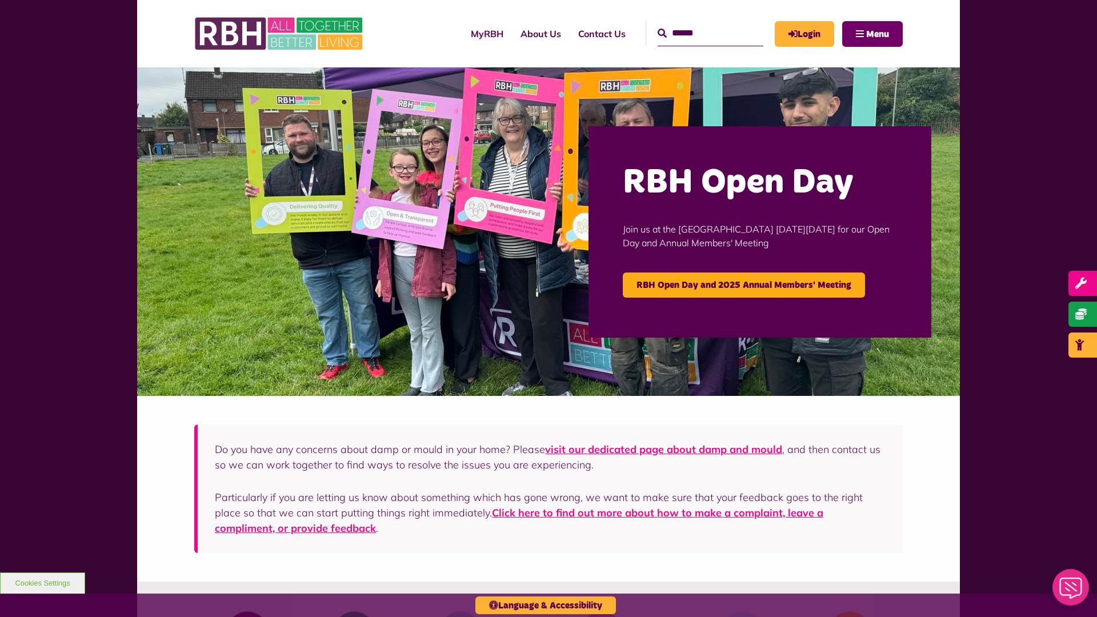
click at [877, 34] on span "Menu" at bounding box center [877, 34] width 23 height 9
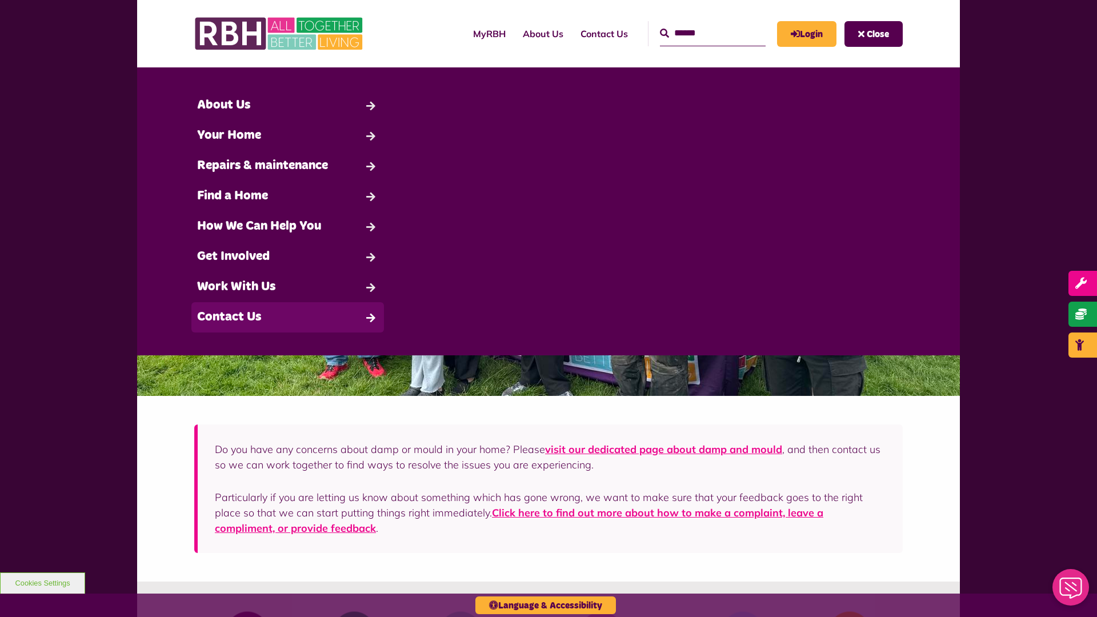
click at [287, 317] on link "Contact Us" at bounding box center [287, 317] width 192 height 30
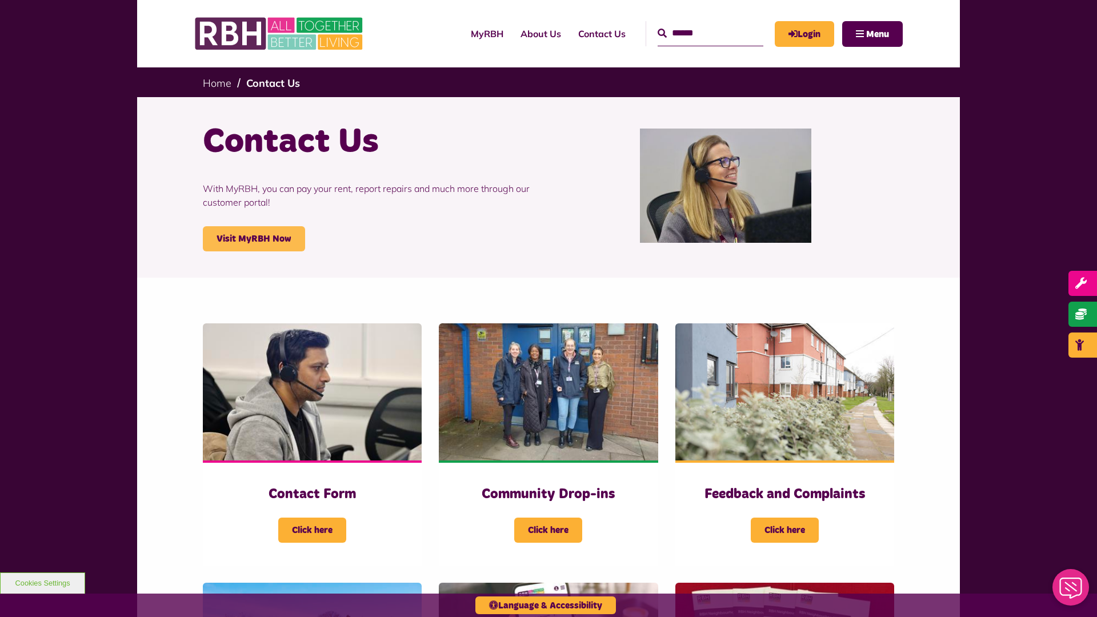
click at [254, 239] on link "Visit MyRBH Now" at bounding box center [254, 238] width 102 height 25
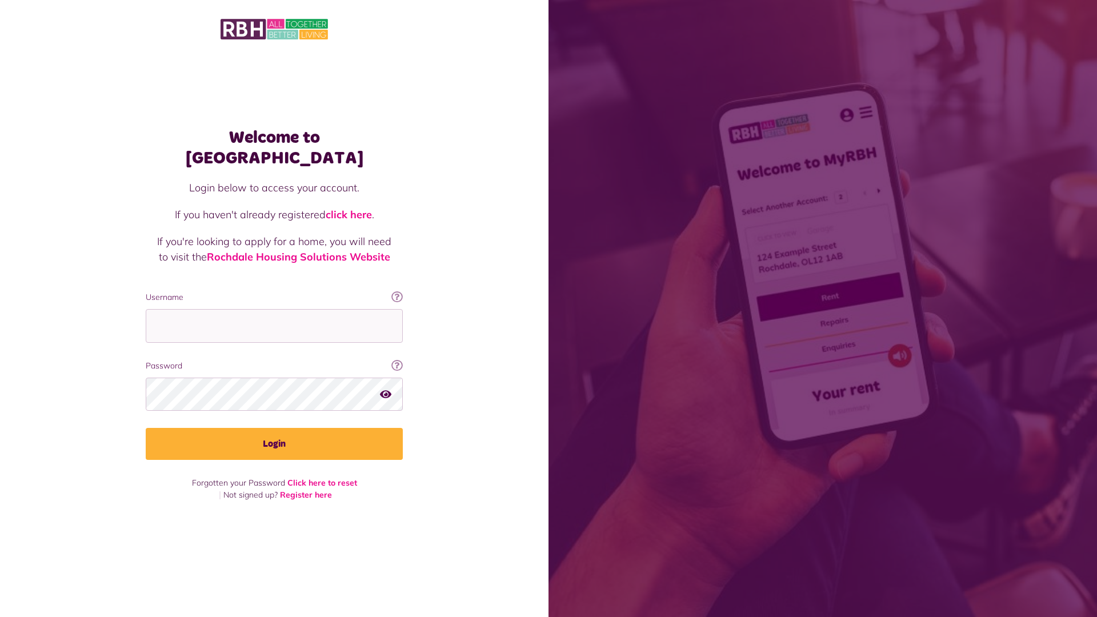
click at [274, 28] on img at bounding box center [273, 29] width 107 height 24
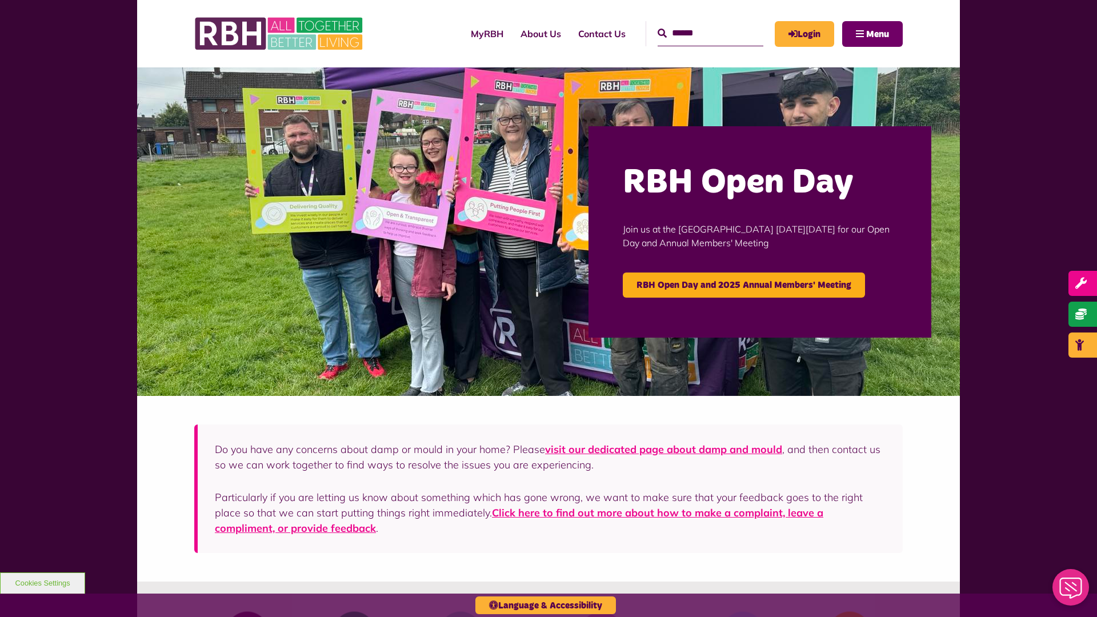
click at [877, 34] on span "Menu" at bounding box center [877, 34] width 23 height 9
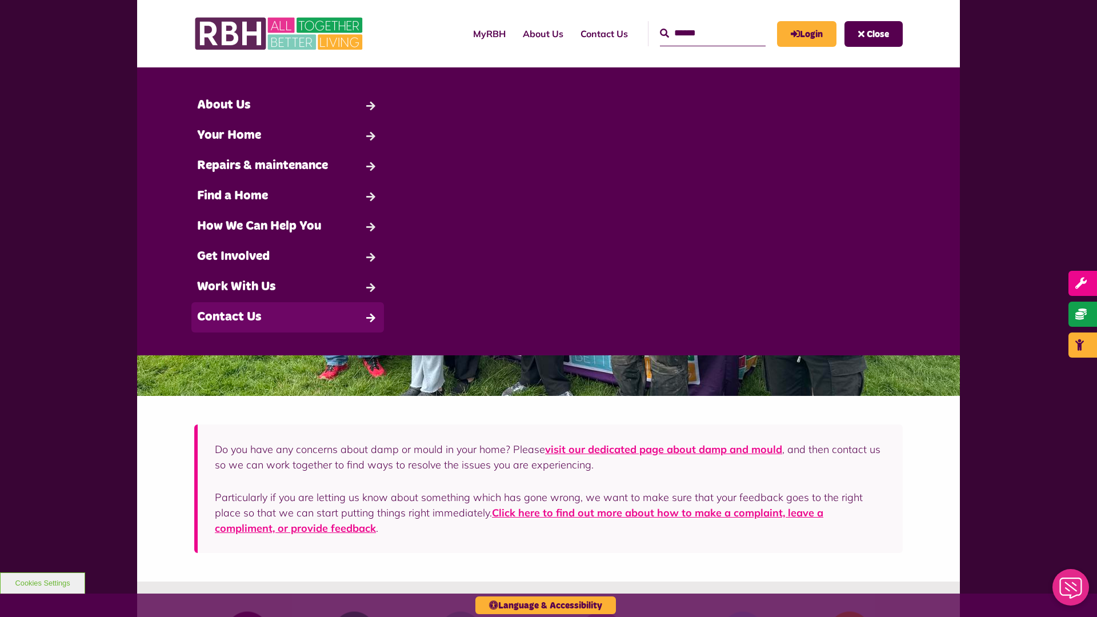
click at [287, 317] on link "Contact Us" at bounding box center [287, 317] width 192 height 30
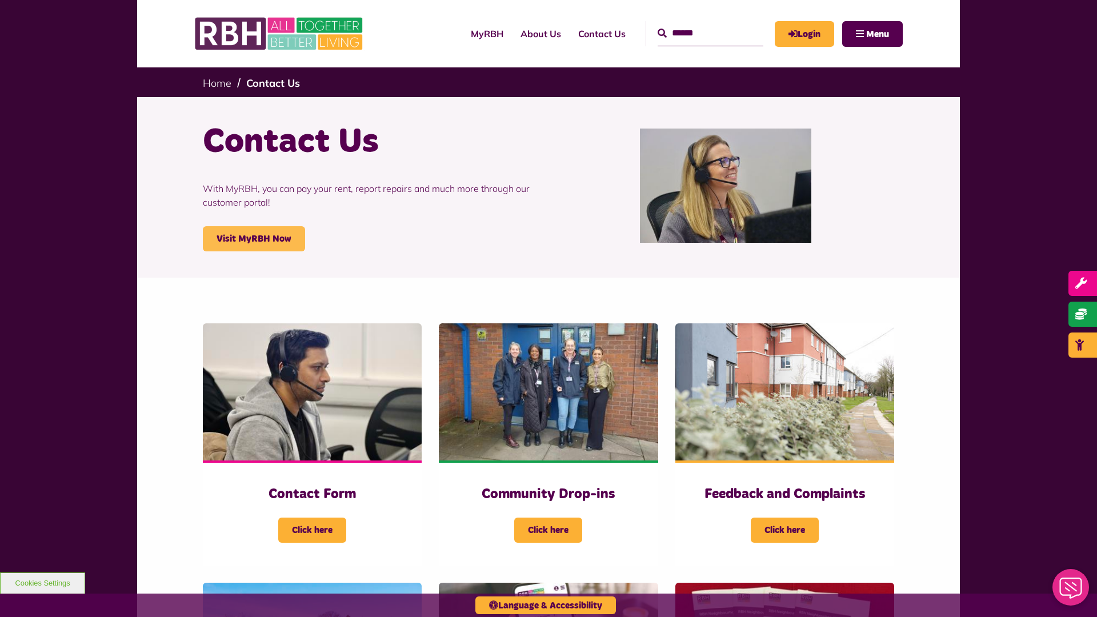
click at [254, 239] on link "Visit MyRBH Now" at bounding box center [254, 238] width 102 height 25
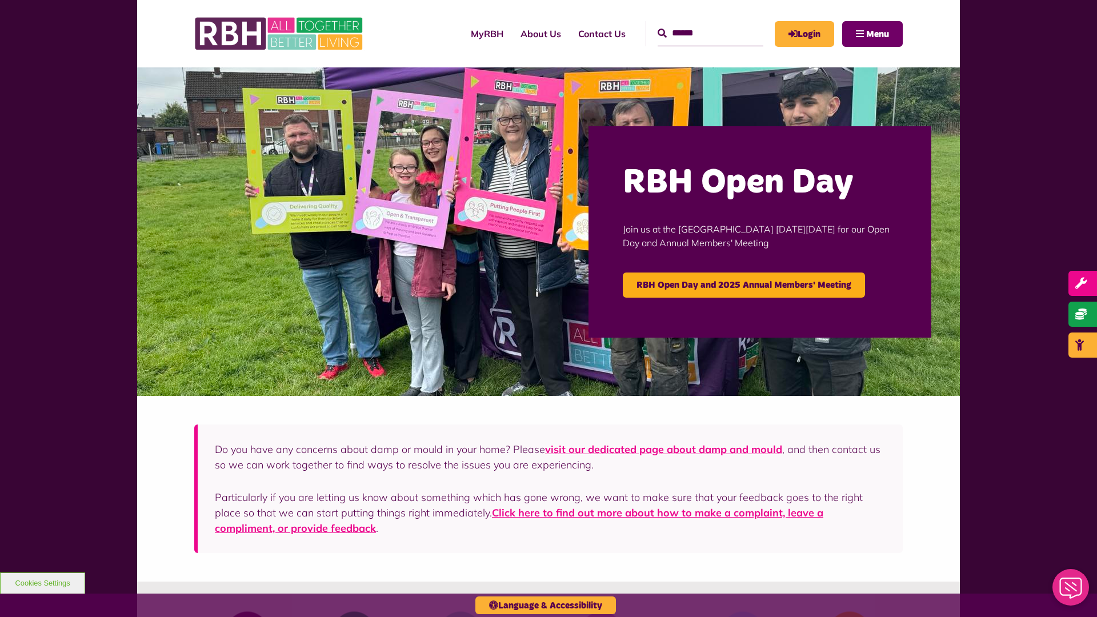
click at [877, 34] on span "Menu" at bounding box center [877, 34] width 23 height 9
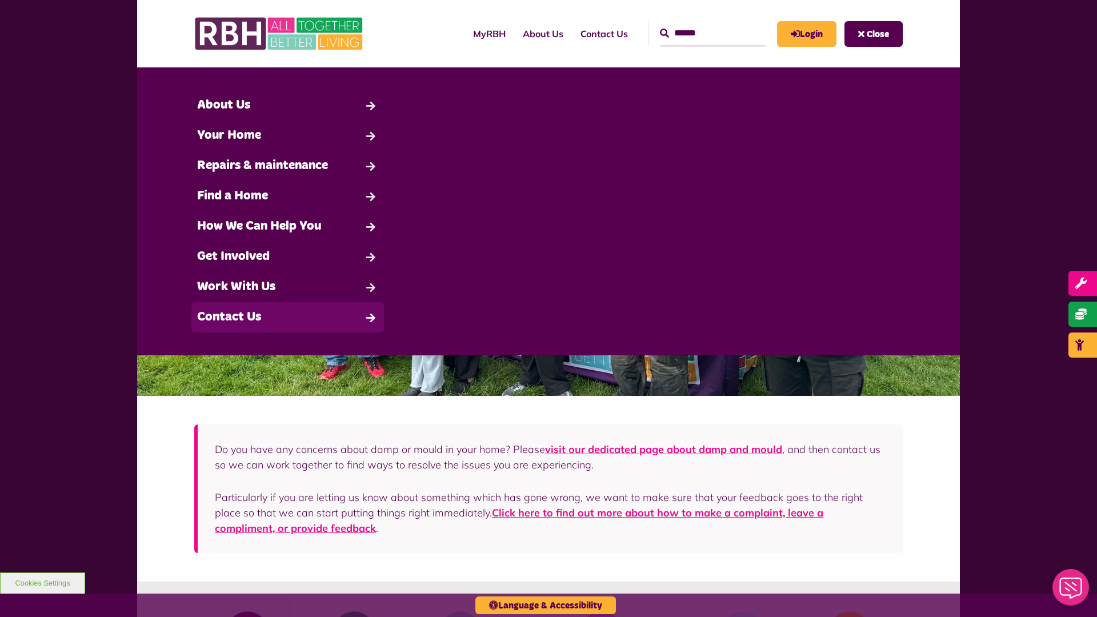
click at [287, 317] on link "Contact Us" at bounding box center [287, 317] width 192 height 30
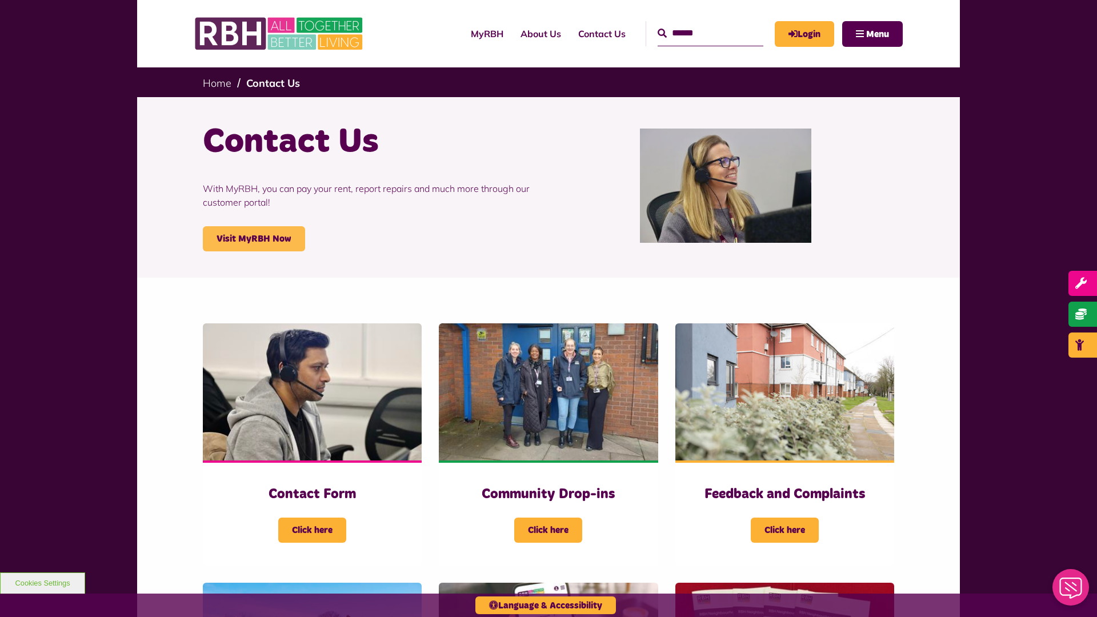
click at [254, 239] on link "Visit MyRBH Now" at bounding box center [254, 238] width 102 height 25
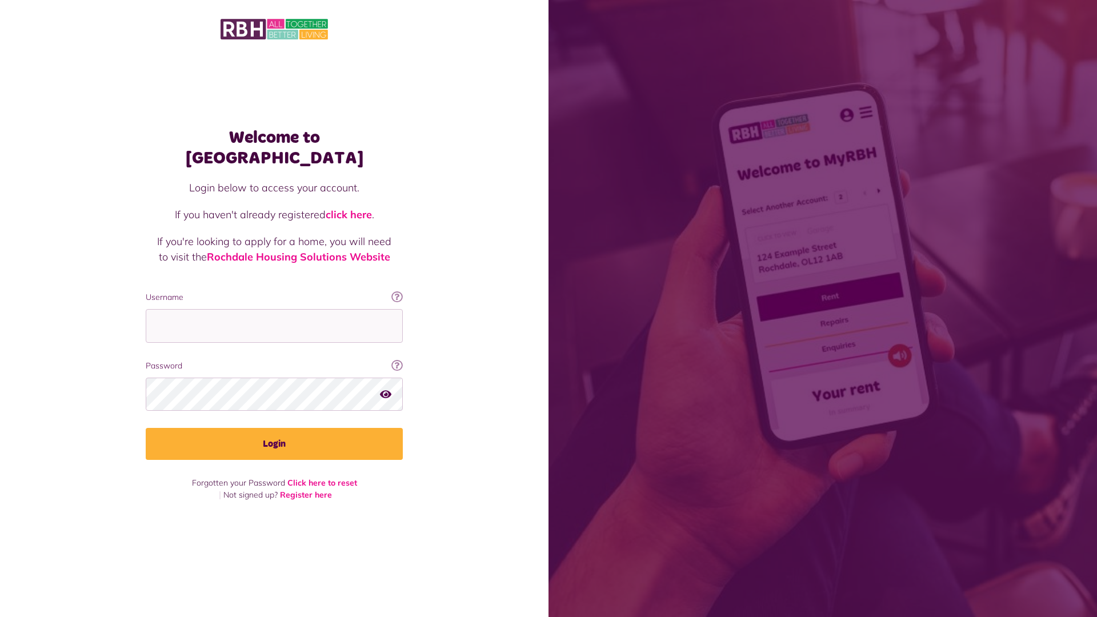
click at [350, 208] on link "click here" at bounding box center [349, 214] width 46 height 13
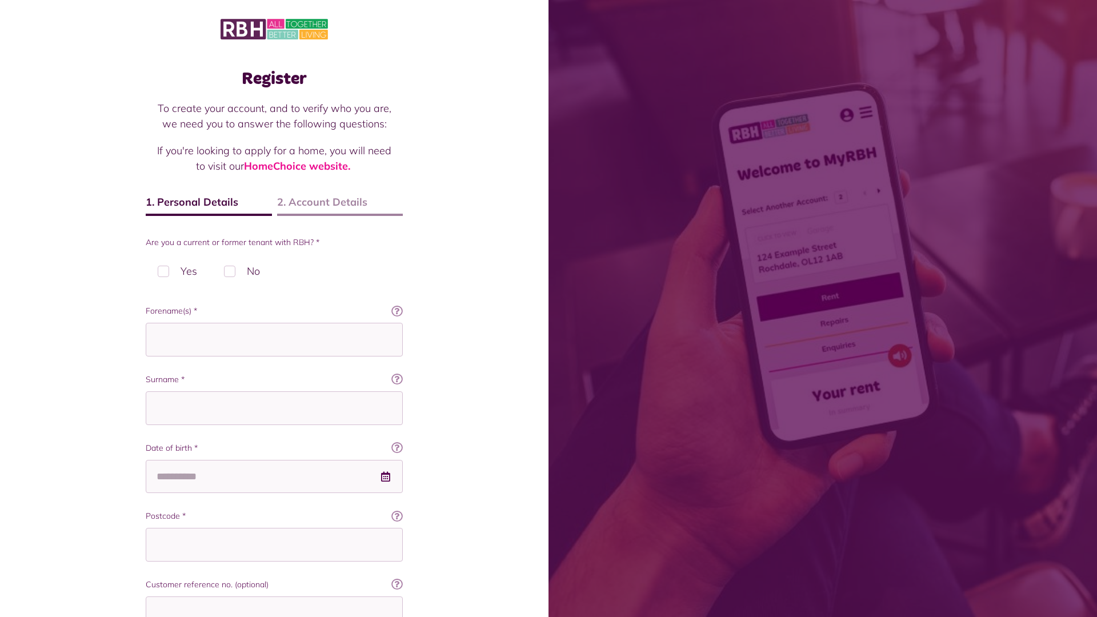
click at [274, 28] on img at bounding box center [273, 29] width 107 height 24
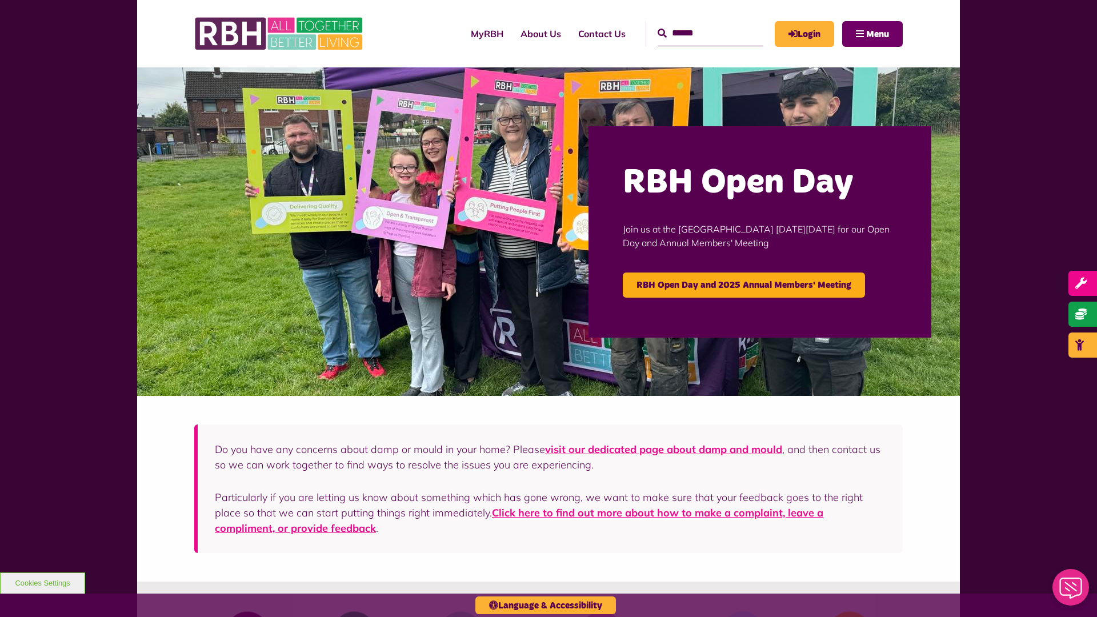
click at [877, 34] on span "Menu" at bounding box center [877, 34] width 23 height 9
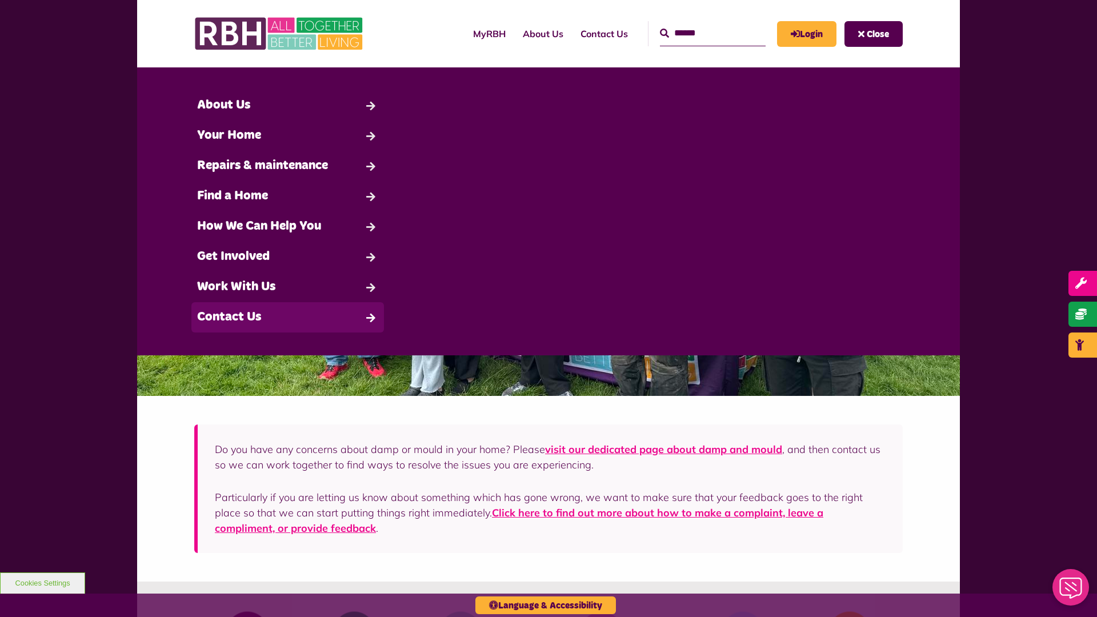
click at [287, 317] on link "Contact Us" at bounding box center [287, 317] width 192 height 30
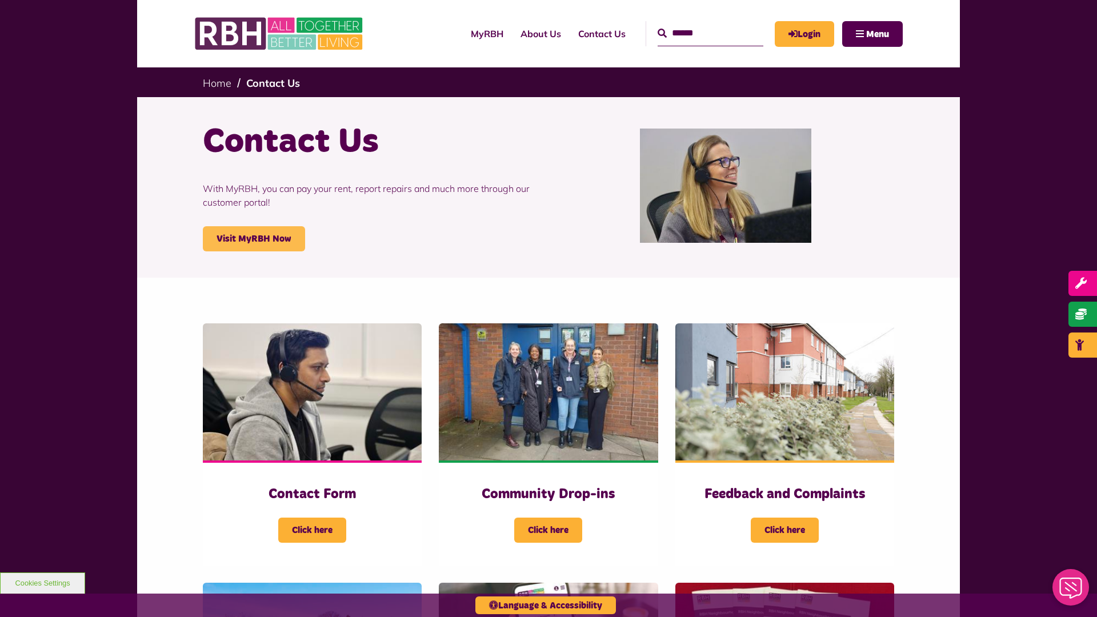
click at [254, 239] on link "Visit MyRBH Now" at bounding box center [254, 238] width 102 height 25
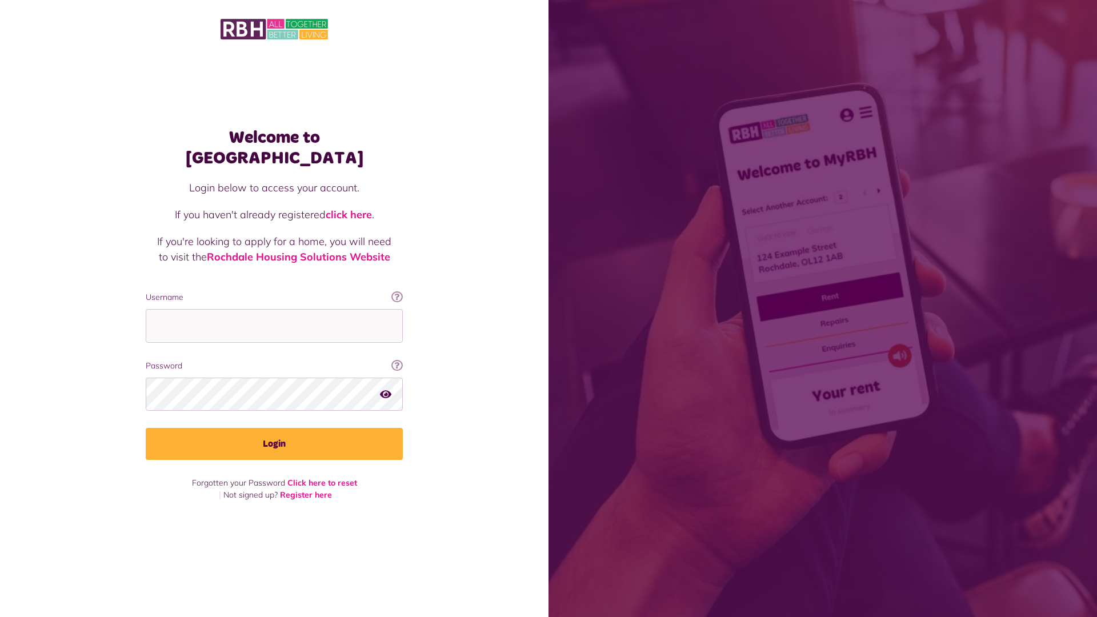
click at [350, 208] on link "click here" at bounding box center [349, 214] width 46 height 13
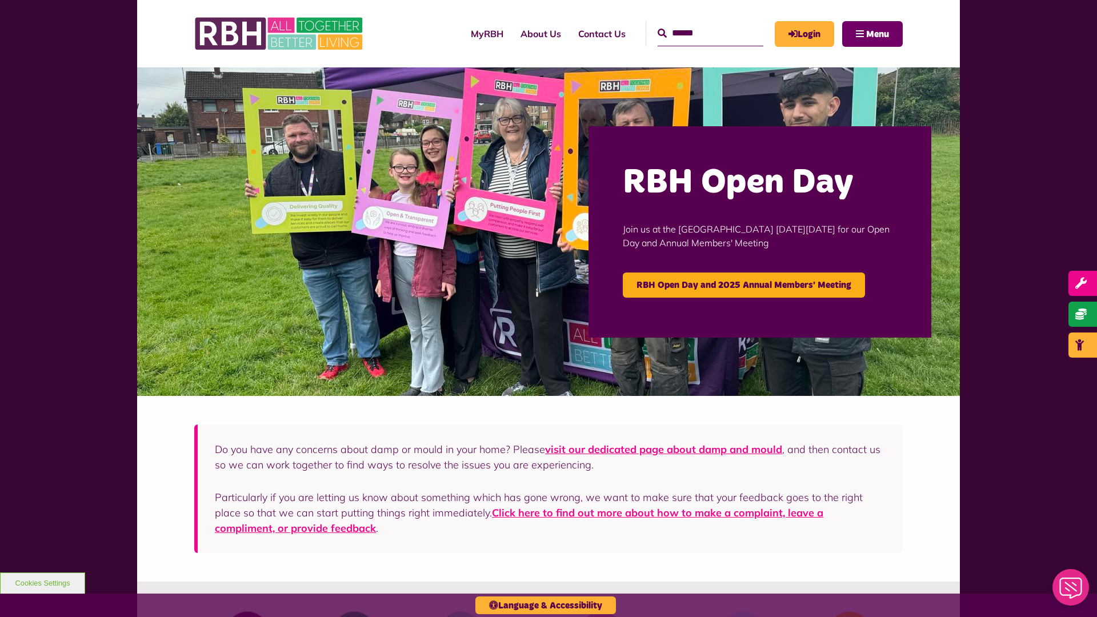
click at [877, 34] on span "Menu" at bounding box center [877, 34] width 23 height 9
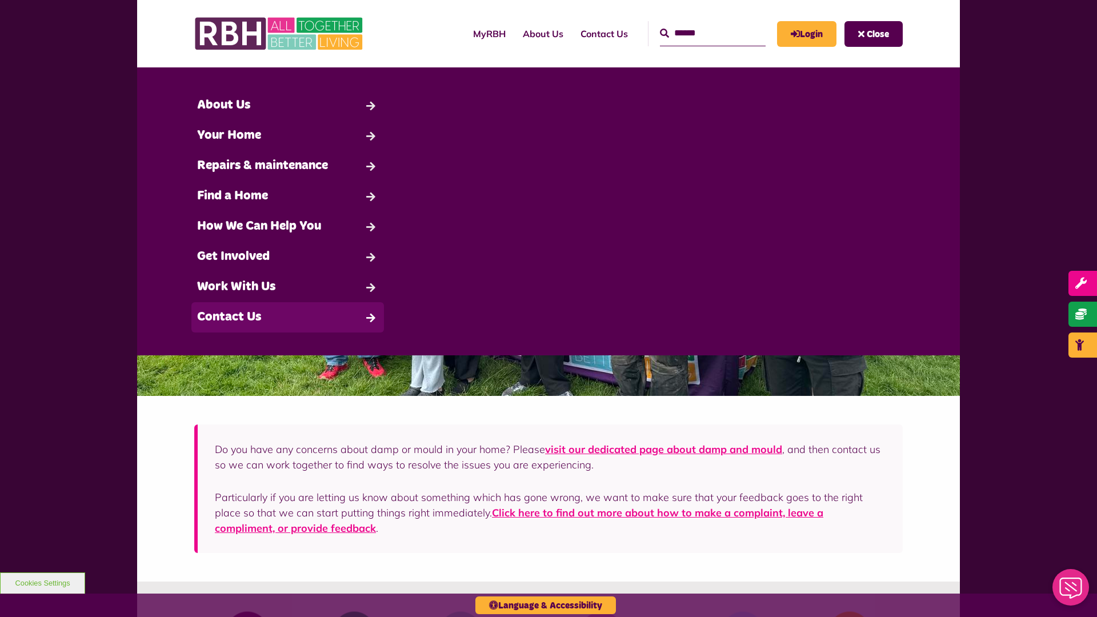
click at [287, 317] on link "Contact Us" at bounding box center [287, 317] width 192 height 30
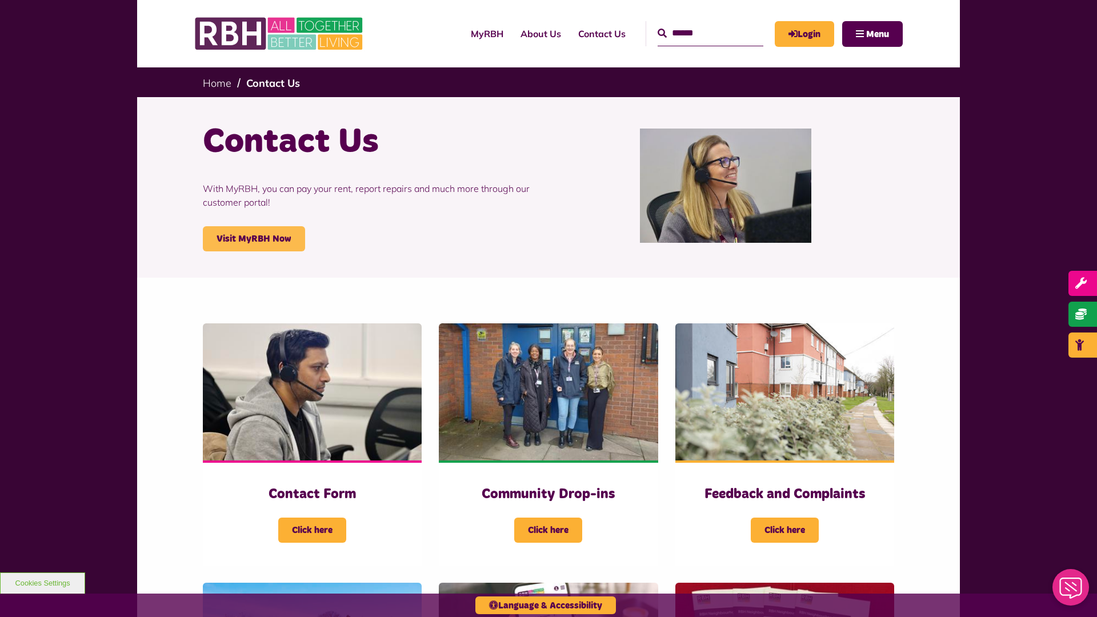
click at [254, 239] on link "Visit MyRBH Now" at bounding box center [254, 238] width 102 height 25
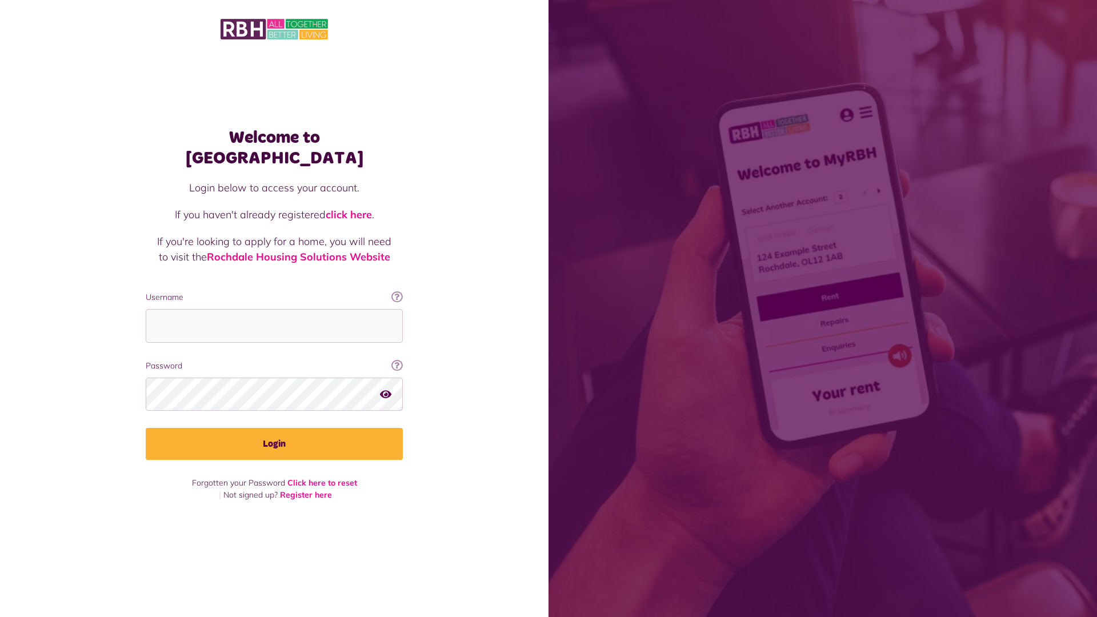
click at [350, 208] on link "click here" at bounding box center [349, 214] width 46 height 13
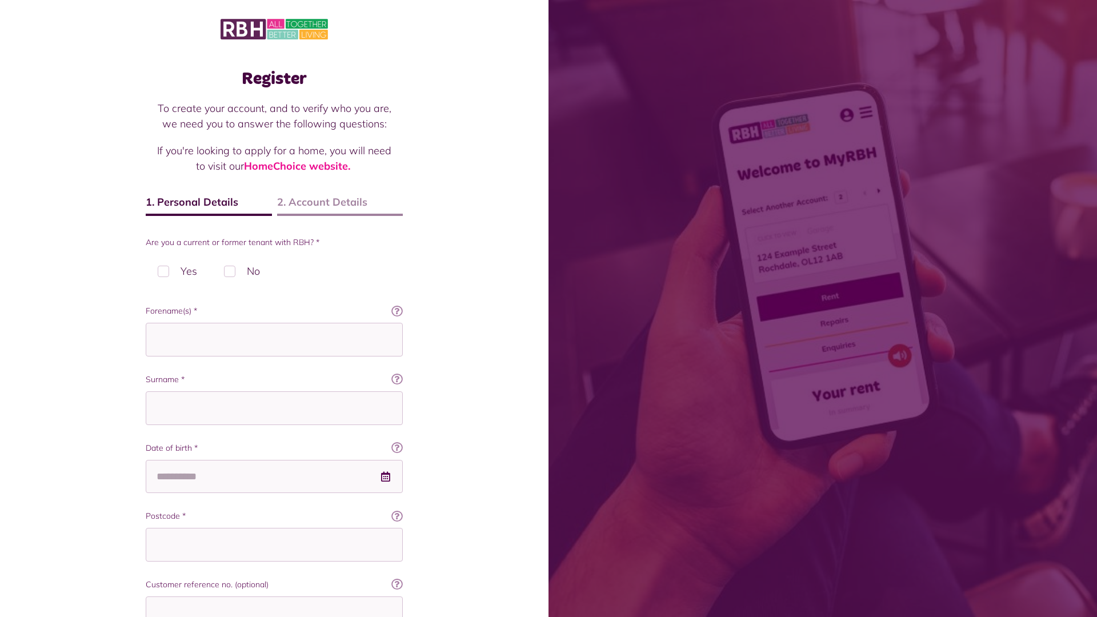
click at [274, 28] on img at bounding box center [273, 29] width 107 height 24
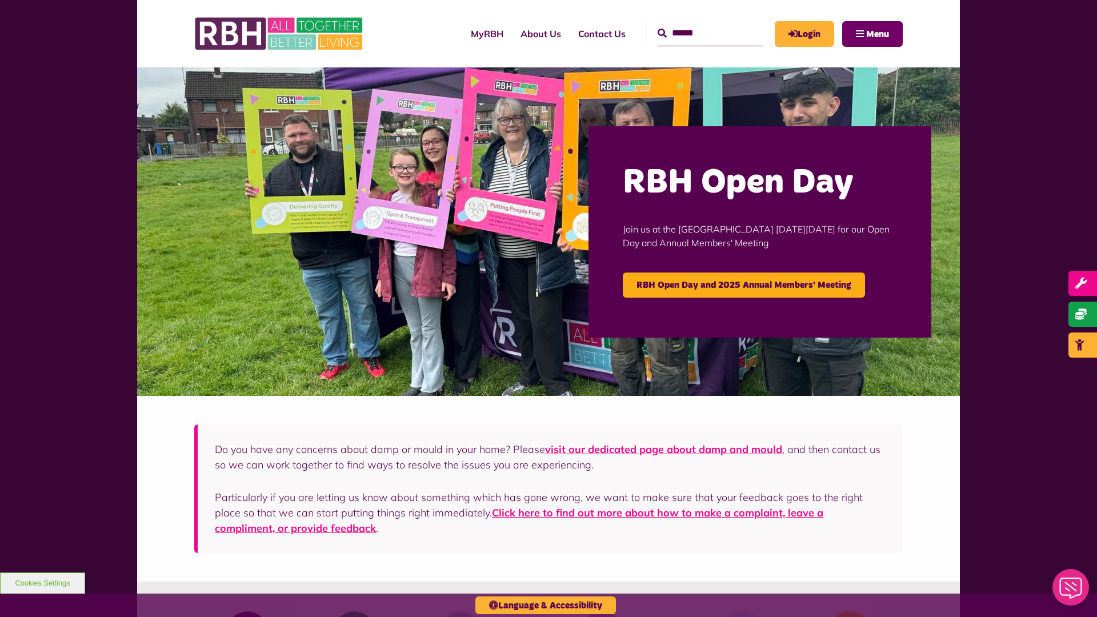
click at [877, 34] on span "Menu" at bounding box center [877, 34] width 23 height 9
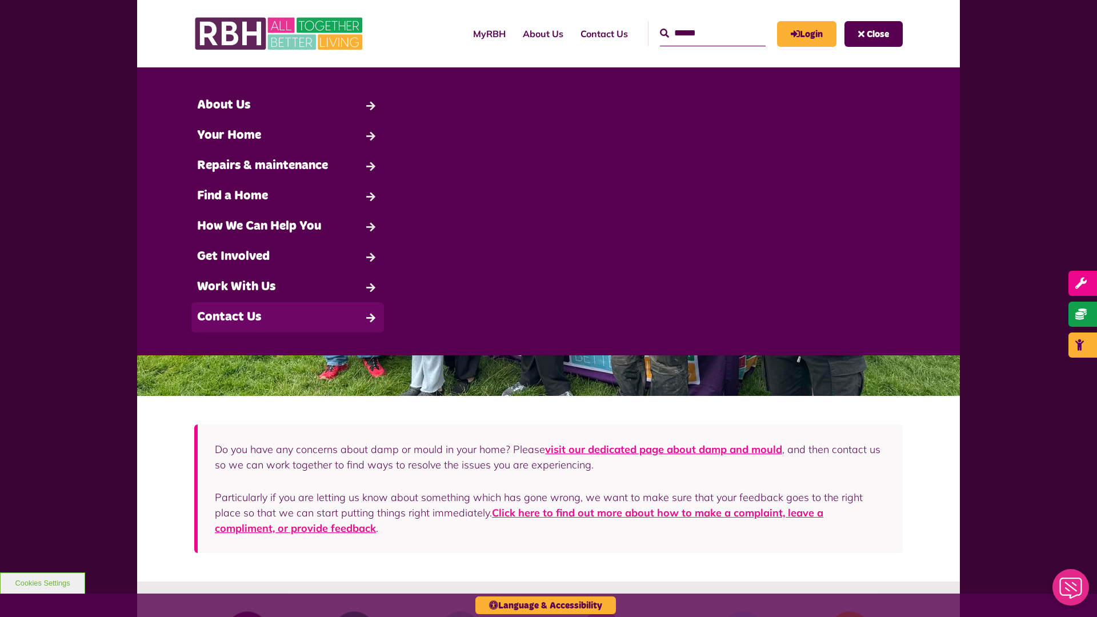
click at [287, 317] on link "Contact Us" at bounding box center [287, 317] width 192 height 30
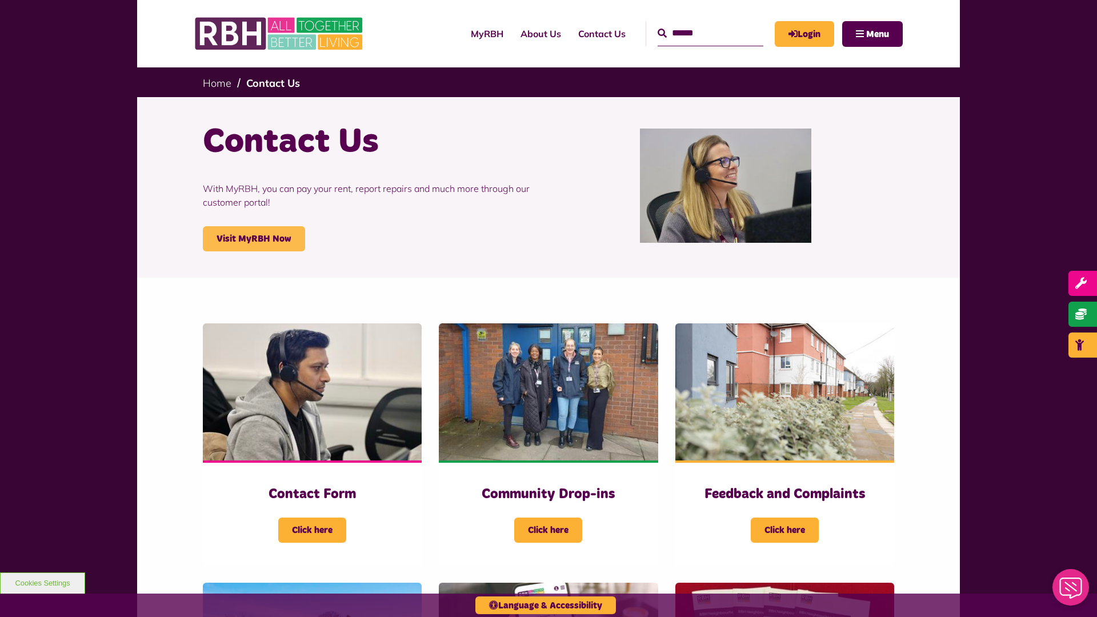
click at [254, 239] on link "Visit MyRBH Now" at bounding box center [254, 238] width 102 height 25
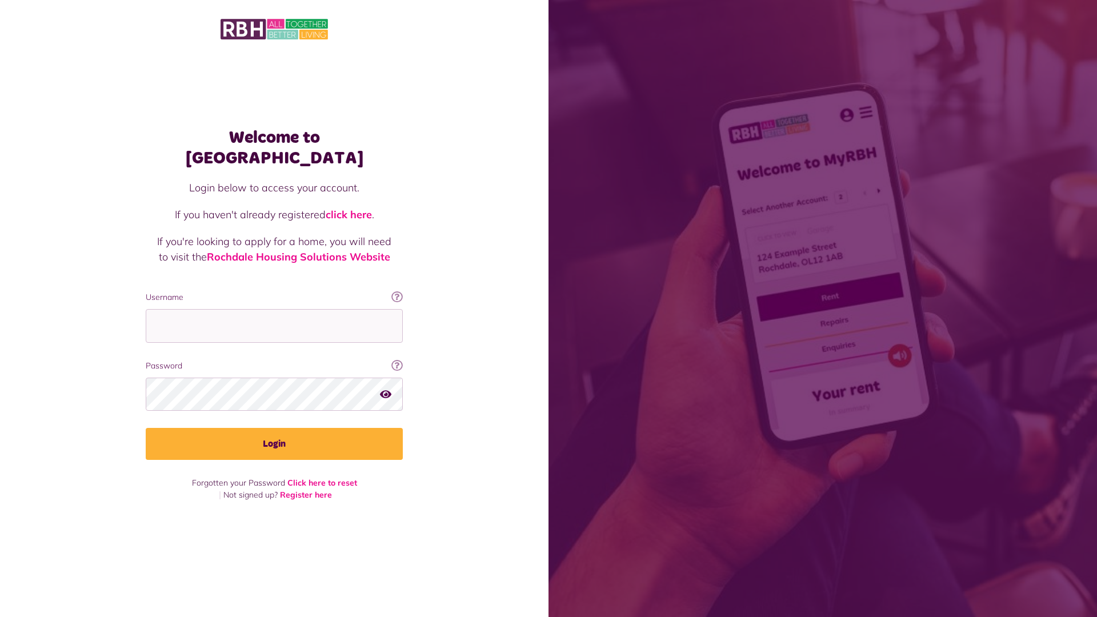
click at [350, 208] on link "click here" at bounding box center [349, 214] width 46 height 13
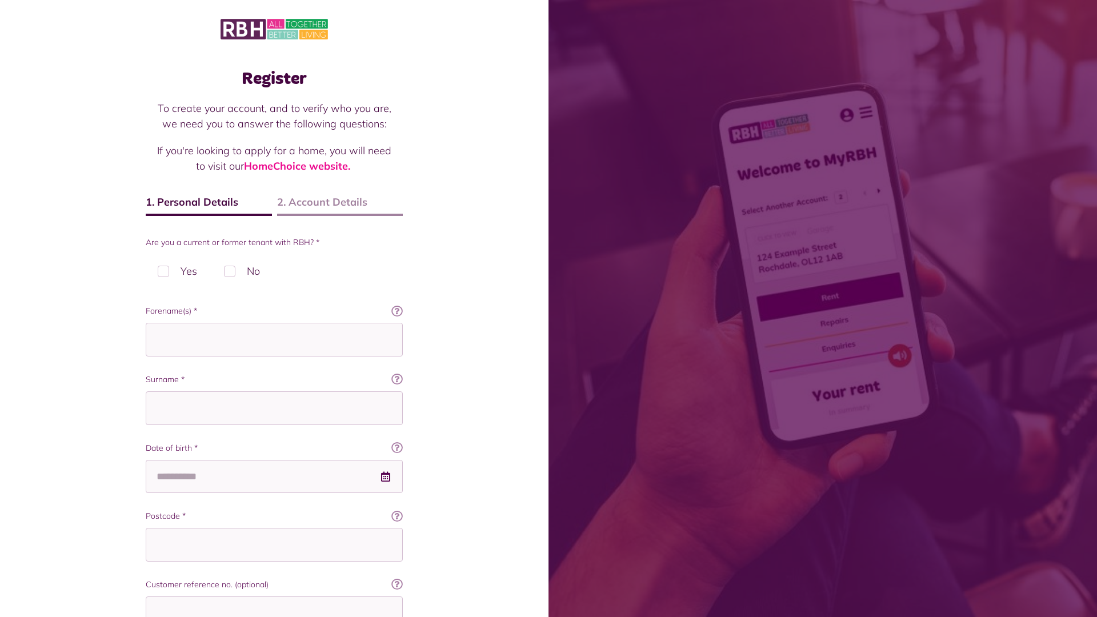
click at [274, 28] on img at bounding box center [273, 29] width 107 height 24
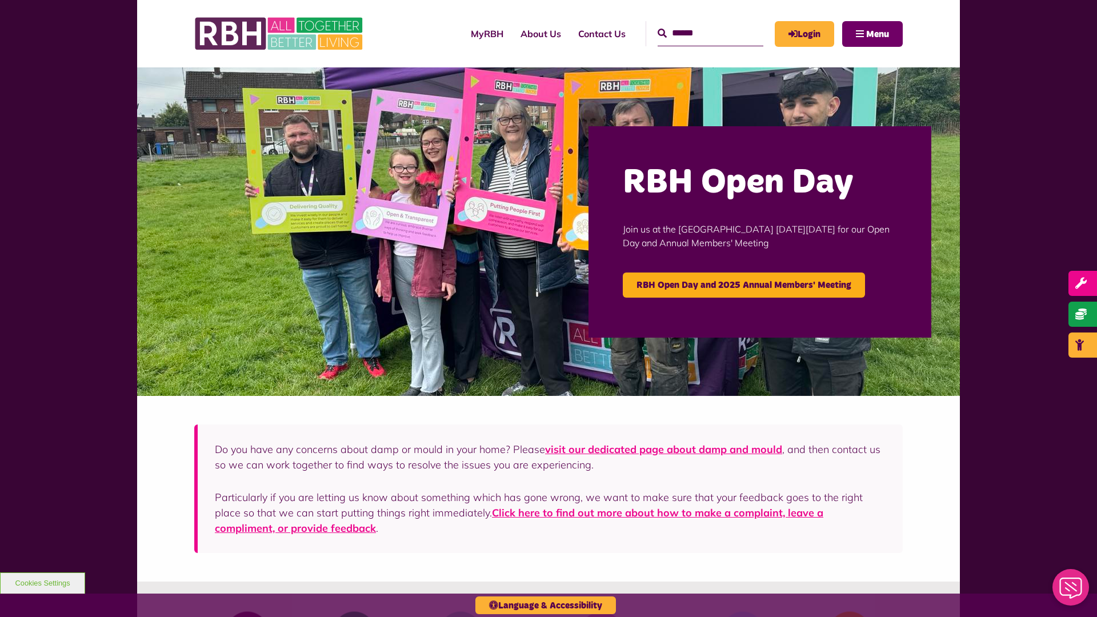
click at [877, 34] on span "Menu" at bounding box center [877, 34] width 23 height 9
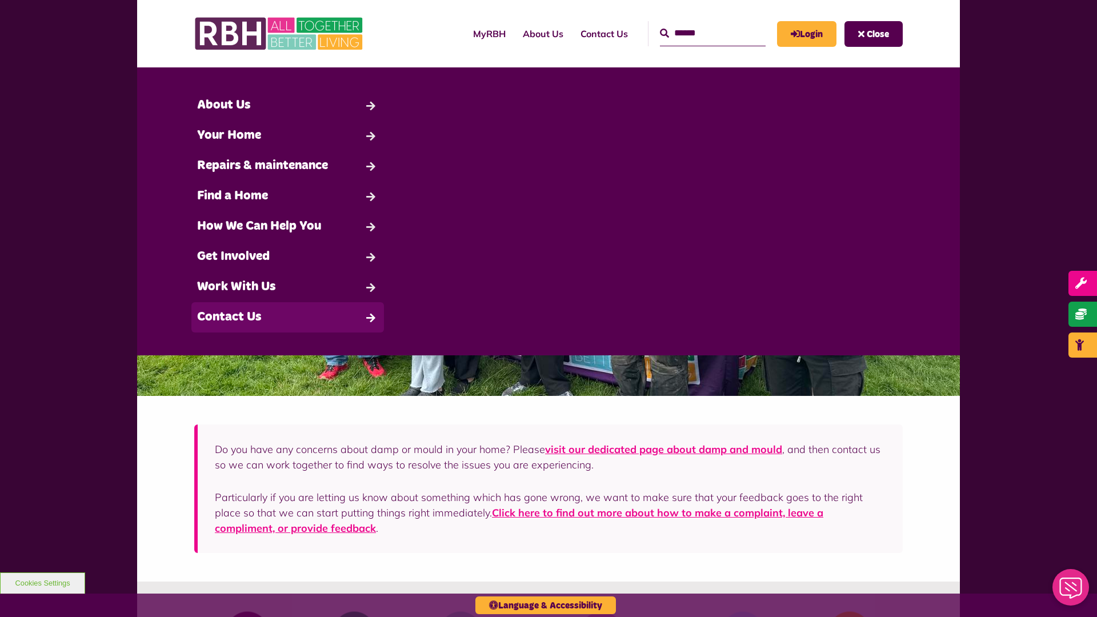
click at [287, 317] on link "Contact Us" at bounding box center [287, 317] width 192 height 30
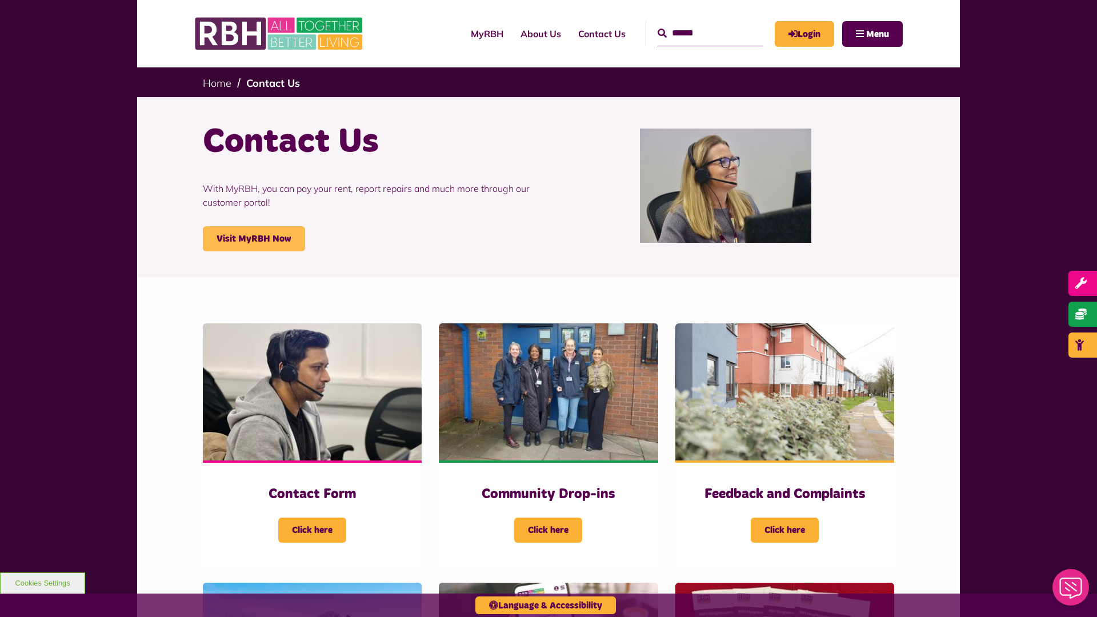
click at [254, 239] on link "Visit MyRBH Now" at bounding box center [254, 238] width 102 height 25
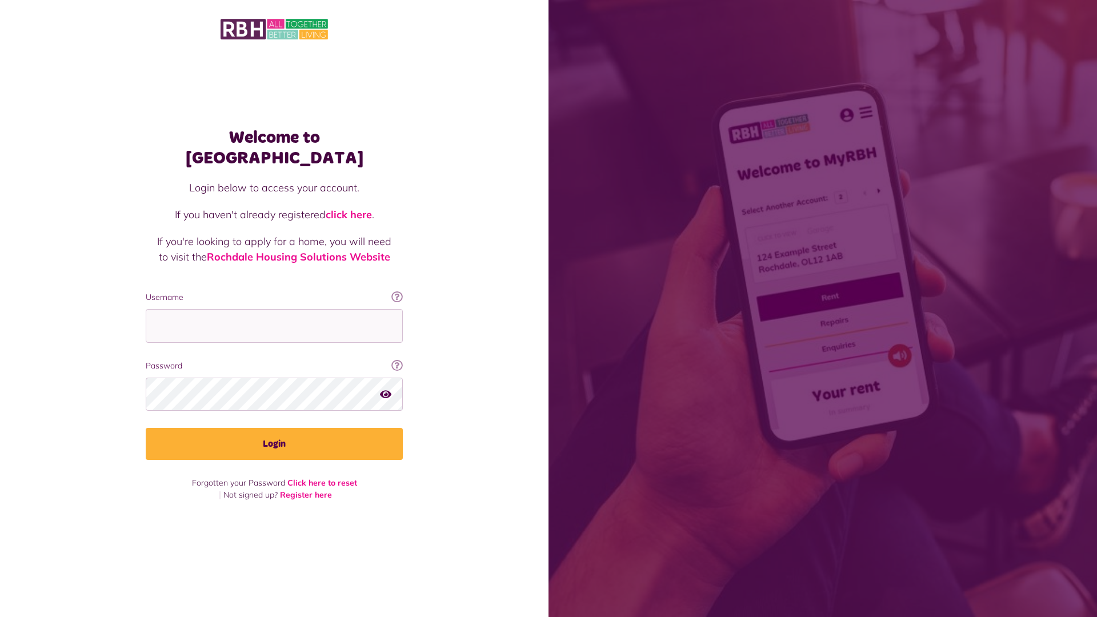
click at [350, 208] on link "click here" at bounding box center [349, 214] width 46 height 13
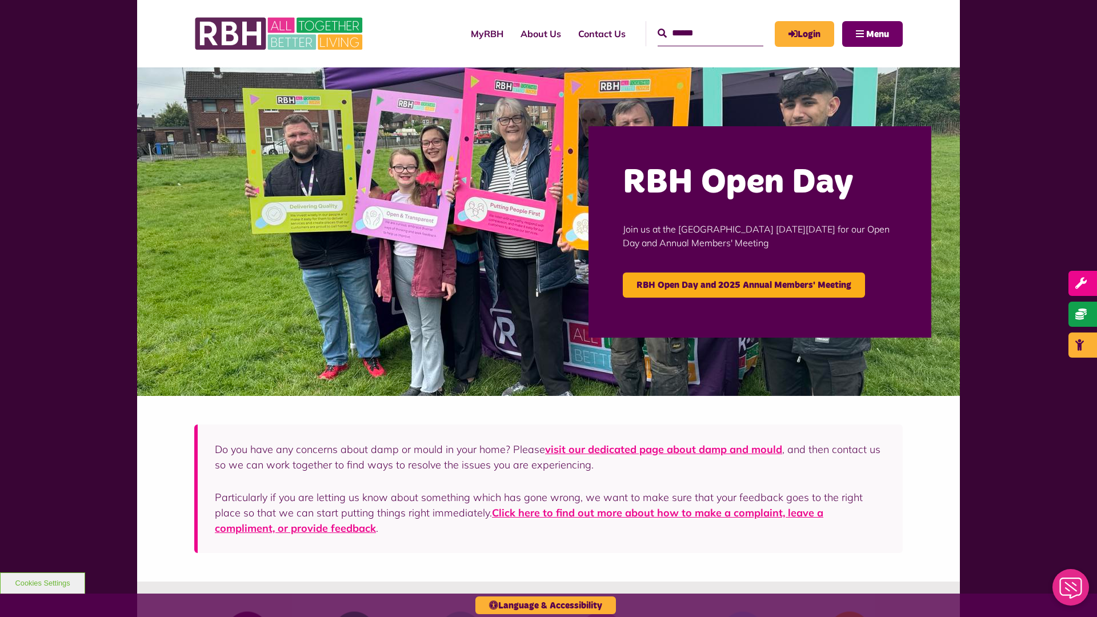
click at [877, 34] on span "Menu" at bounding box center [877, 34] width 23 height 9
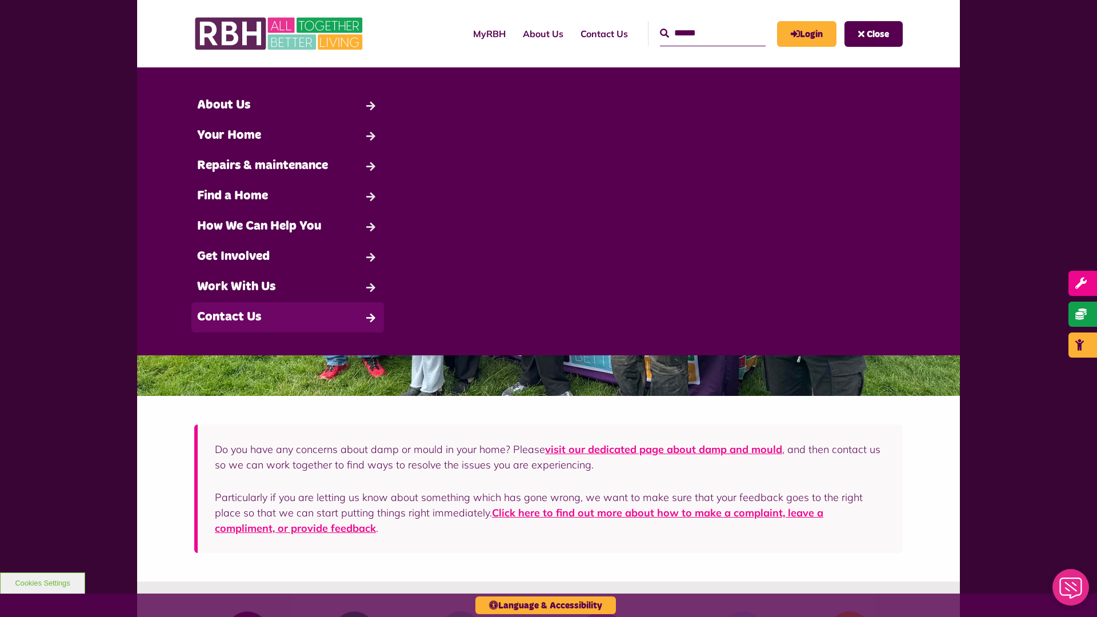
click at [287, 317] on link "Contact Us" at bounding box center [287, 317] width 192 height 30
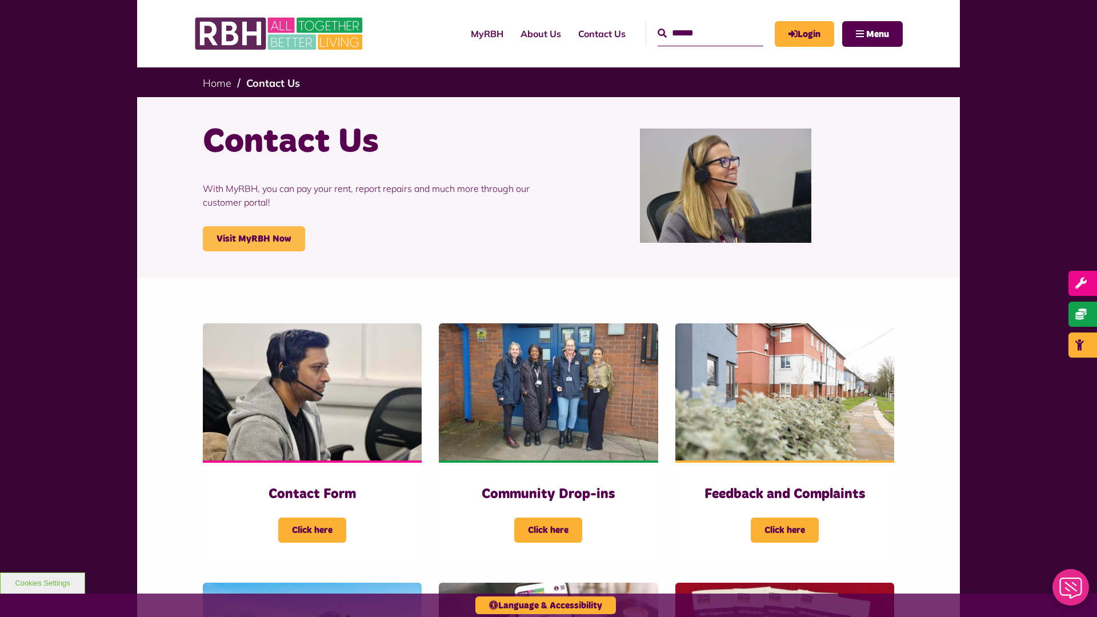
click at [254, 239] on link "Visit MyRBH Now" at bounding box center [254, 238] width 102 height 25
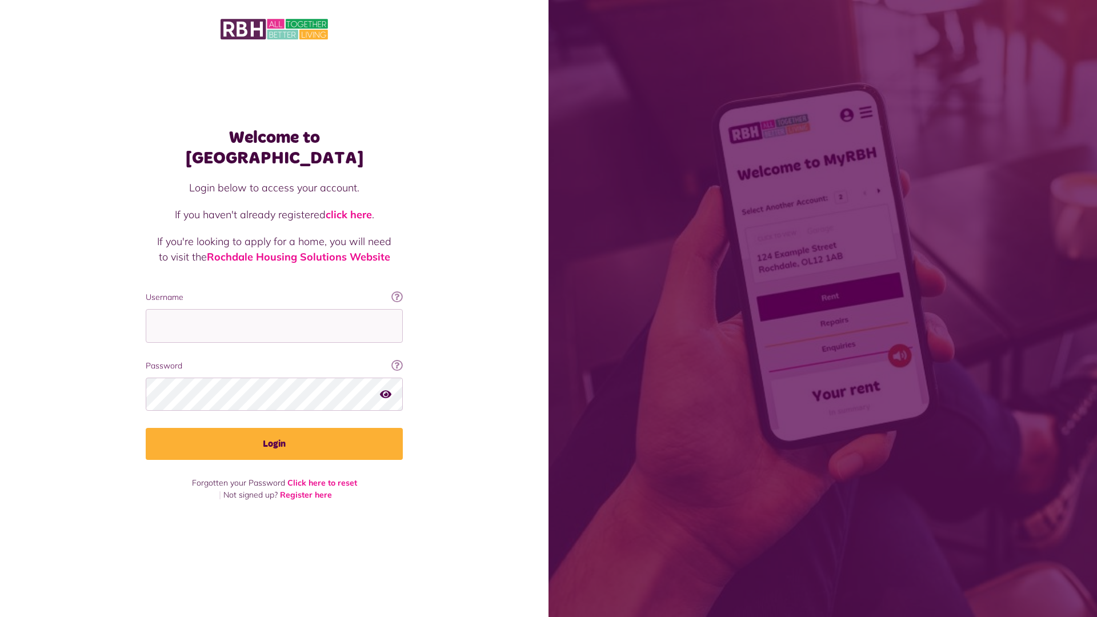
click at [350, 208] on link "click here" at bounding box center [349, 214] width 46 height 13
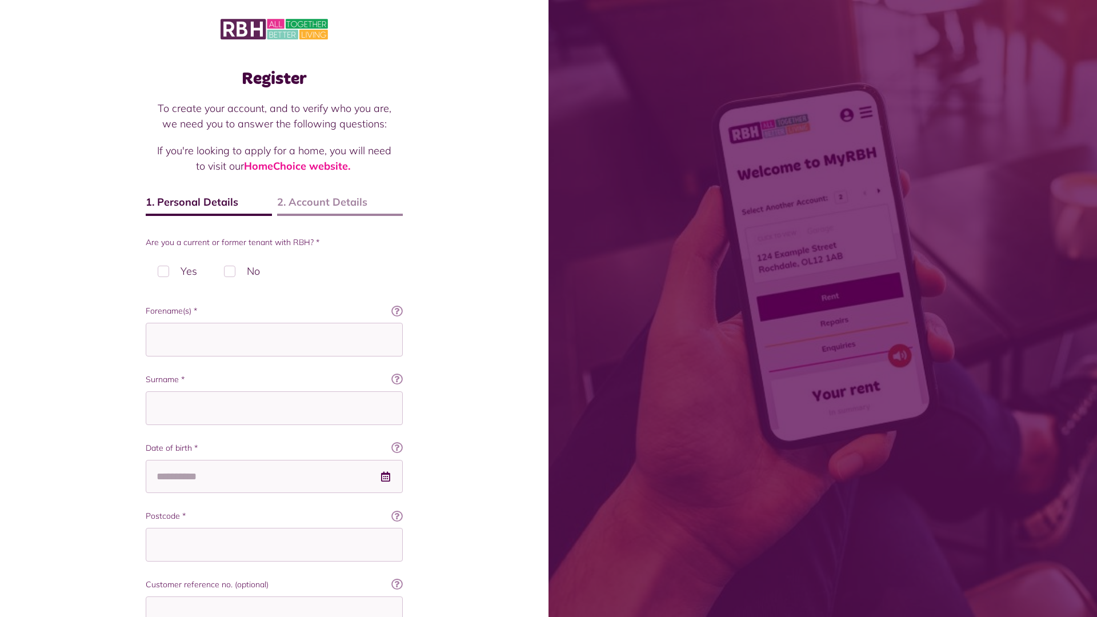
click at [274, 28] on img at bounding box center [273, 29] width 107 height 24
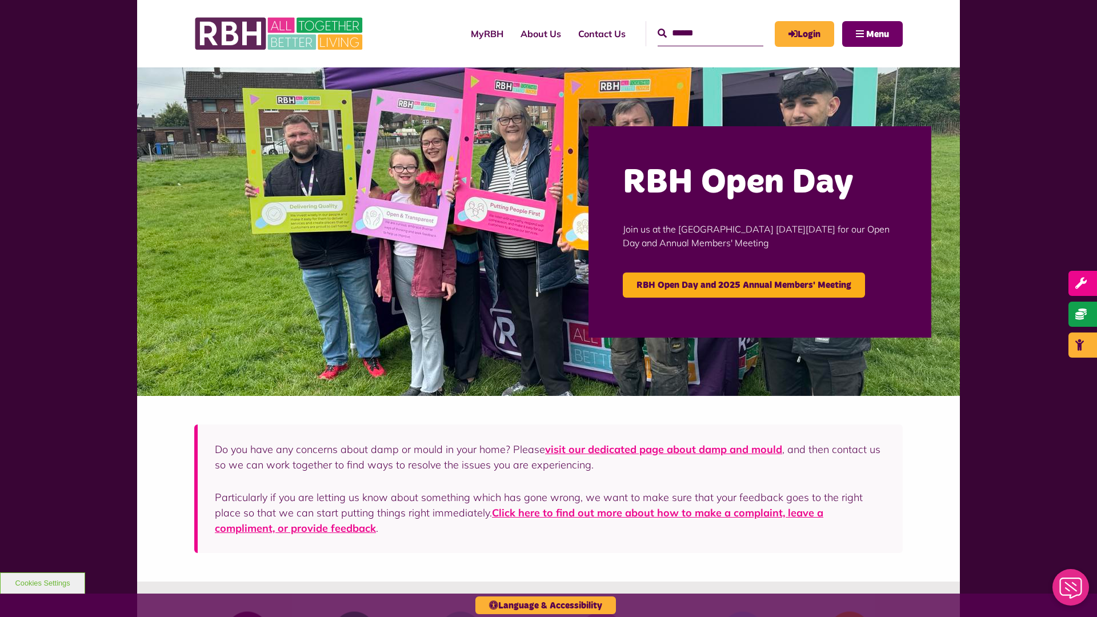
click at [877, 34] on span "Menu" at bounding box center [877, 34] width 23 height 9
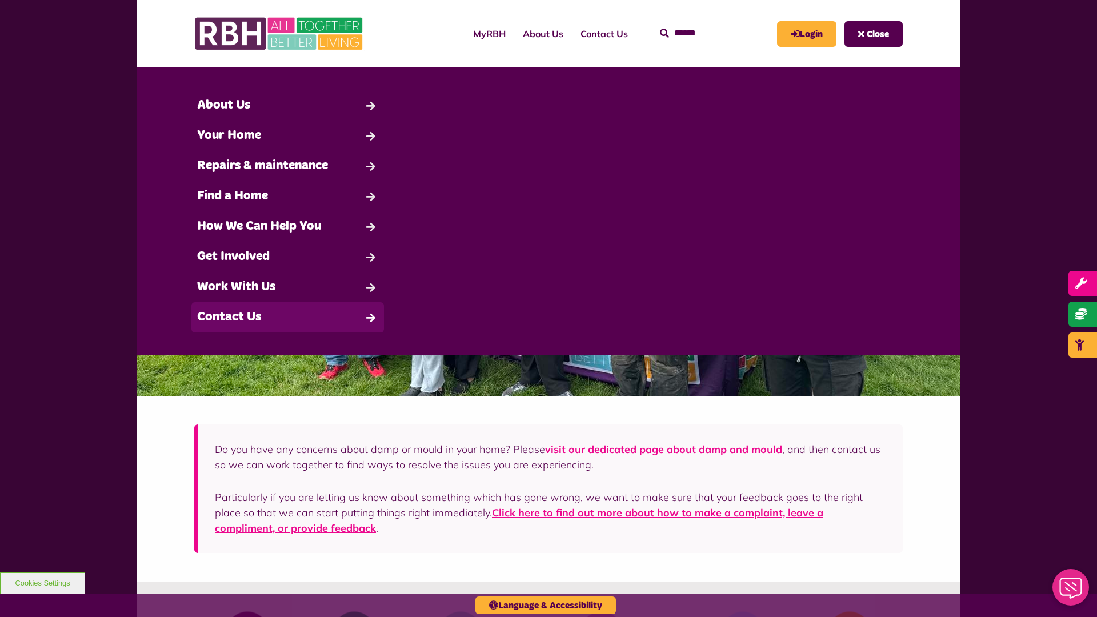
click at [287, 317] on link "Contact Us" at bounding box center [287, 317] width 192 height 30
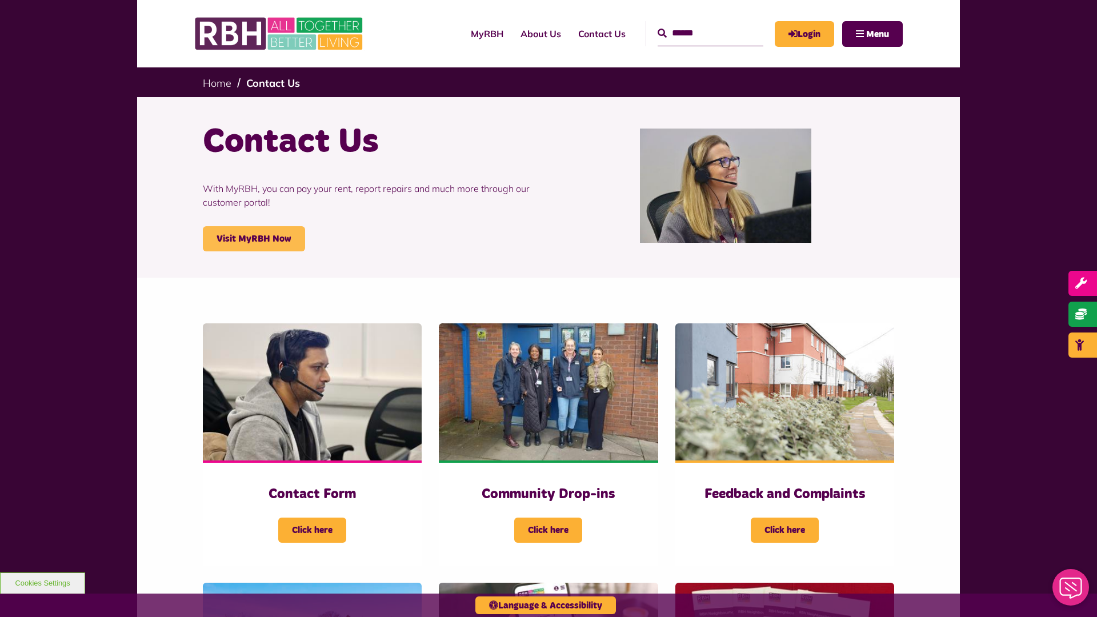
click at [254, 239] on link "Visit MyRBH Now" at bounding box center [254, 238] width 102 height 25
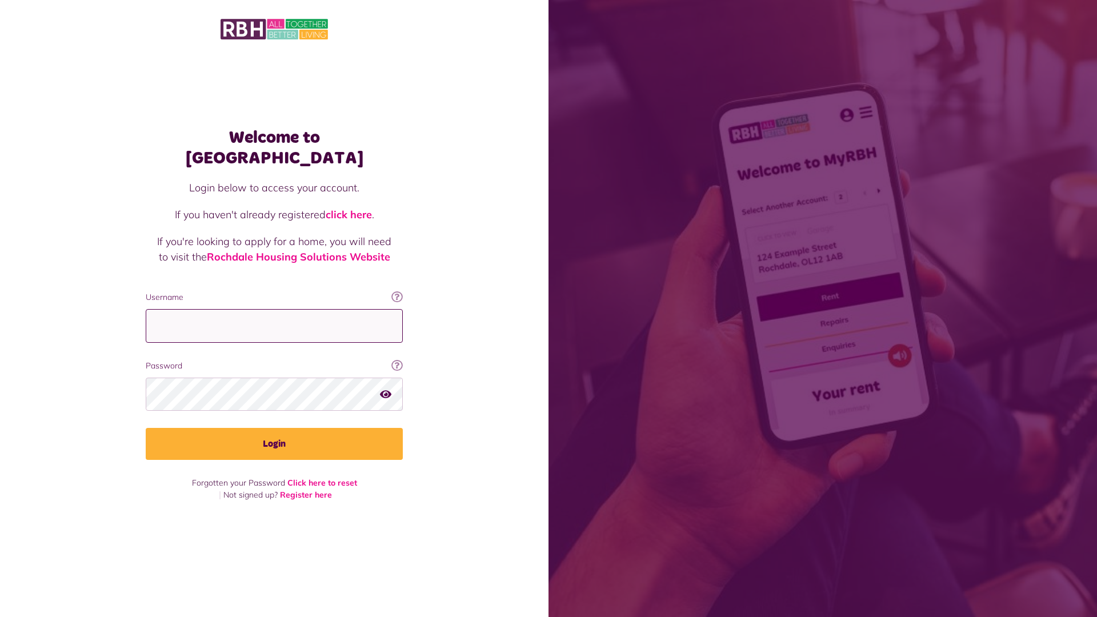
click at [274, 315] on input "Username" at bounding box center [274, 326] width 257 height 34
type input "**********"
click at [274, 434] on button "Login" at bounding box center [274, 444] width 257 height 32
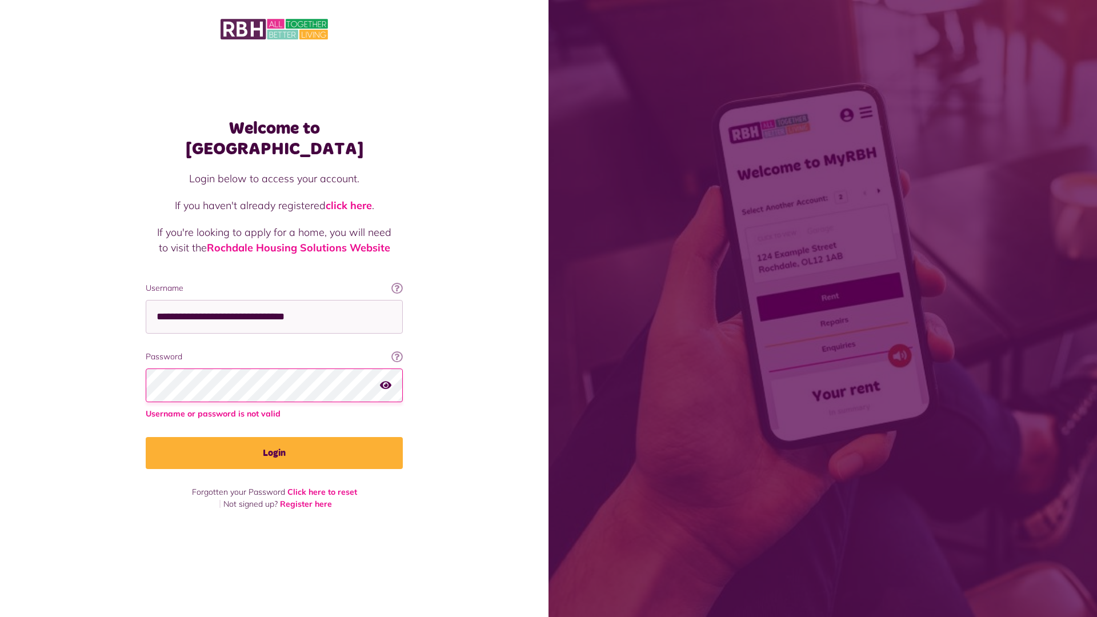
click at [274, 442] on button "Login" at bounding box center [274, 453] width 257 height 32
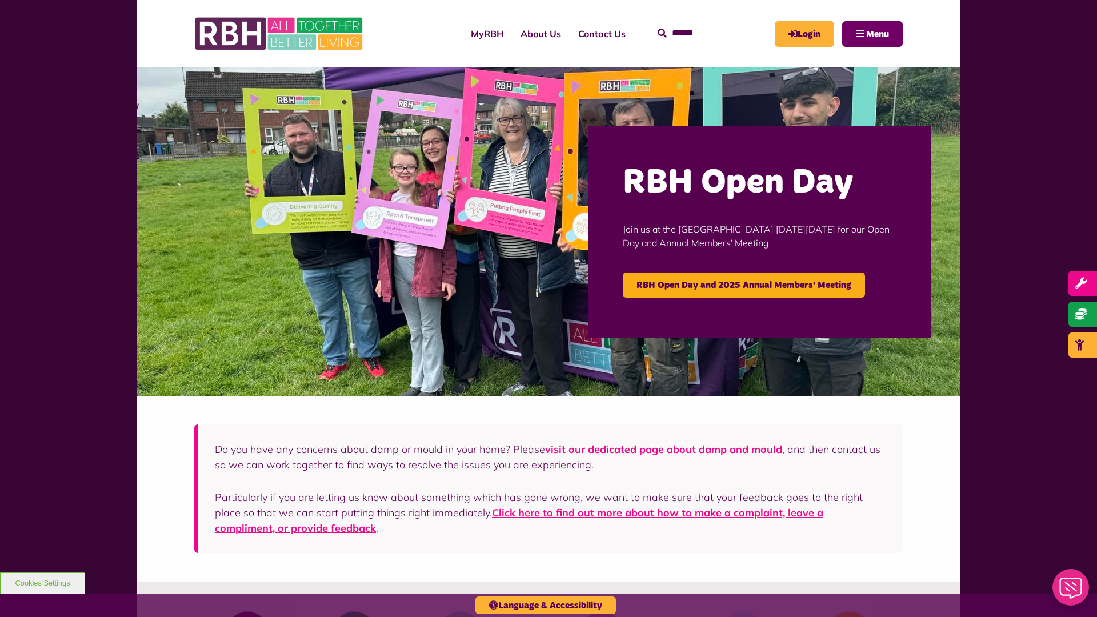
click at [877, 34] on span "Menu" at bounding box center [877, 34] width 23 height 9
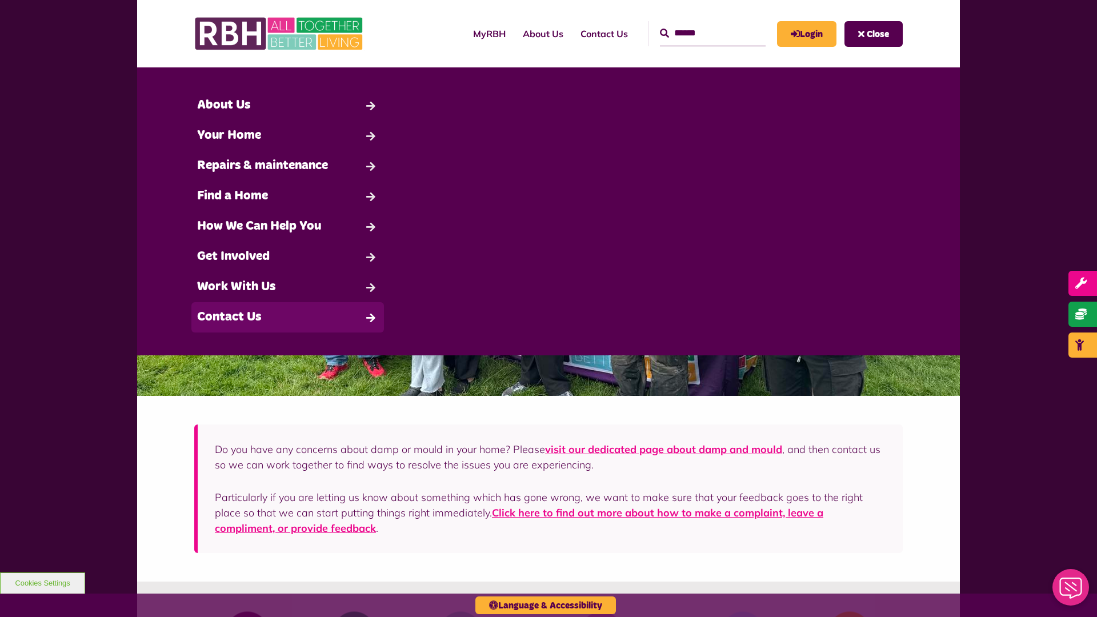
click at [287, 317] on link "Contact Us" at bounding box center [287, 317] width 192 height 30
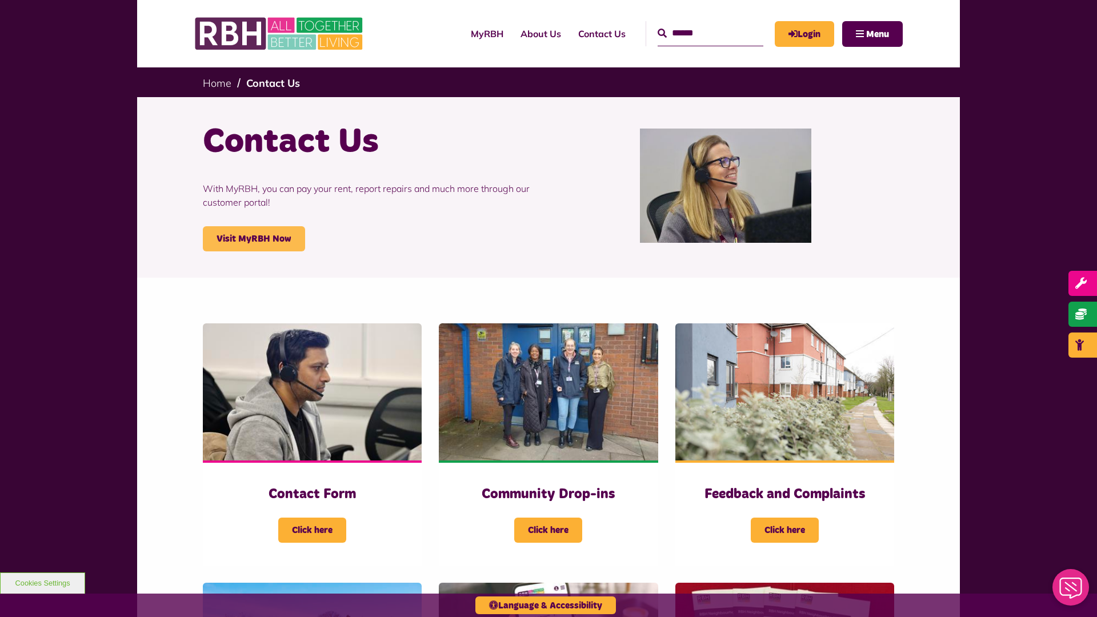
click at [254, 239] on link "Visit MyRBH Now" at bounding box center [254, 238] width 102 height 25
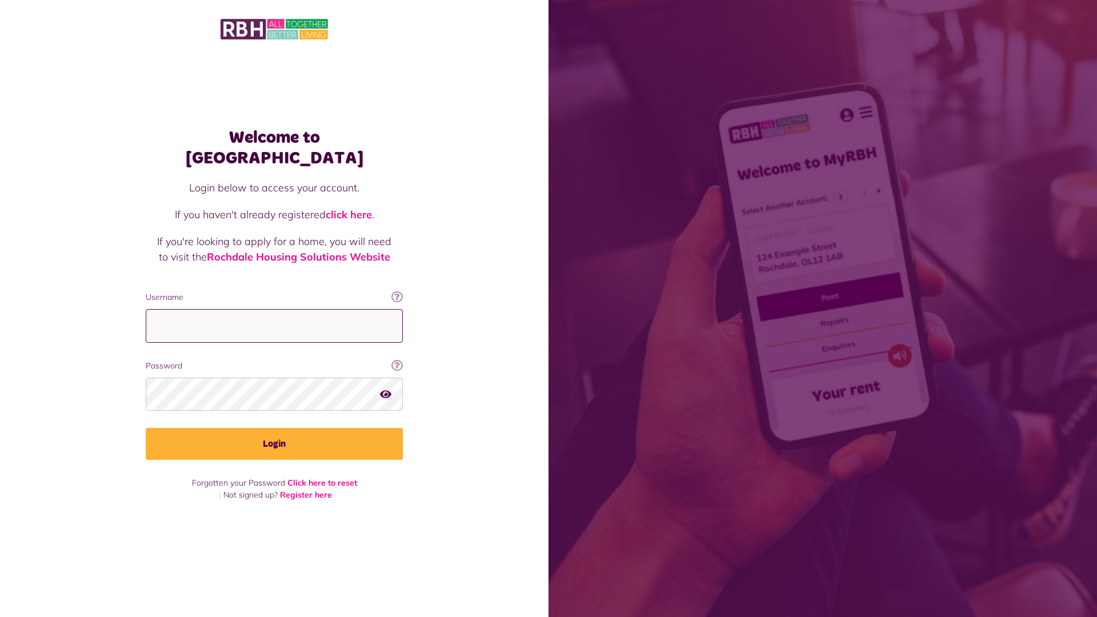
click at [274, 315] on input "Username" at bounding box center [274, 326] width 257 height 34
type input "**********"
click at [274, 434] on button "Login" at bounding box center [274, 444] width 257 height 32
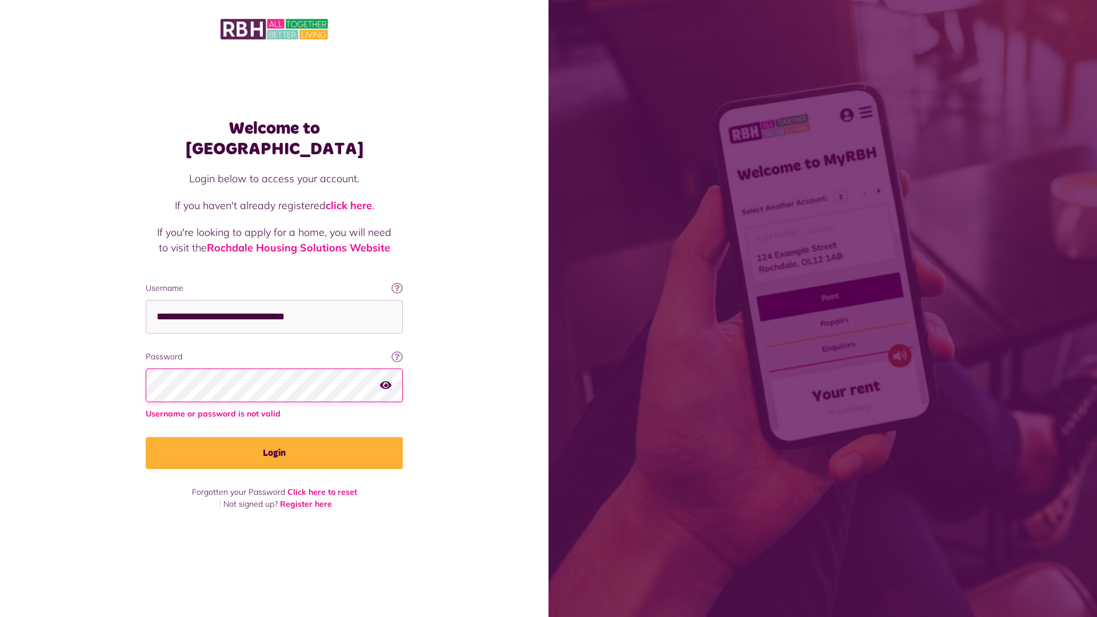
click at [274, 28] on img at bounding box center [273, 29] width 107 height 24
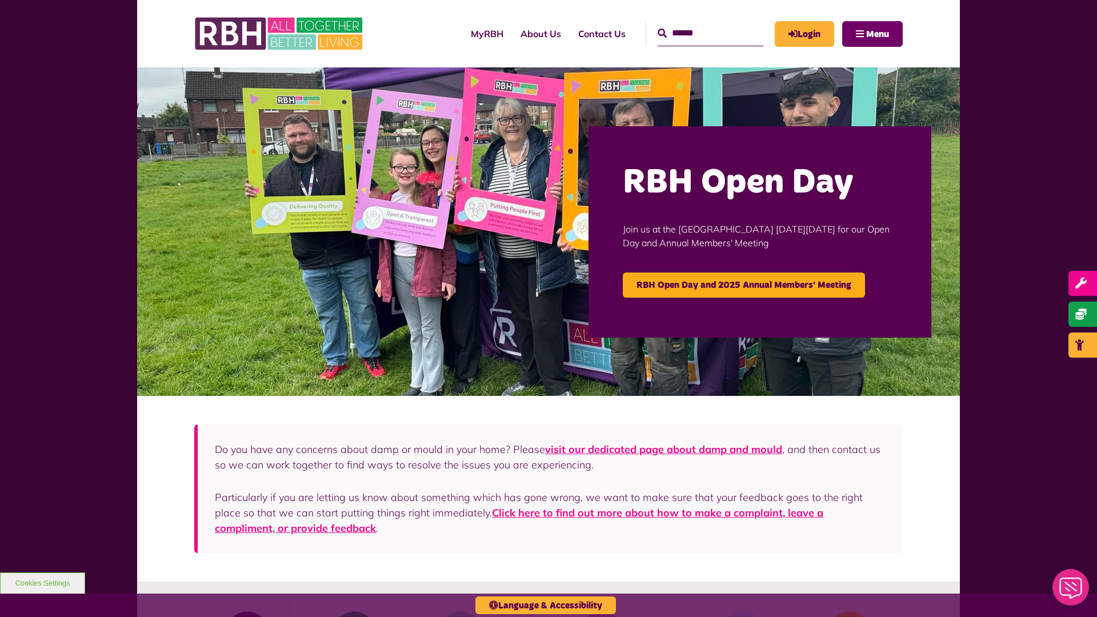
click at [877, 34] on span "Menu" at bounding box center [877, 34] width 23 height 9
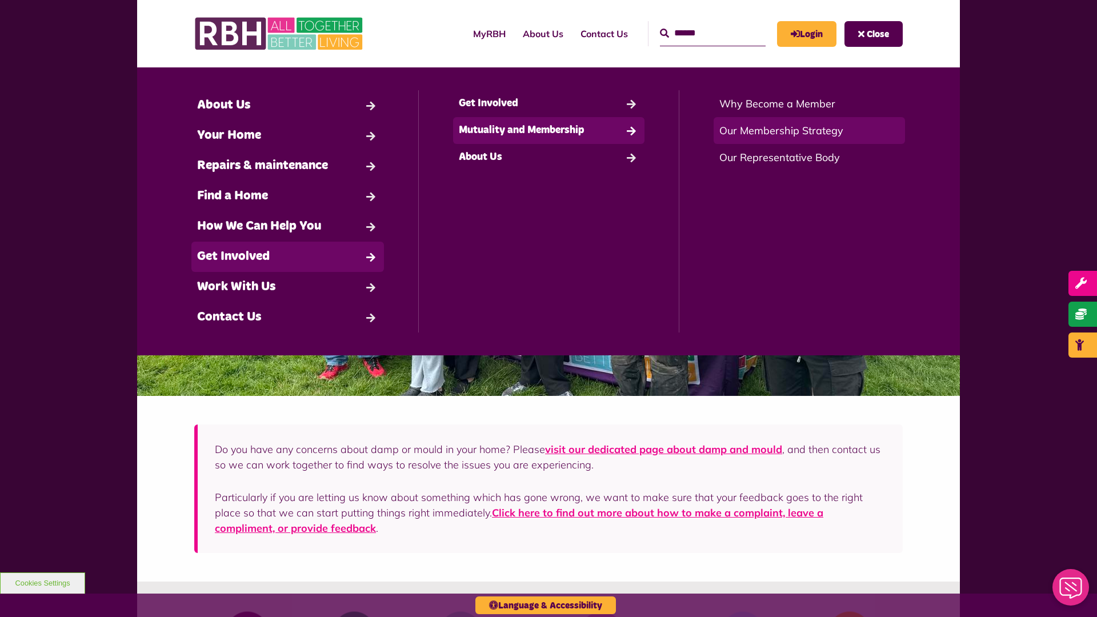
click at [809, 130] on link "Our Membership Strategy" at bounding box center [808, 130] width 191 height 27
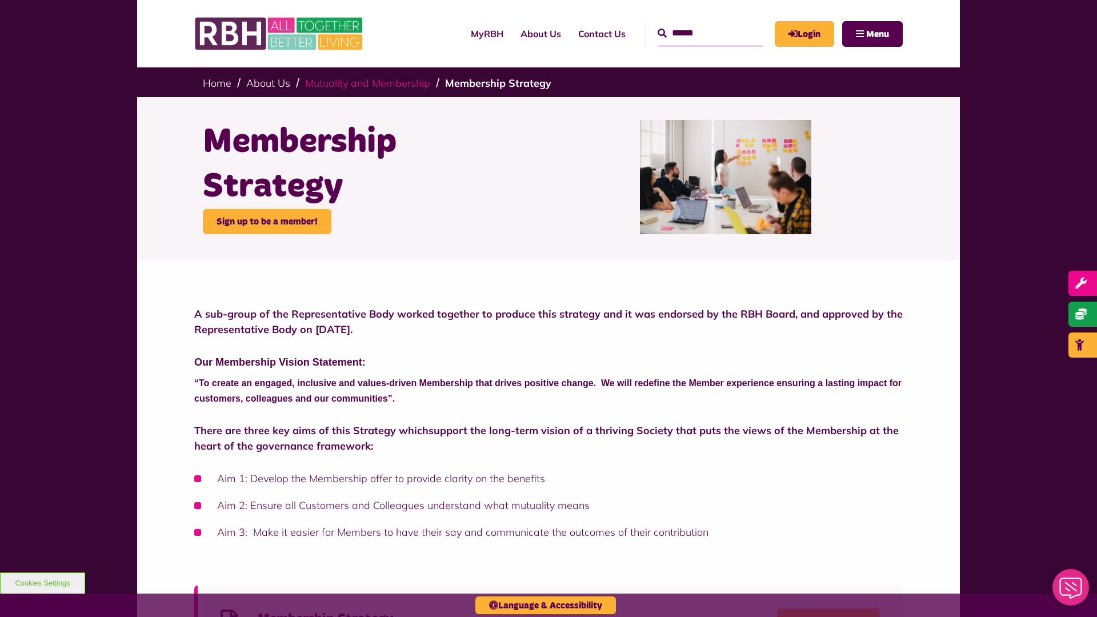
click at [372, 82] on link "Mutuality and Membership" at bounding box center [367, 83] width 125 height 13
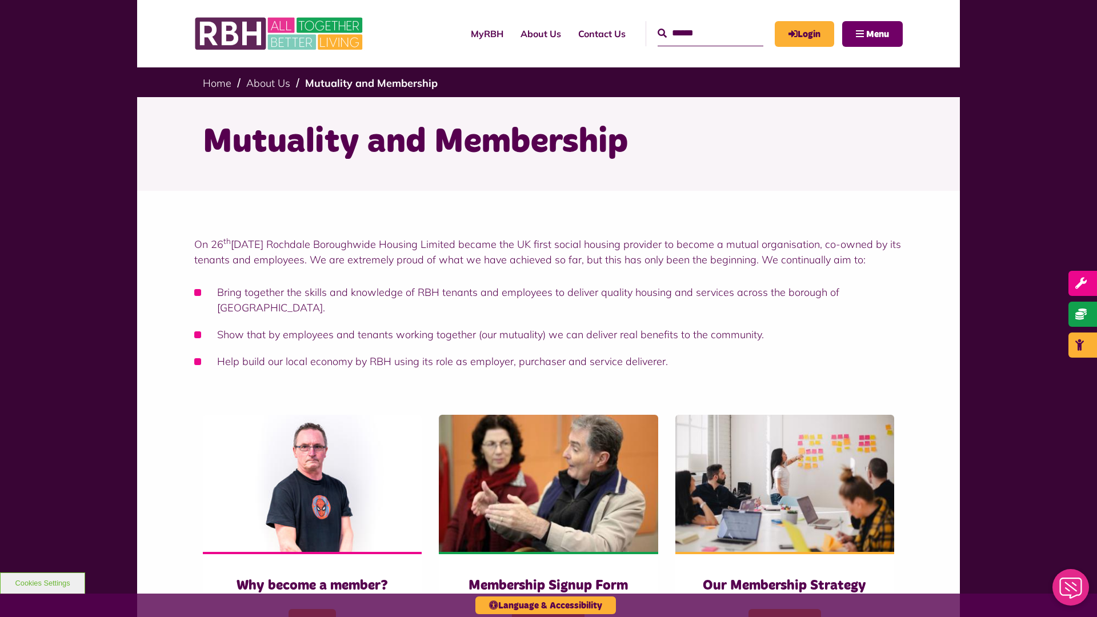
click at [877, 34] on span "Menu" at bounding box center [877, 34] width 23 height 9
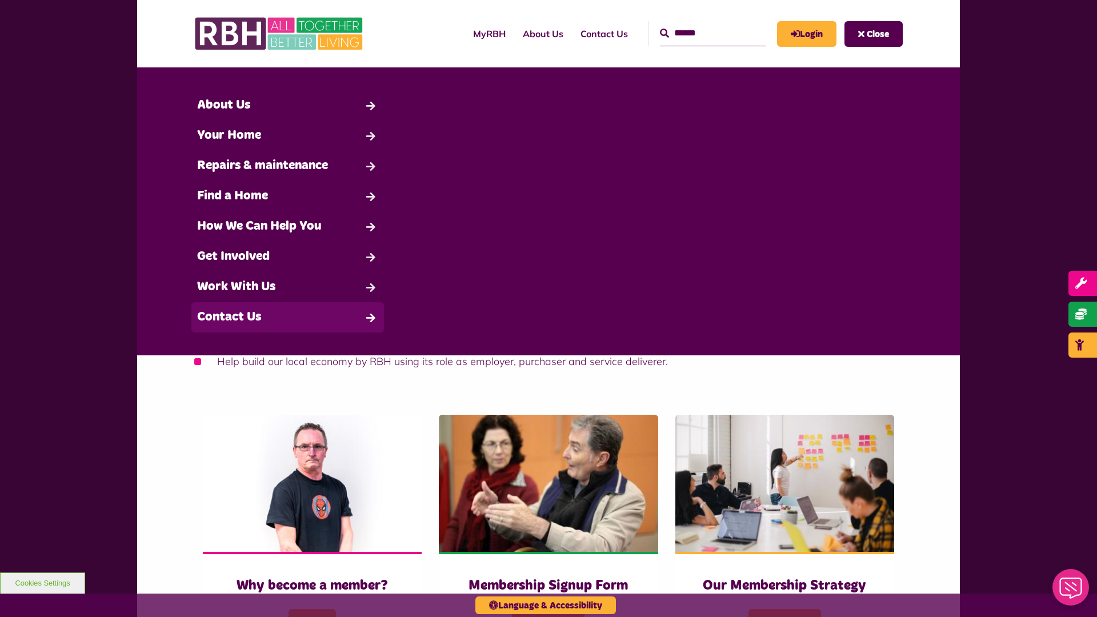
click at [287, 317] on link "Contact Us" at bounding box center [287, 317] width 192 height 30
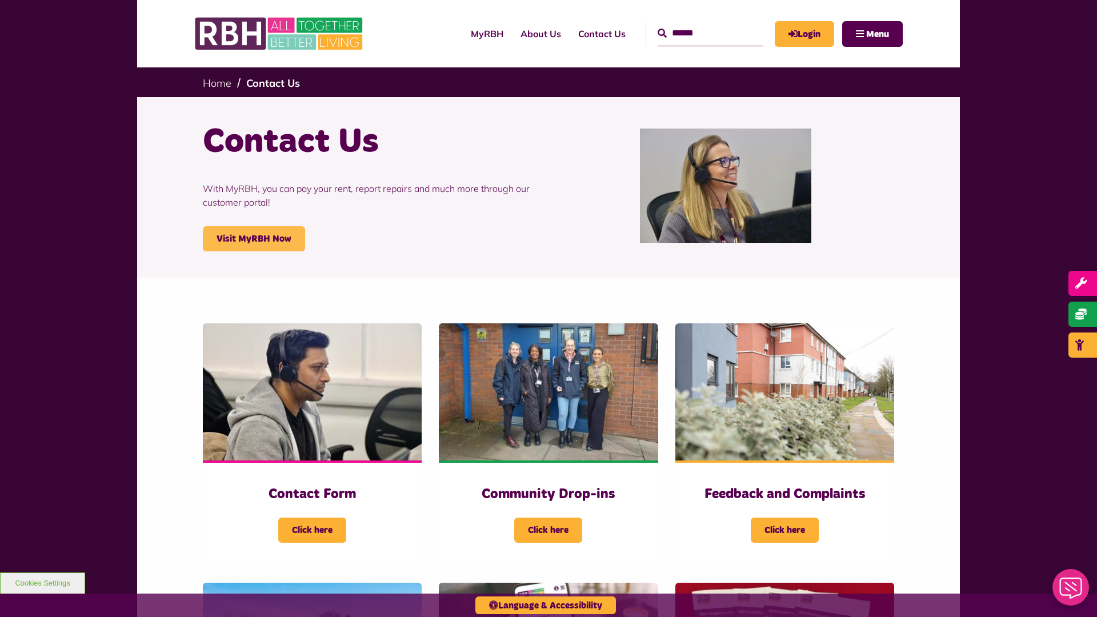
click at [254, 239] on link "Visit MyRBH Now" at bounding box center [254, 238] width 102 height 25
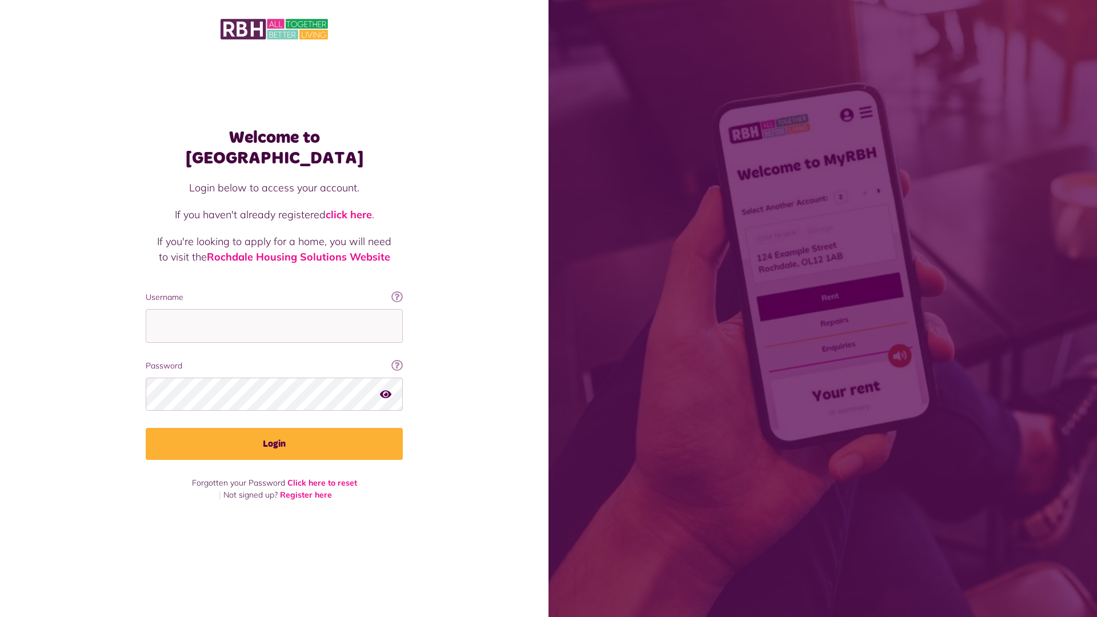
click at [350, 208] on link "click here" at bounding box center [349, 214] width 46 height 13
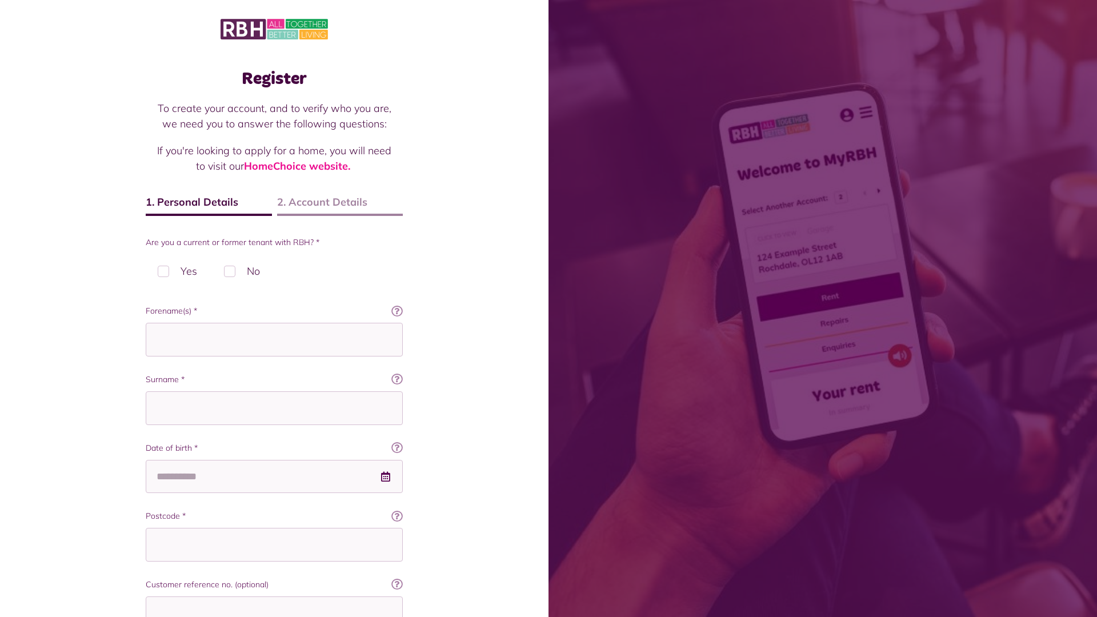
click at [274, 28] on img at bounding box center [273, 29] width 107 height 24
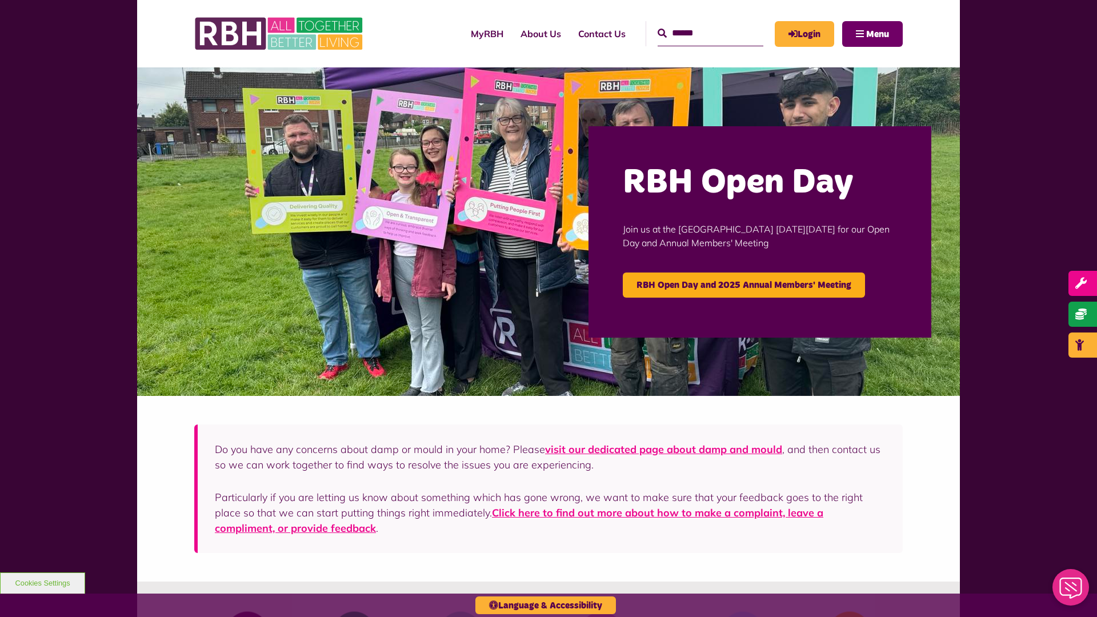
click at [877, 34] on span "Menu" at bounding box center [877, 34] width 23 height 9
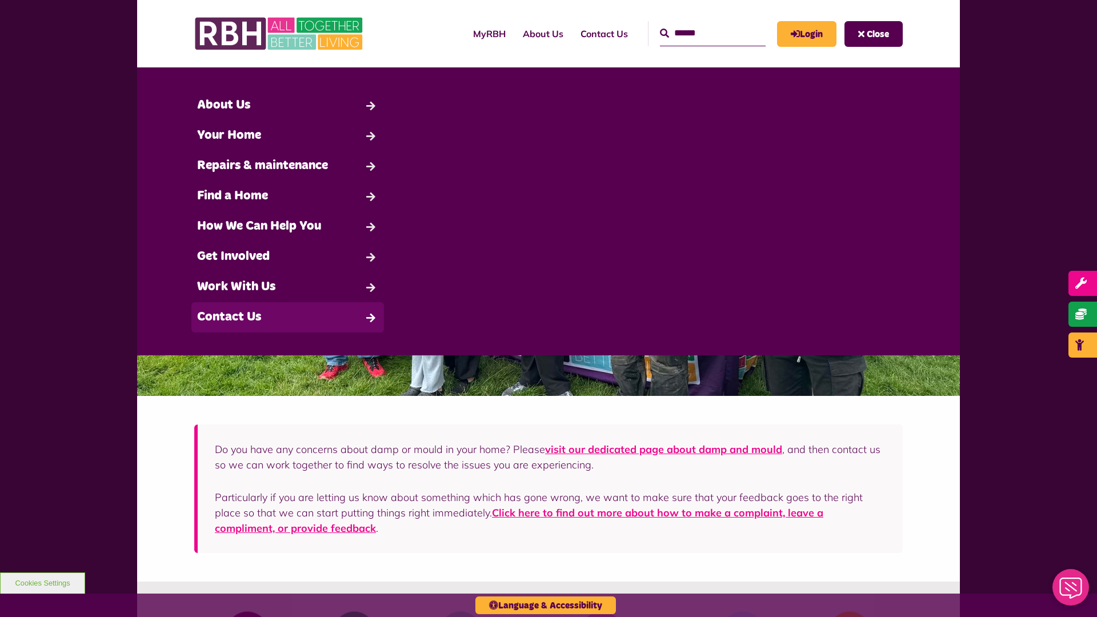
click at [287, 317] on link "Contact Us" at bounding box center [287, 317] width 192 height 30
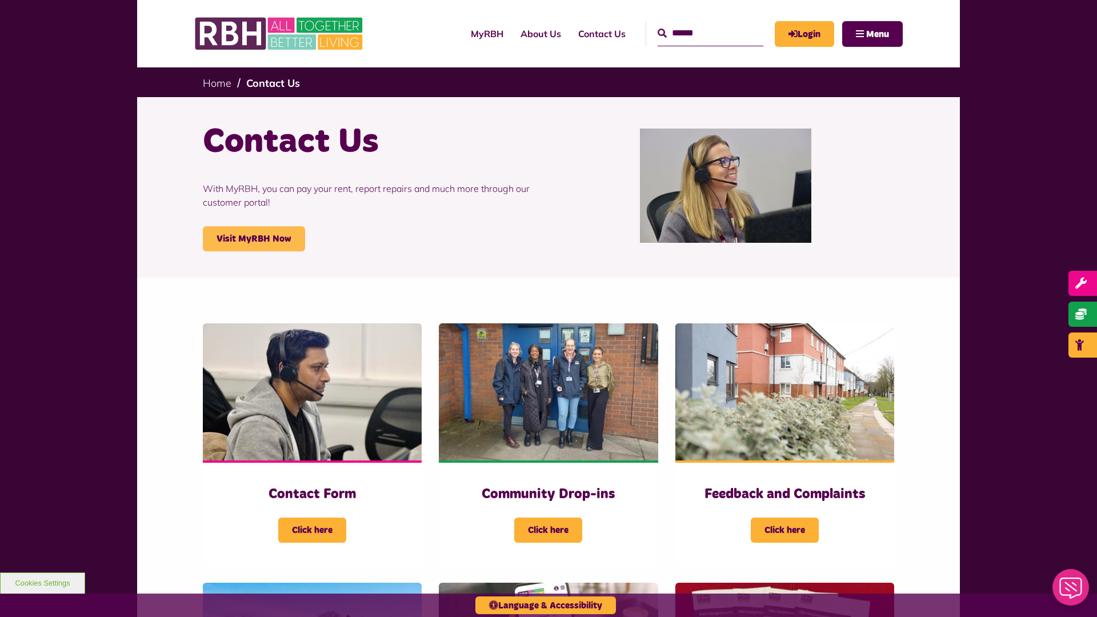
click at [254, 239] on link "Visit MyRBH Now" at bounding box center [254, 238] width 102 height 25
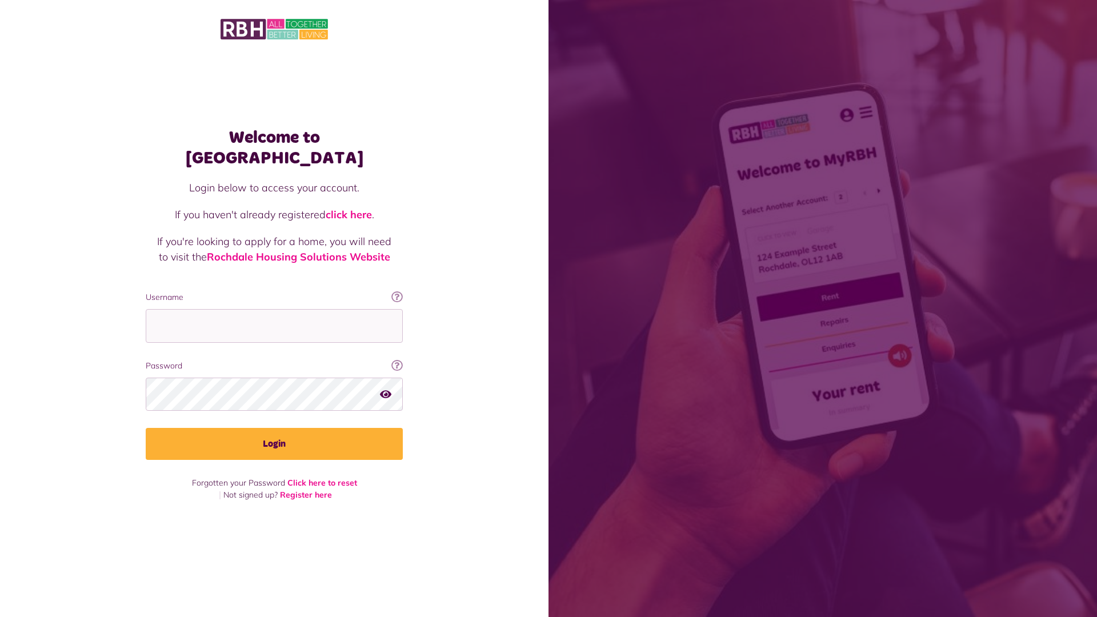
click at [350, 208] on link "click here" at bounding box center [349, 214] width 46 height 13
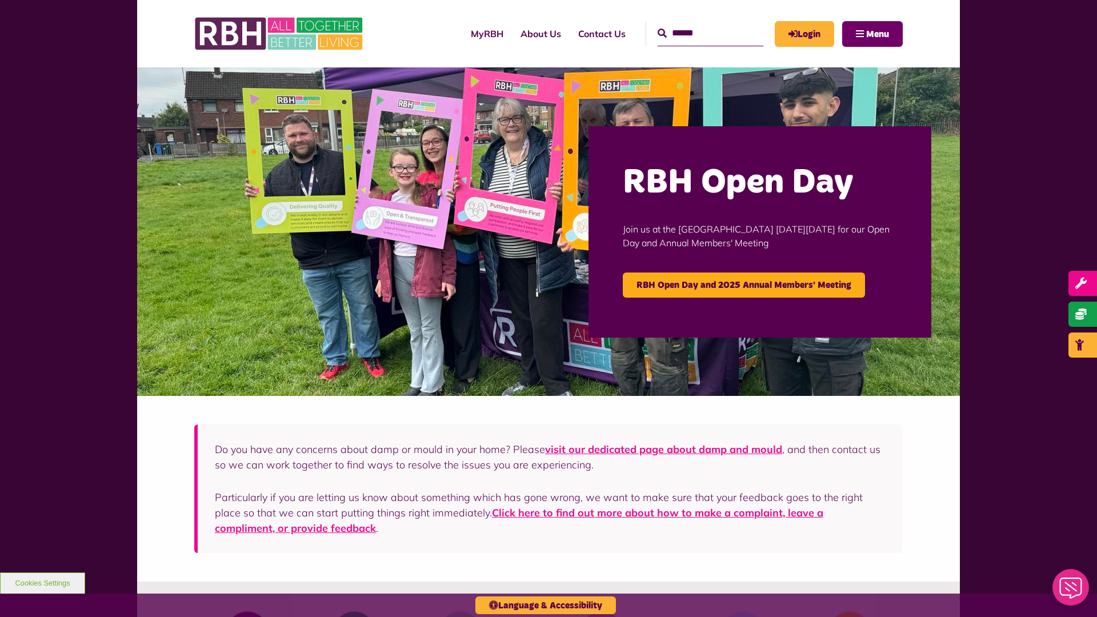
click at [877, 34] on span "Menu" at bounding box center [877, 34] width 23 height 9
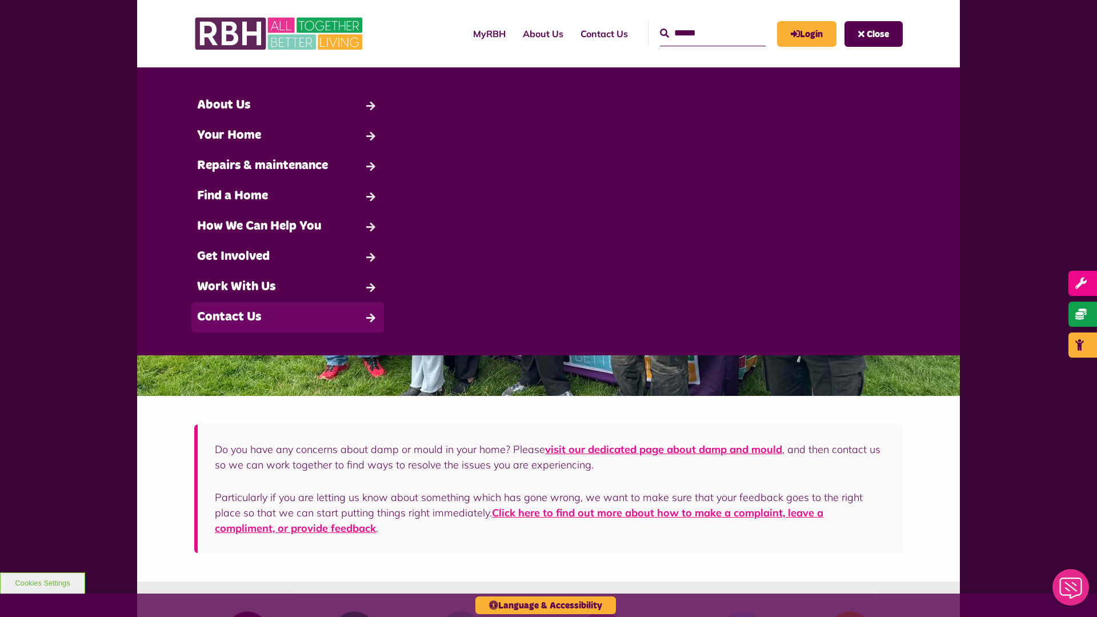
click at [287, 317] on link "Contact Us" at bounding box center [287, 317] width 192 height 30
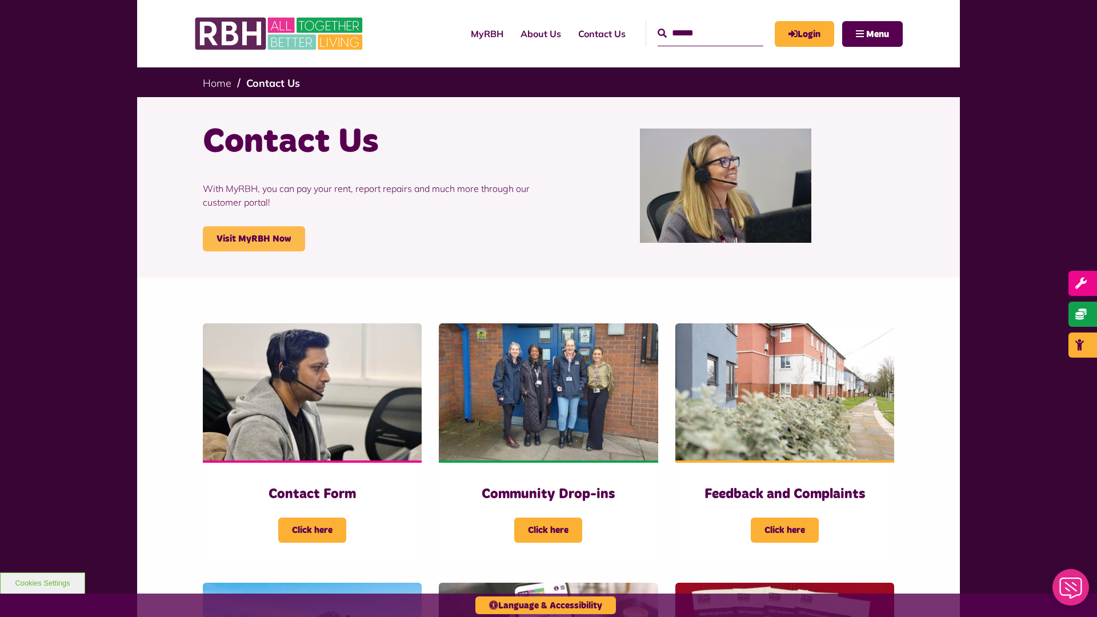
click at [254, 239] on link "Visit MyRBH Now" at bounding box center [254, 238] width 102 height 25
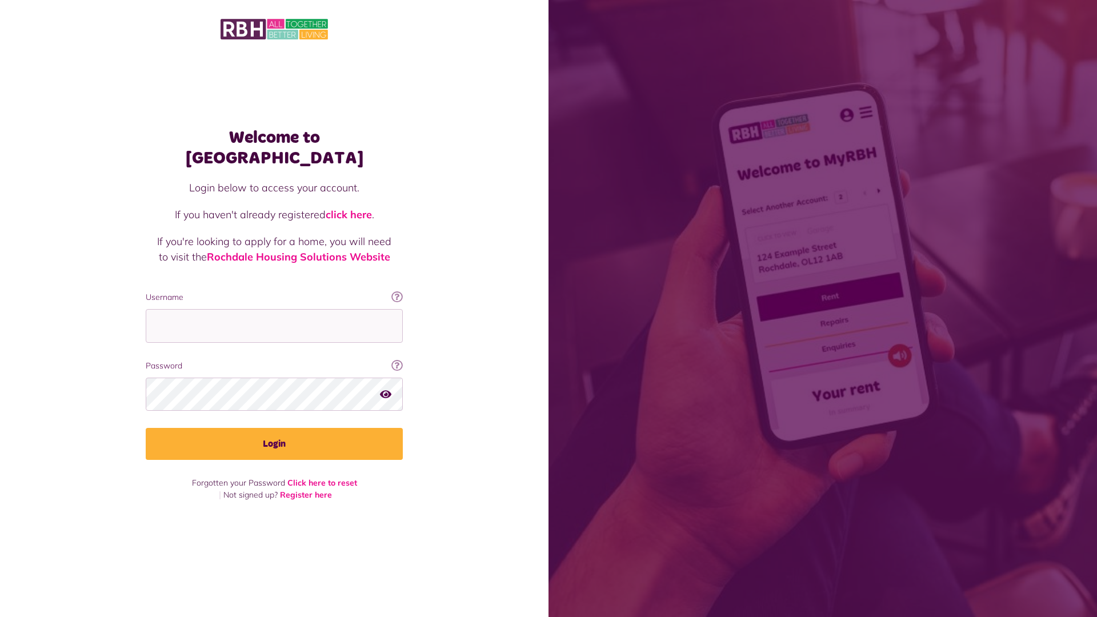
click at [350, 208] on link "click here" at bounding box center [349, 214] width 46 height 13
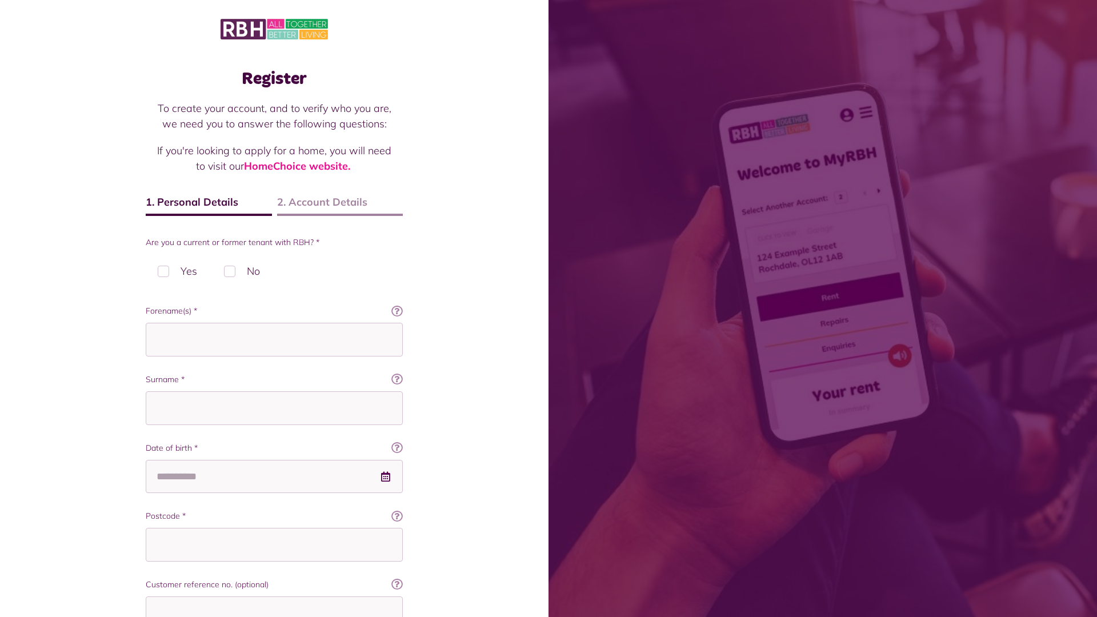
click at [274, 28] on img at bounding box center [273, 29] width 107 height 24
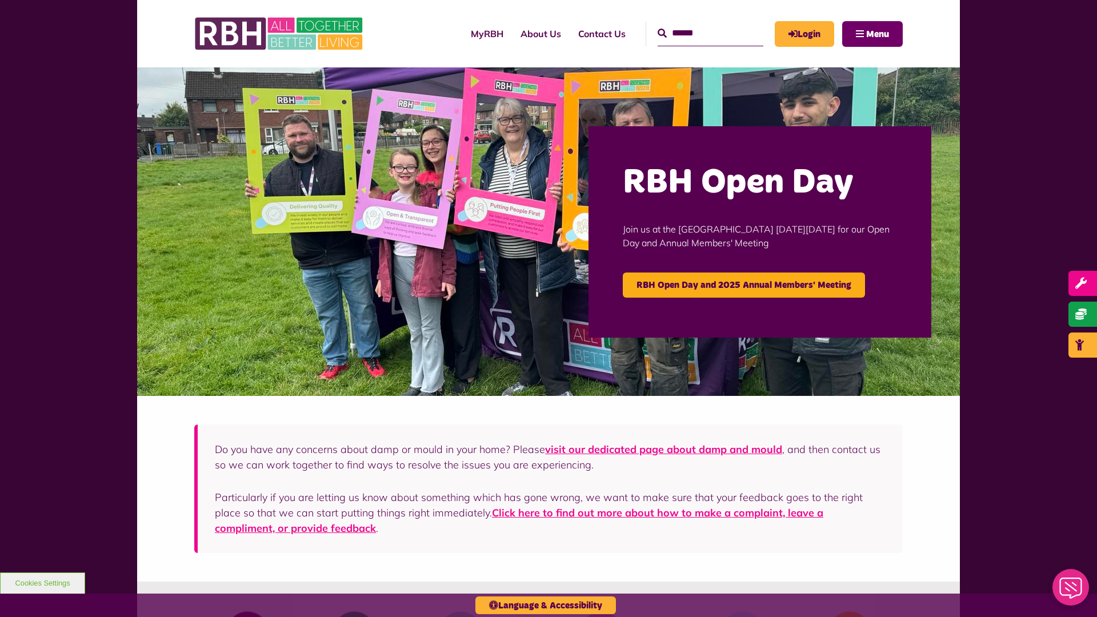
click at [877, 34] on span "Menu" at bounding box center [877, 34] width 23 height 9
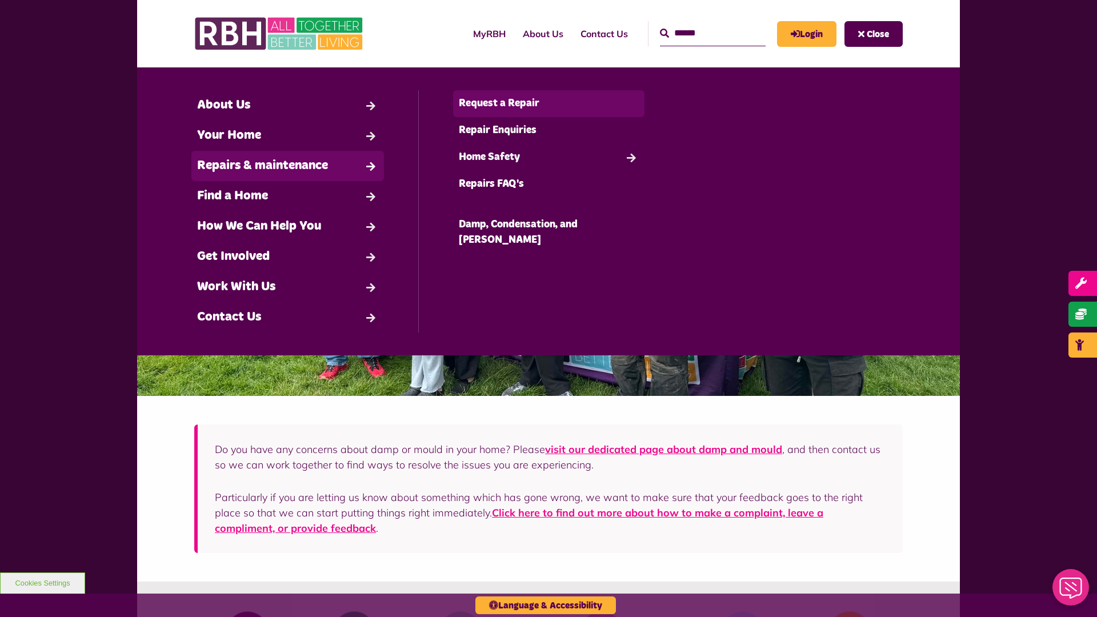
click at [548, 103] on link "Request a Repair" at bounding box center [549, 103] width 192 height 27
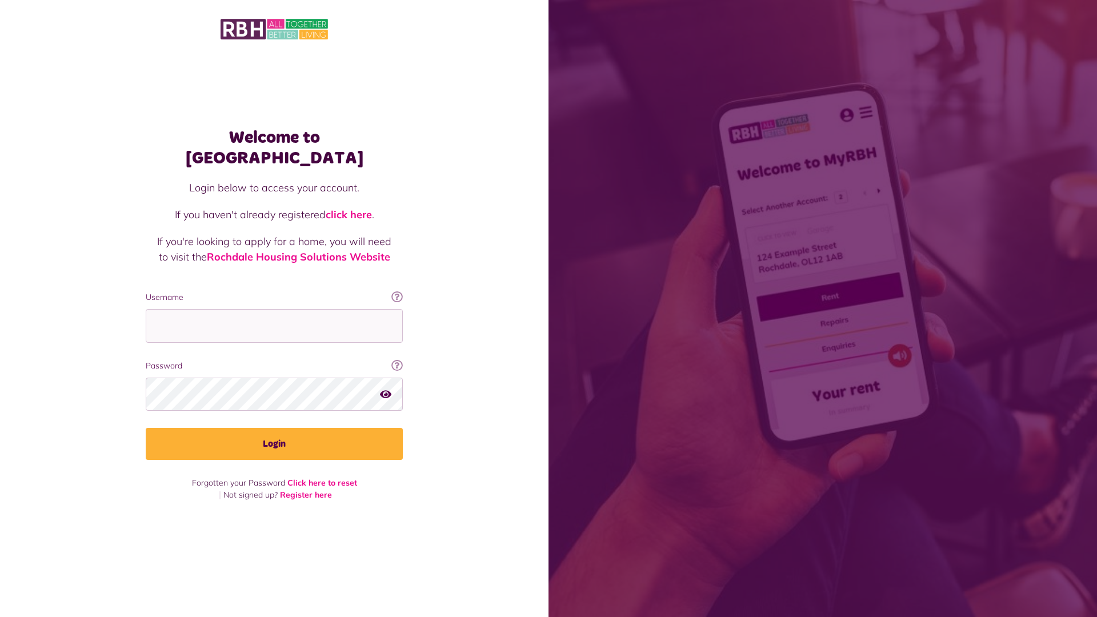
click at [274, 28] on img at bounding box center [273, 29] width 107 height 24
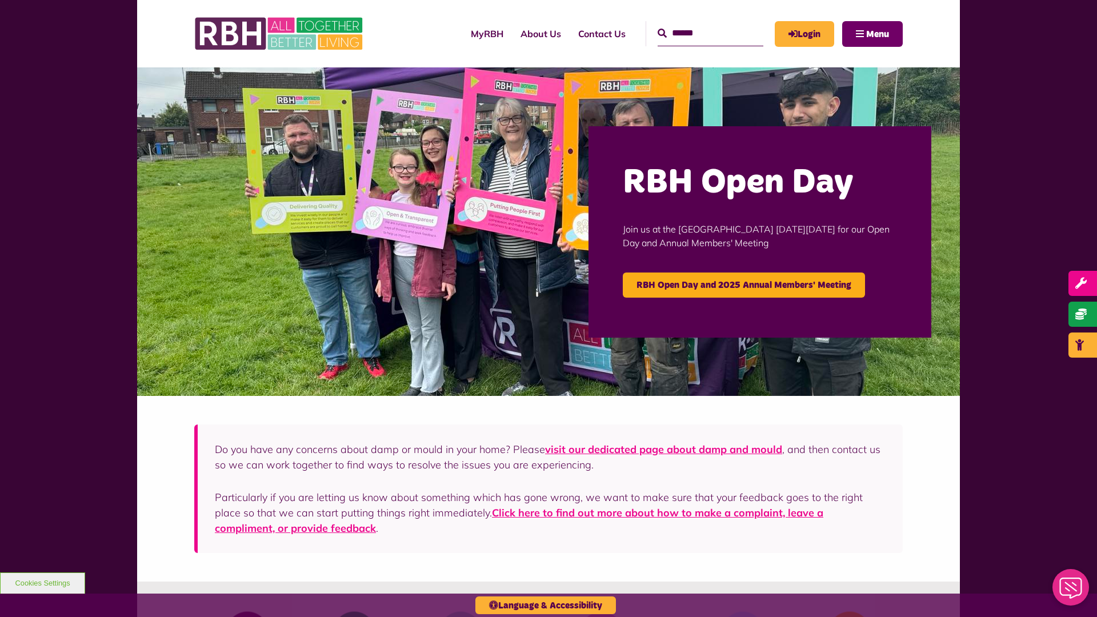
click at [877, 34] on span "Menu" at bounding box center [877, 34] width 23 height 9
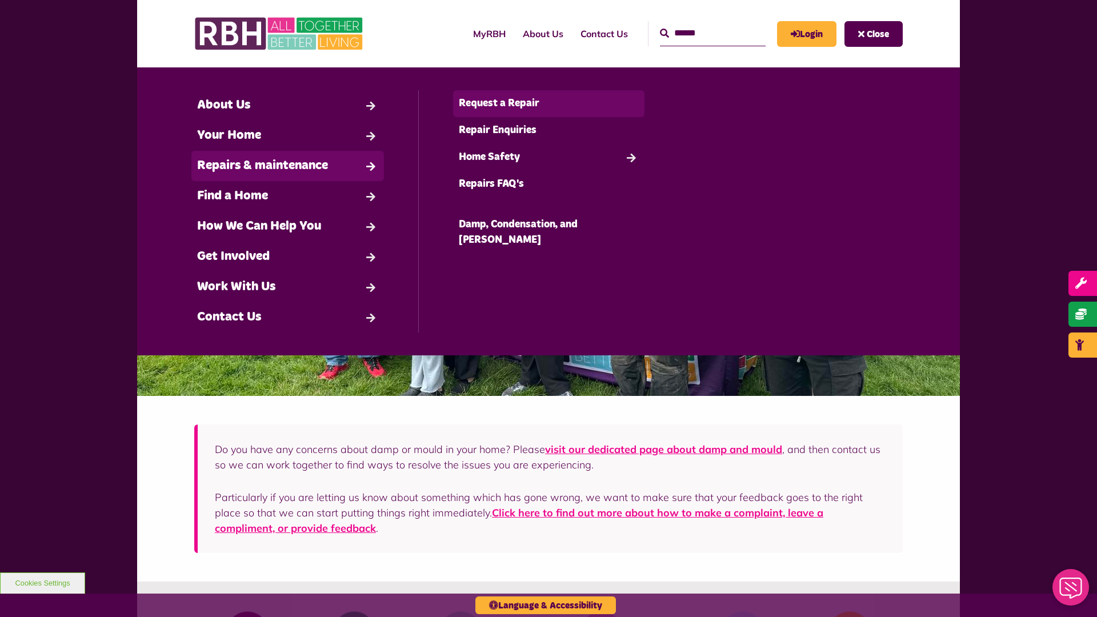
click at [548, 103] on link "Request a Repair" at bounding box center [549, 103] width 192 height 27
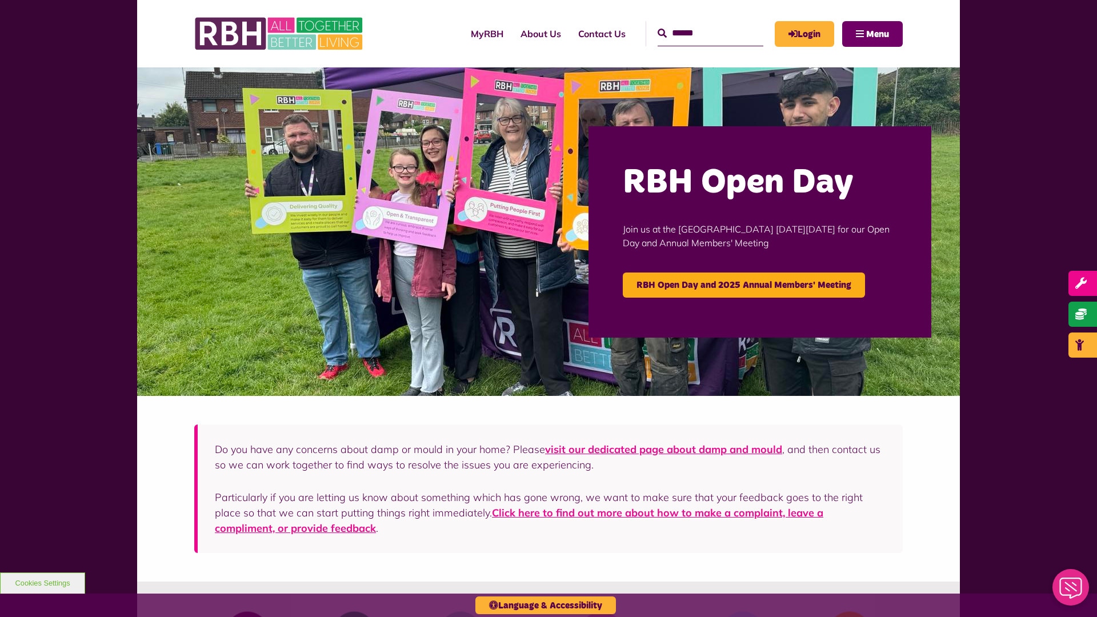
click at [877, 34] on span "Menu" at bounding box center [877, 34] width 23 height 9
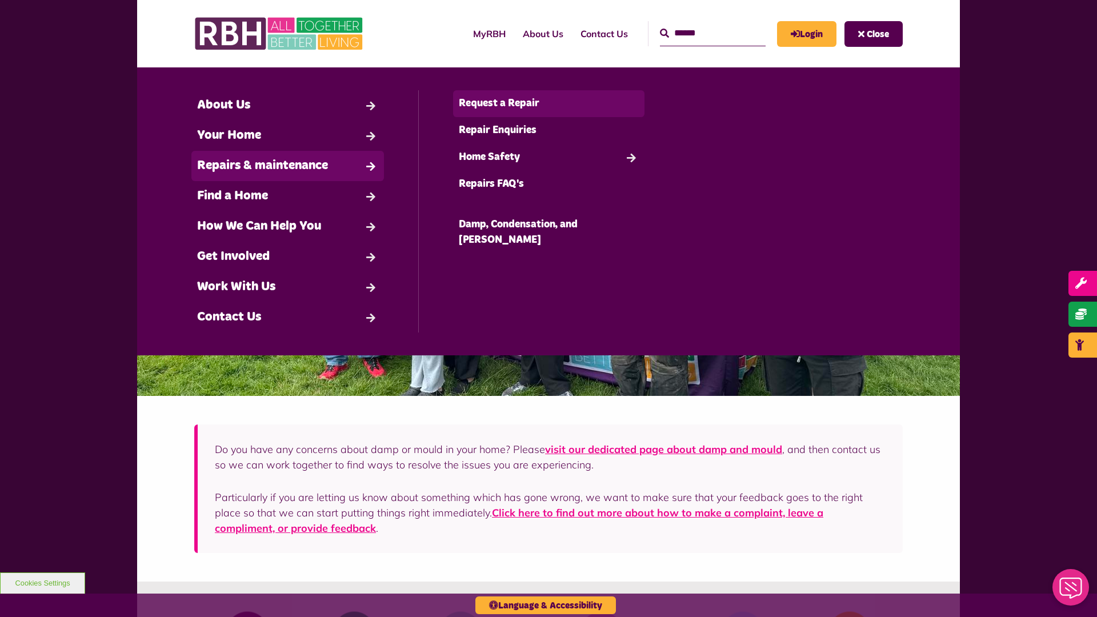
click at [548, 103] on link "Request a Repair" at bounding box center [549, 103] width 192 height 27
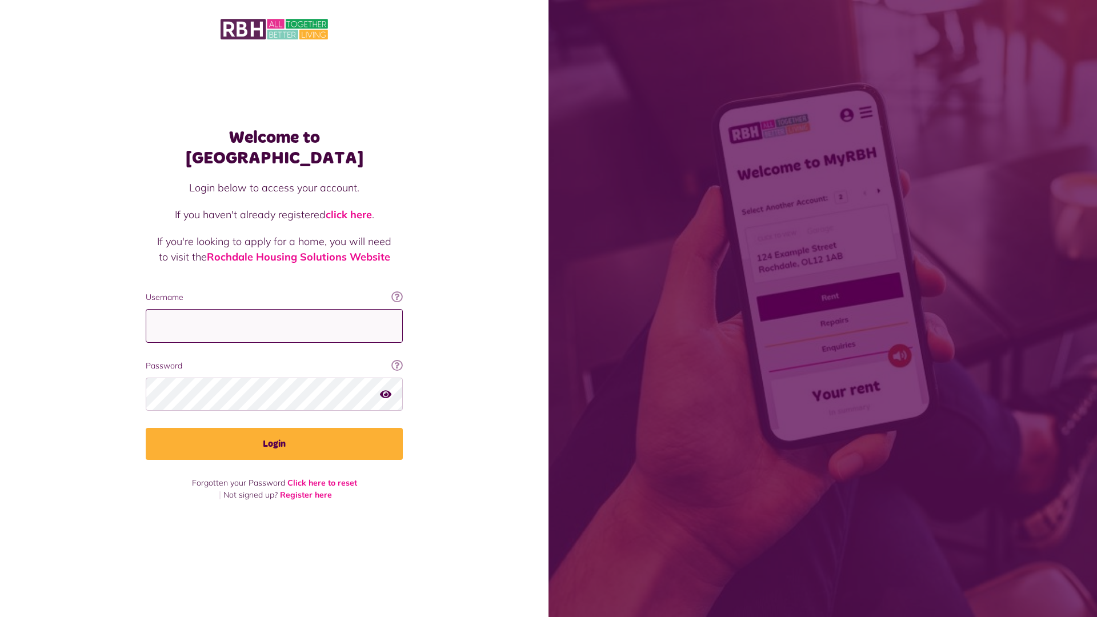
click at [274, 315] on input "Username" at bounding box center [274, 326] width 257 height 34
type input "**********"
click at [274, 434] on button "Login" at bounding box center [274, 444] width 257 height 32
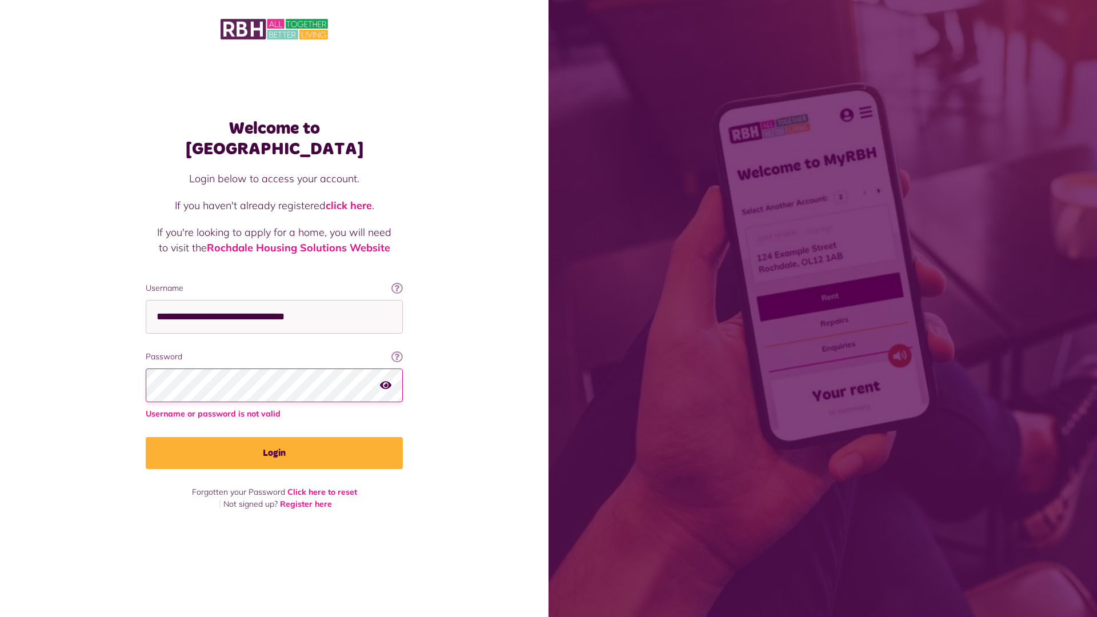
click at [274, 442] on button "Login" at bounding box center [274, 453] width 257 height 32
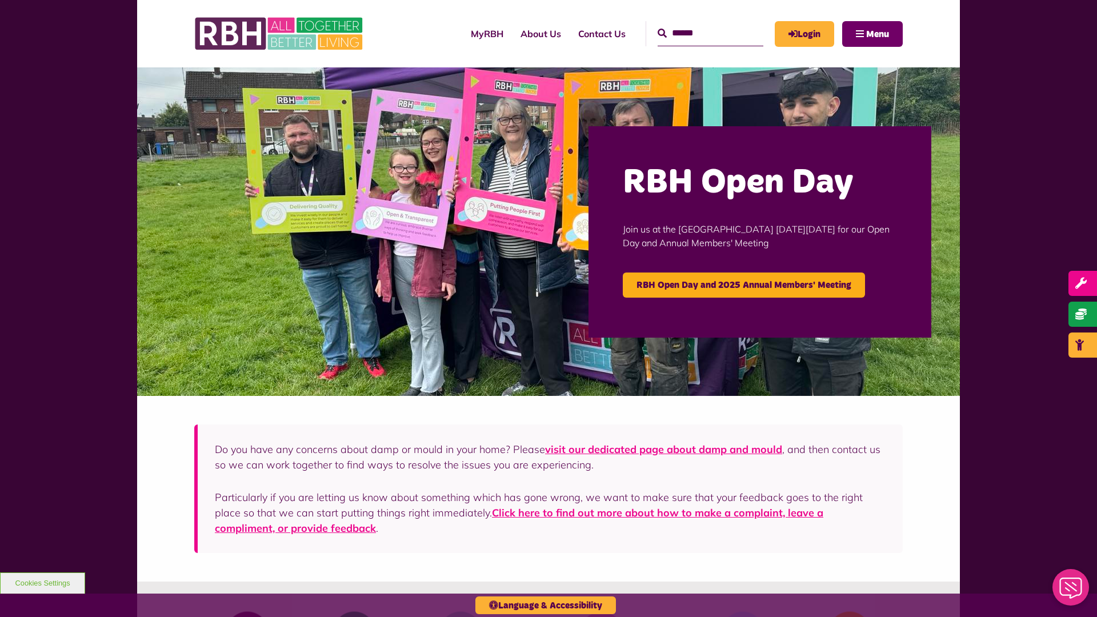
click at [877, 34] on span "Menu" at bounding box center [877, 34] width 23 height 9
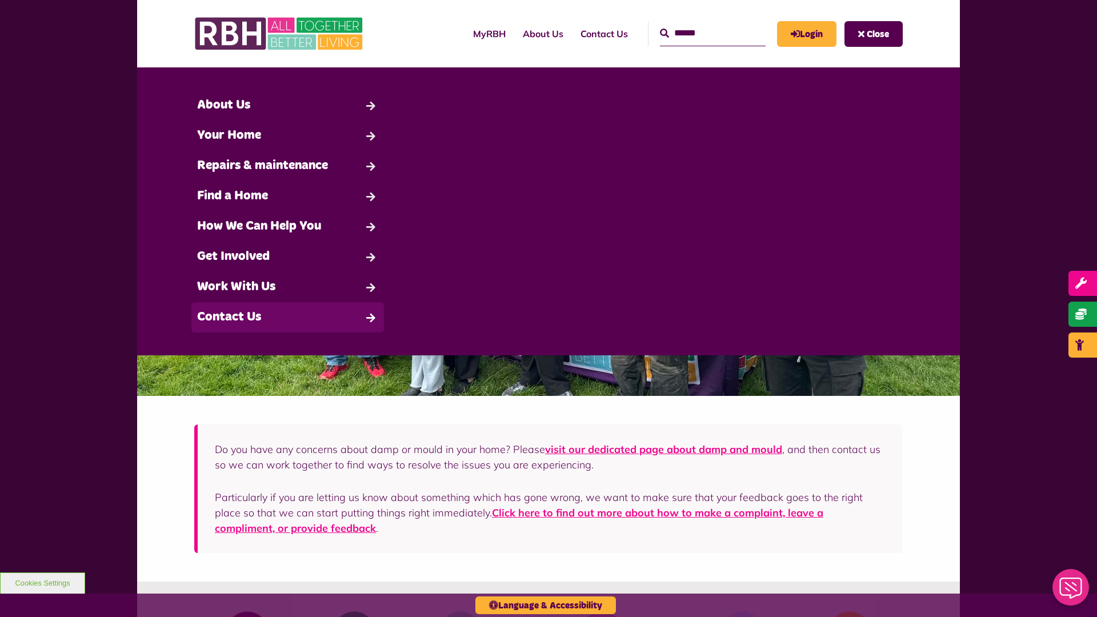
click at [287, 317] on link "Contact Us" at bounding box center [287, 317] width 192 height 30
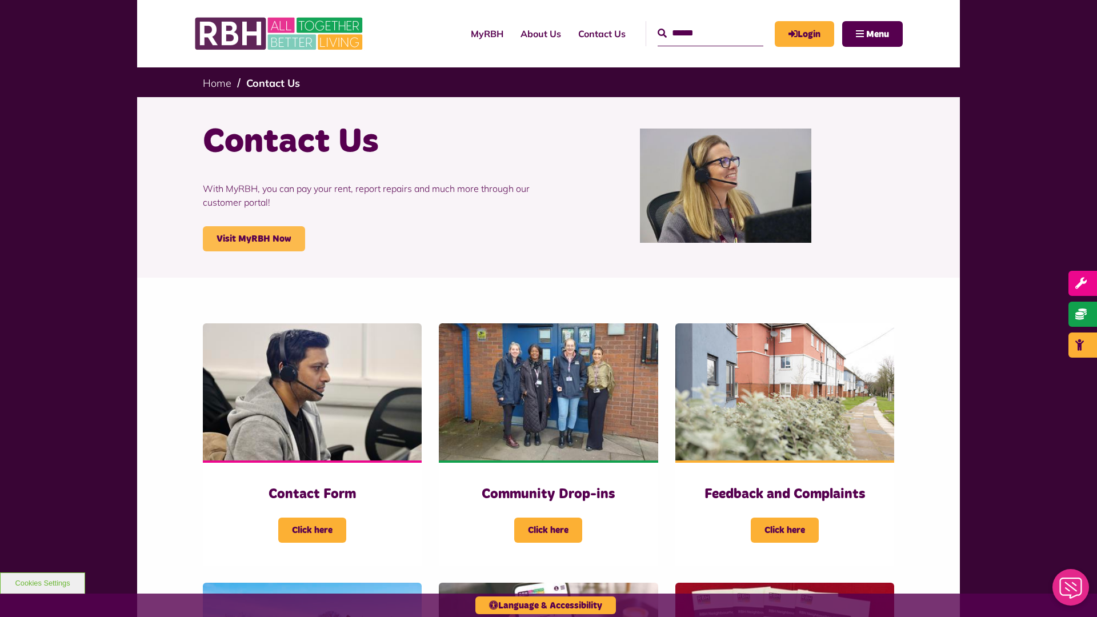
click at [254, 239] on link "Visit MyRBH Now" at bounding box center [254, 238] width 102 height 25
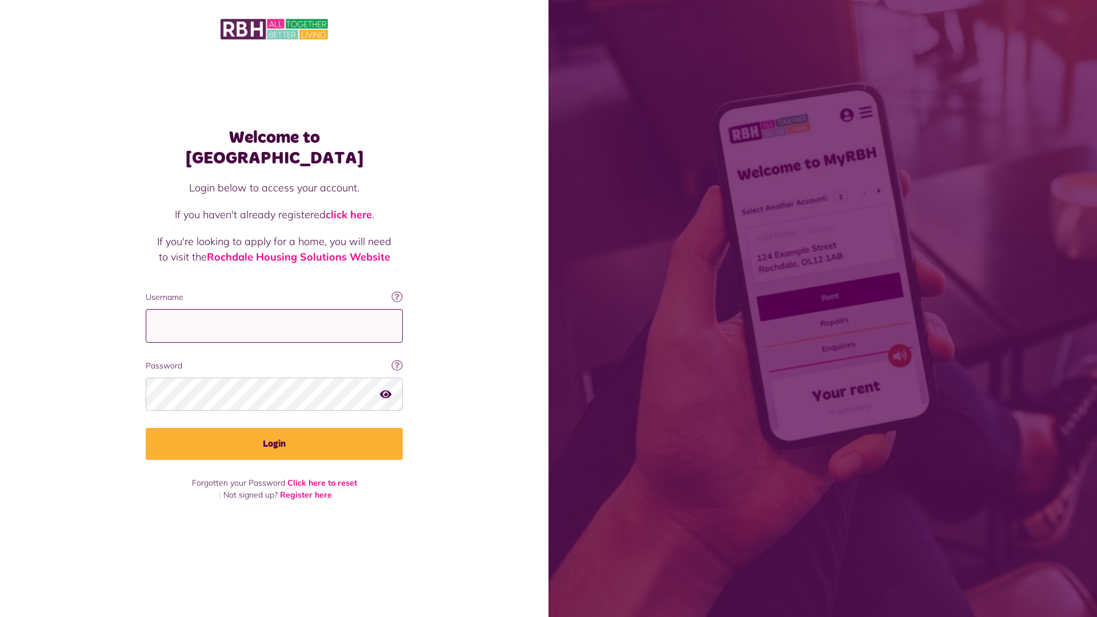
click at [274, 315] on input "Username" at bounding box center [274, 326] width 257 height 34
type input "**********"
click at [274, 434] on button "Login" at bounding box center [274, 444] width 257 height 32
